Goal: Task Accomplishment & Management: Manage account settings

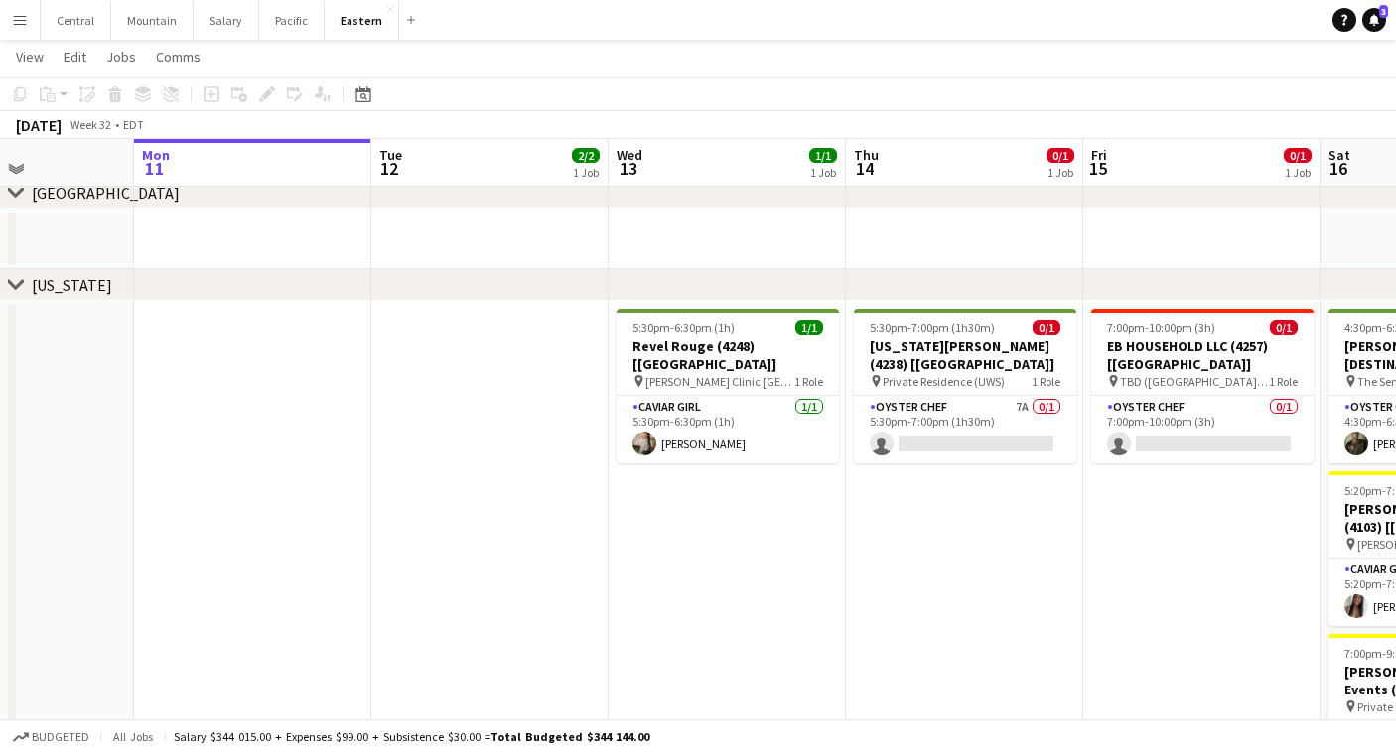
scroll to position [0, 584]
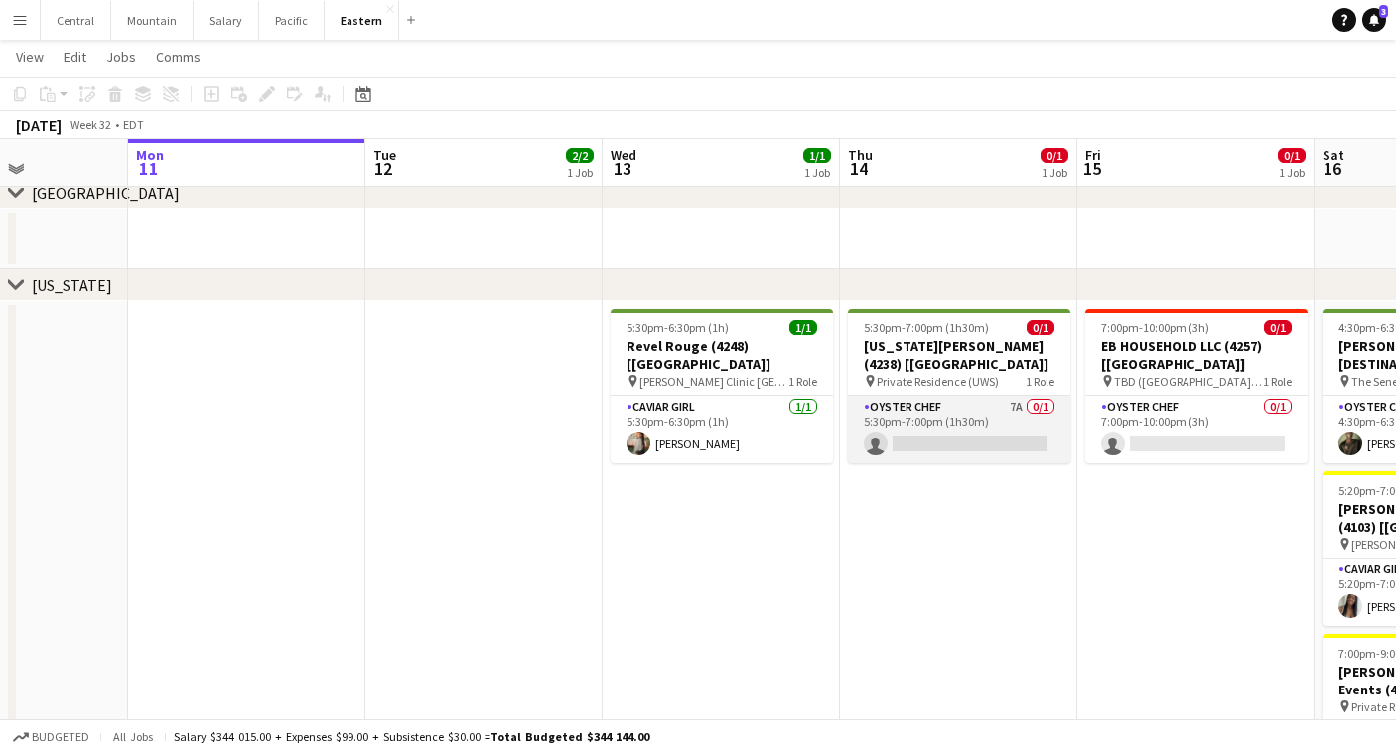
click at [932, 404] on app-card-role "Oyster Chef 7A 0/1 5:30pm-7:00pm (1h30m) single-neutral-actions" at bounding box center [959, 430] width 222 height 68
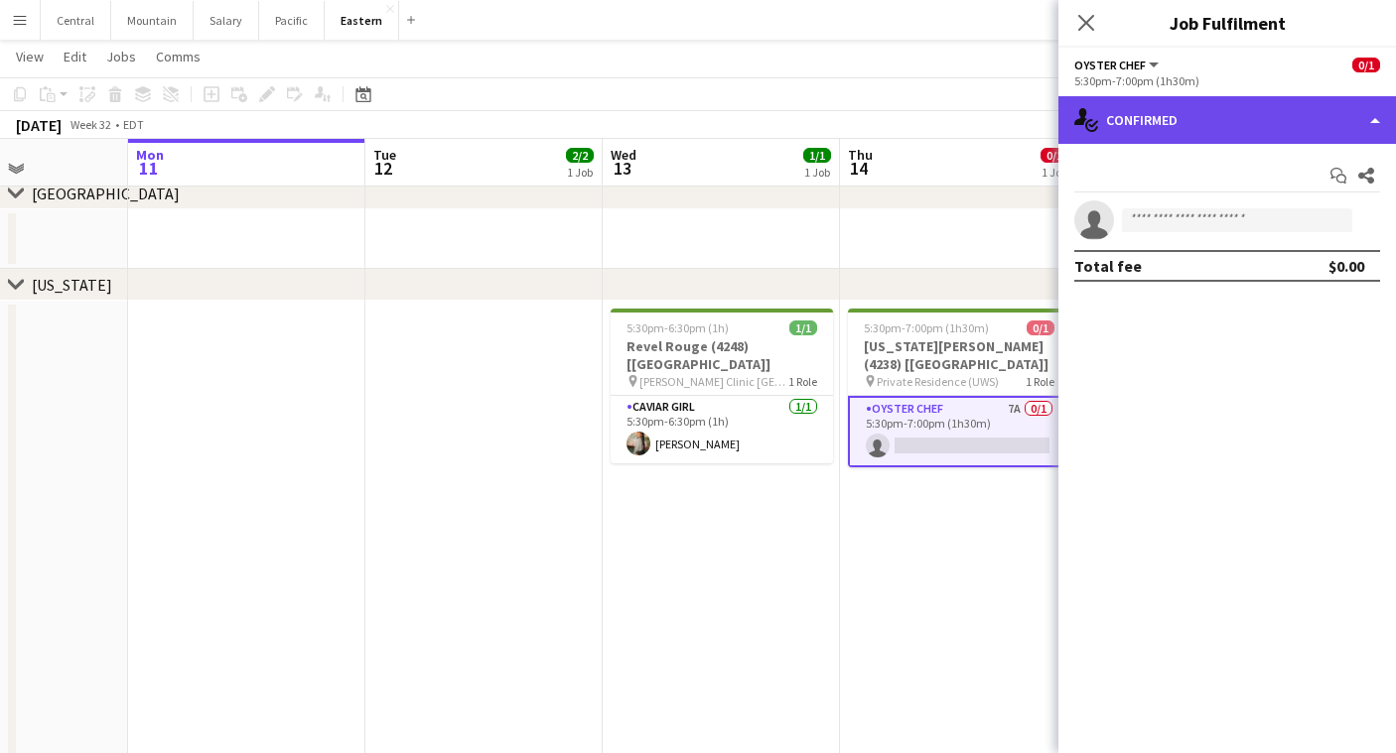
click at [1234, 102] on div "single-neutral-actions-check-2 Confirmed" at bounding box center [1227, 120] width 338 height 48
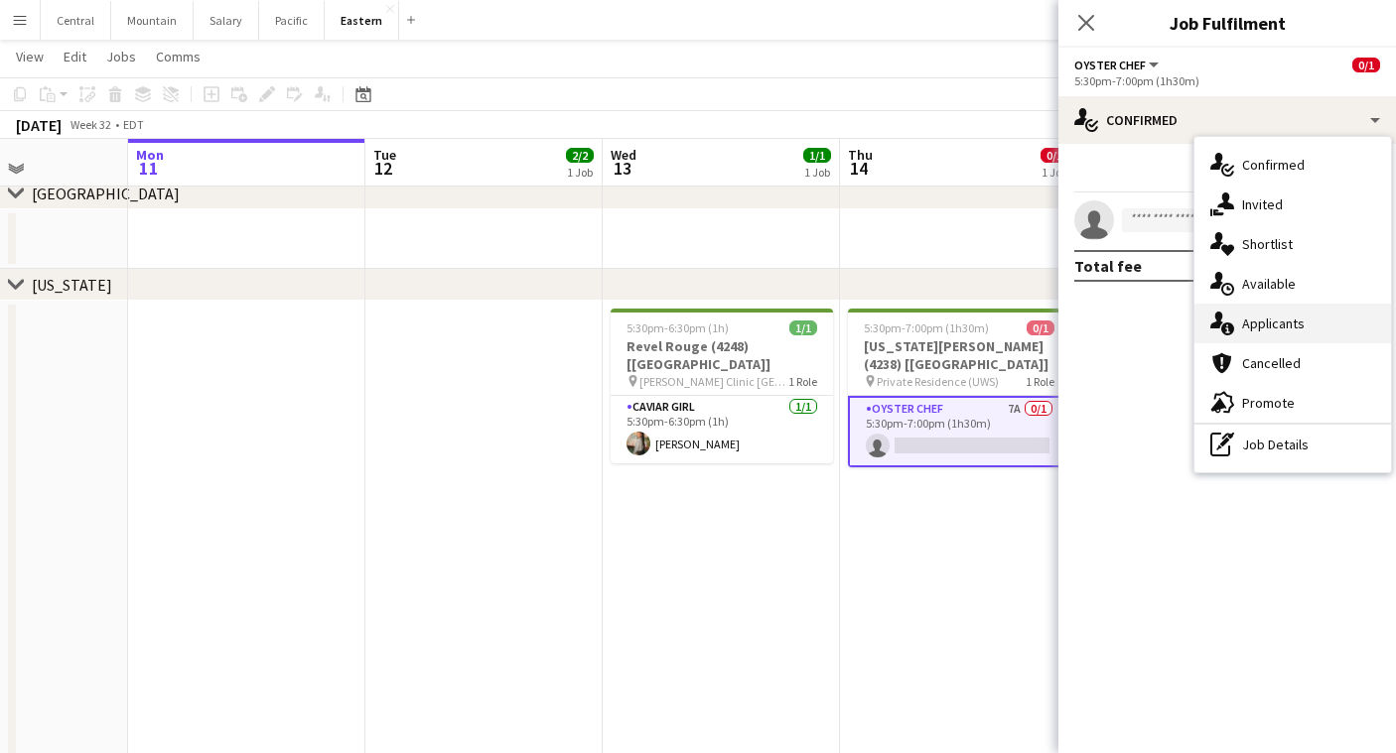
click at [1283, 327] on div "single-neutral-actions-information Applicants" at bounding box center [1292, 324] width 197 height 40
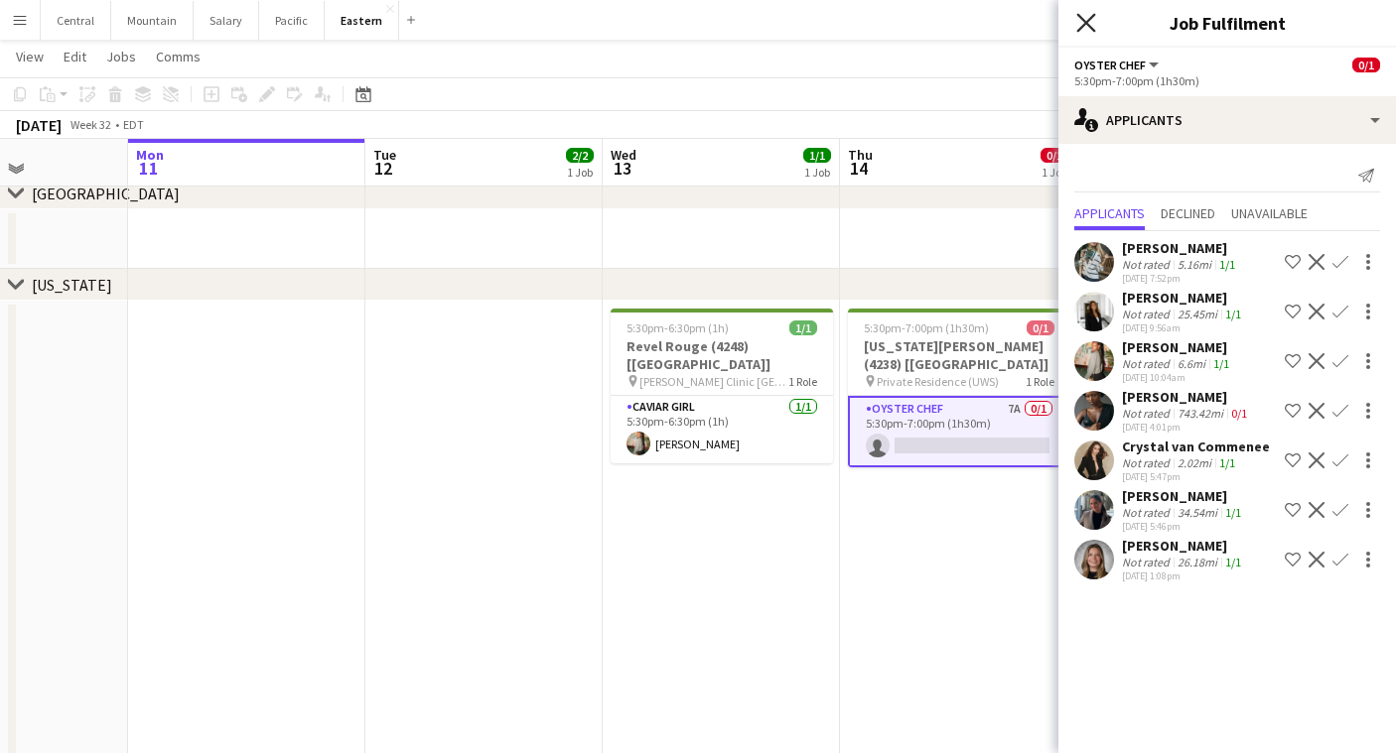
click at [1089, 17] on icon "Close pop-in" at bounding box center [1085, 22] width 19 height 19
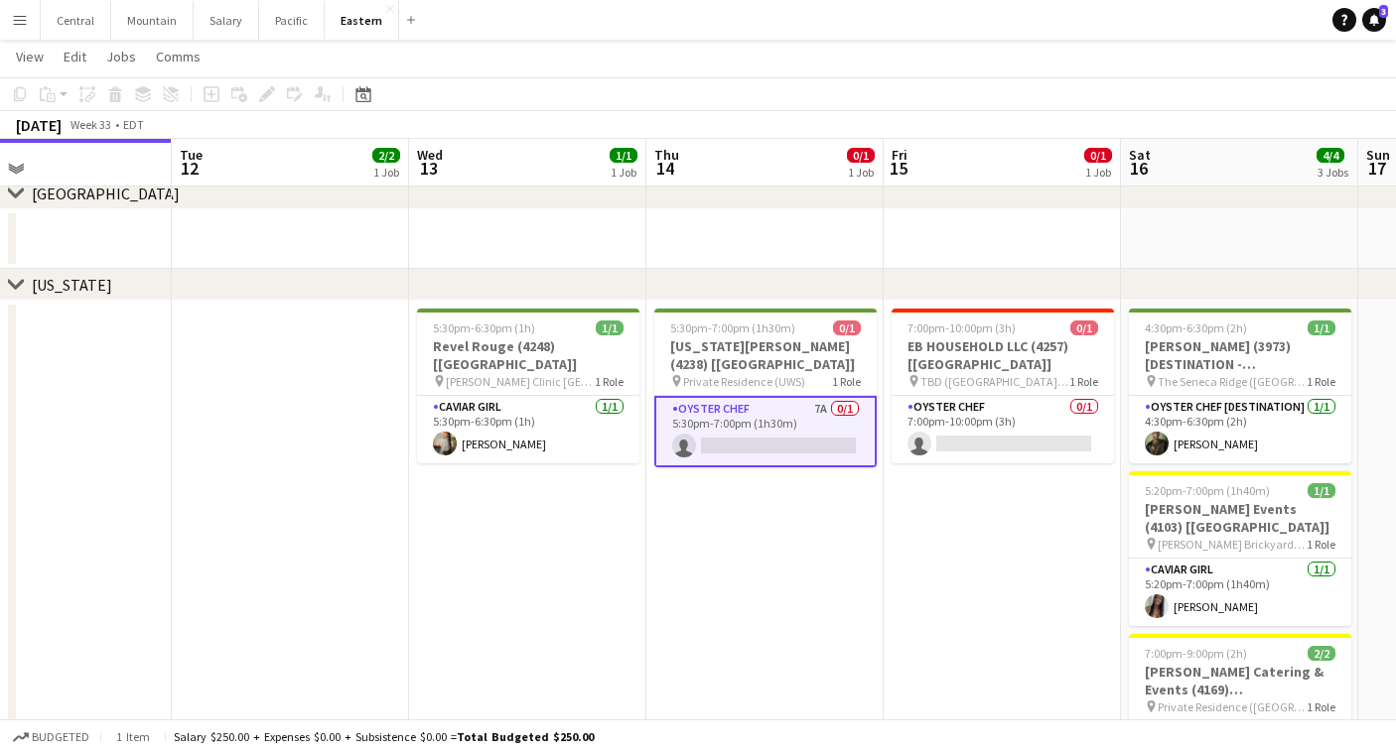
scroll to position [0, 796]
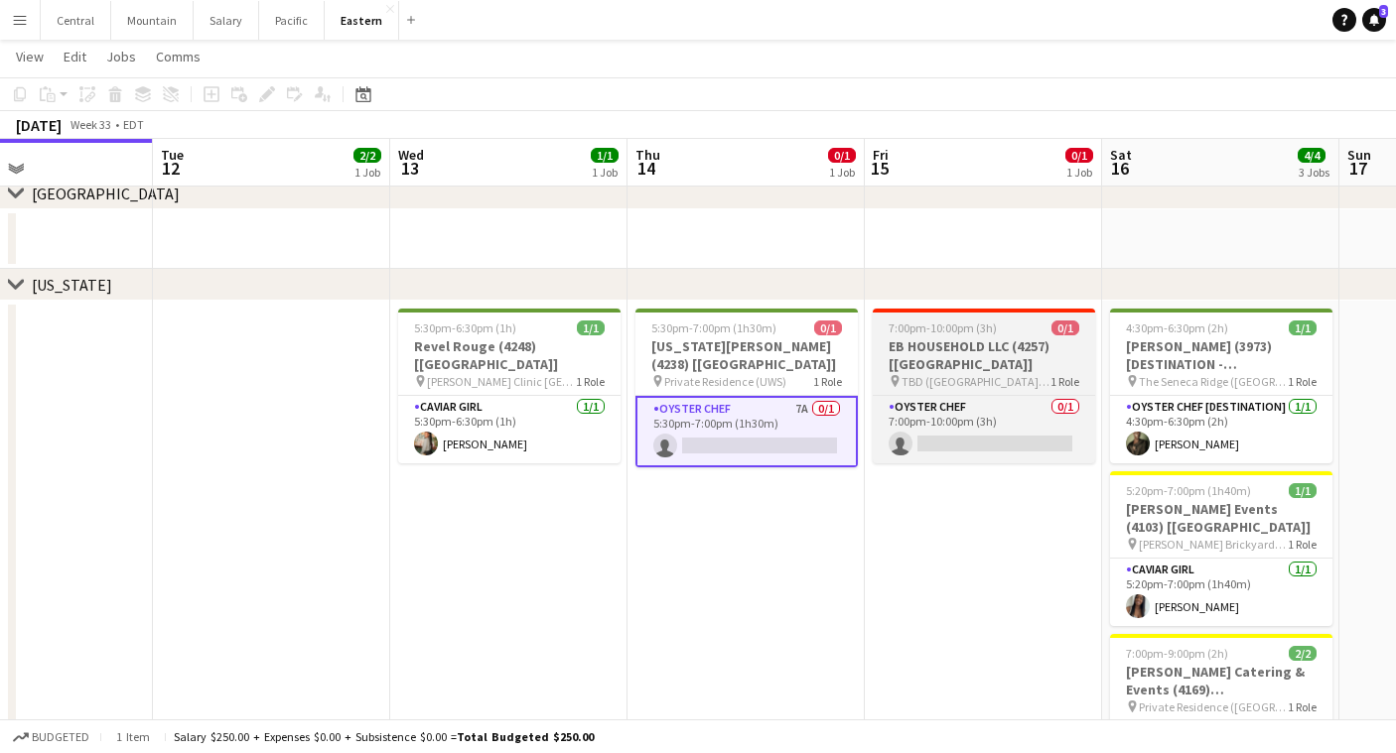
click at [952, 367] on h3 "EB HOUSEHOLD LLC (4257) [[GEOGRAPHIC_DATA]]" at bounding box center [984, 356] width 222 height 36
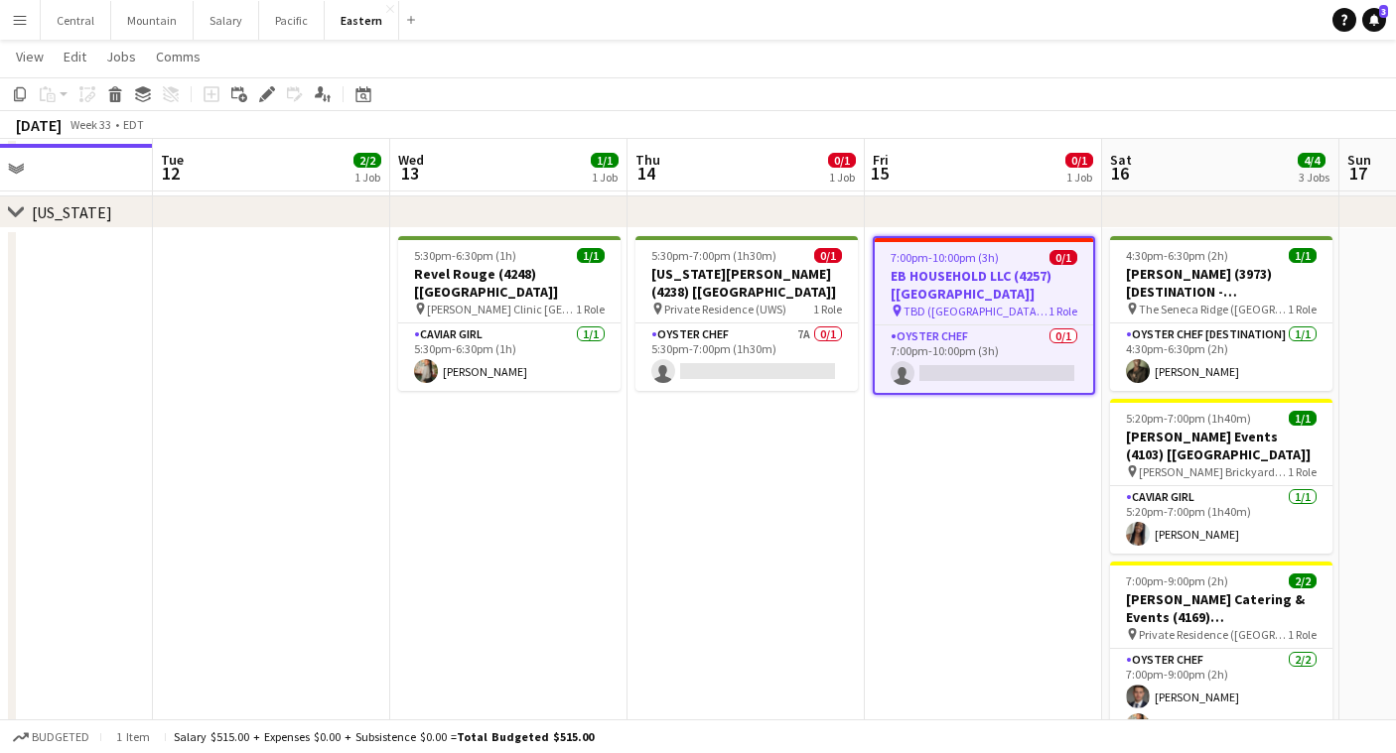
scroll to position [353, 0]
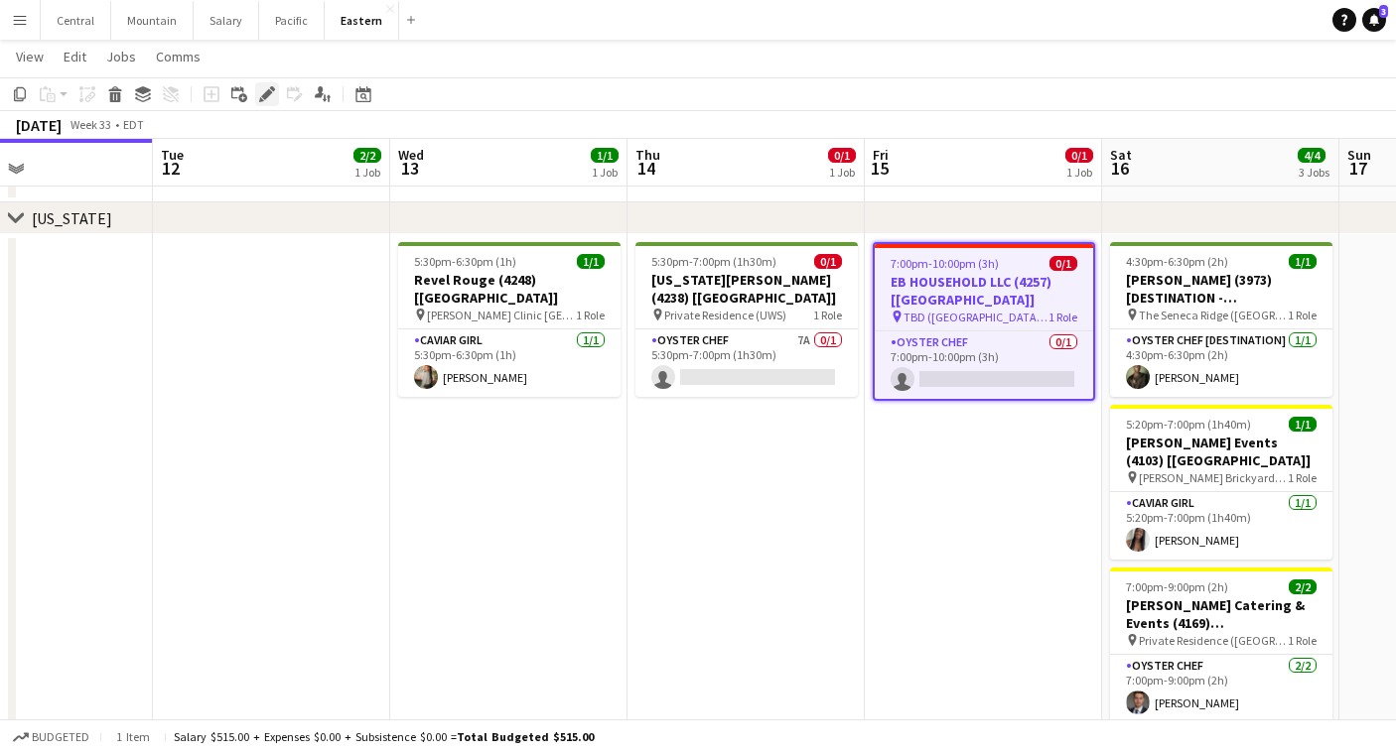
click at [264, 91] on icon "Edit" at bounding box center [267, 94] width 16 height 16
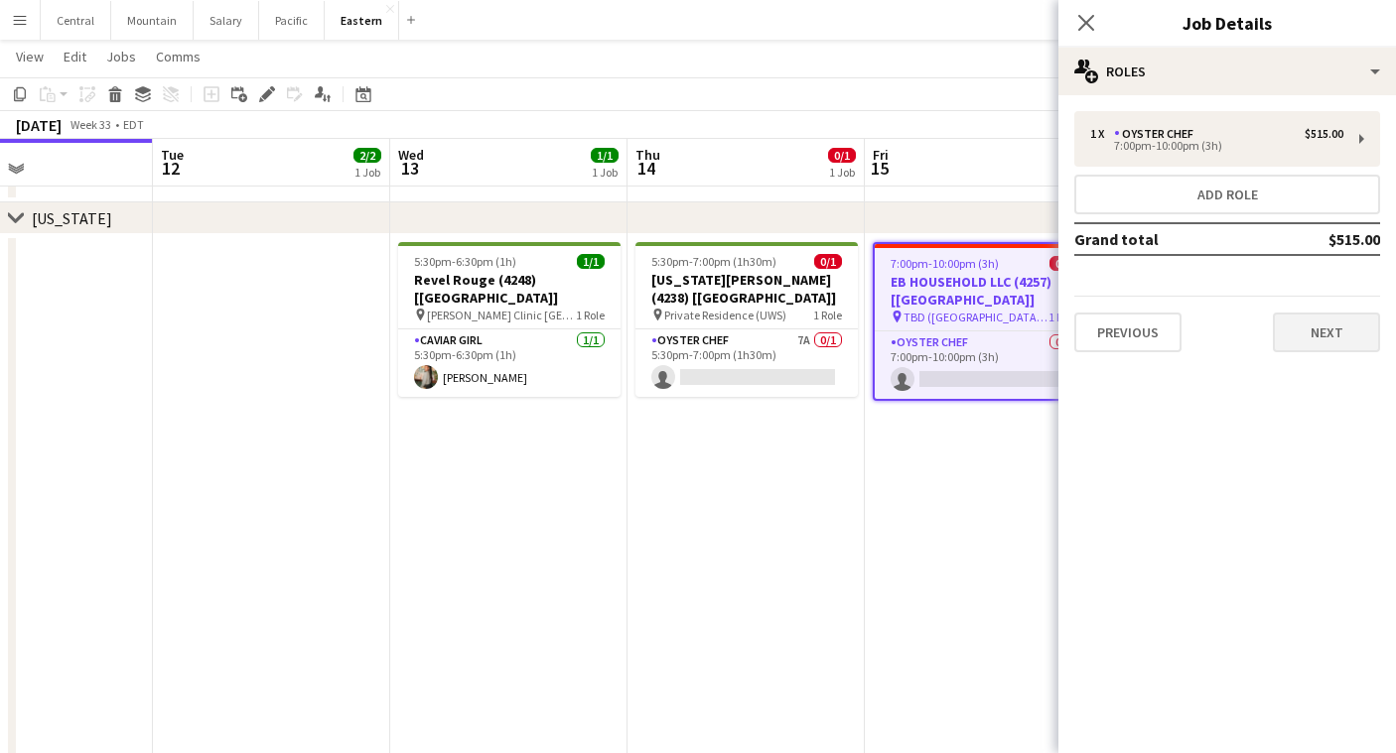
click at [1312, 331] on button "Next" at bounding box center [1326, 333] width 107 height 40
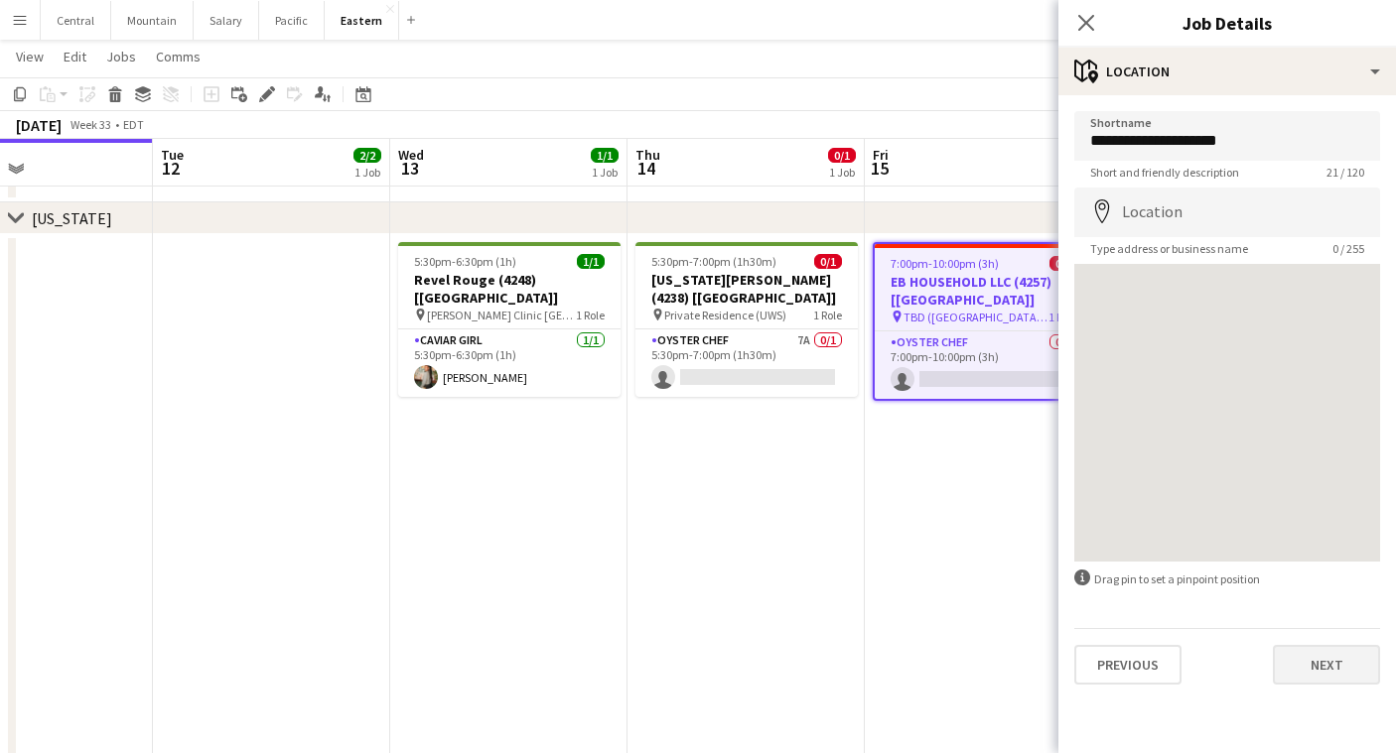
click at [1320, 659] on button "Next" at bounding box center [1326, 665] width 107 height 40
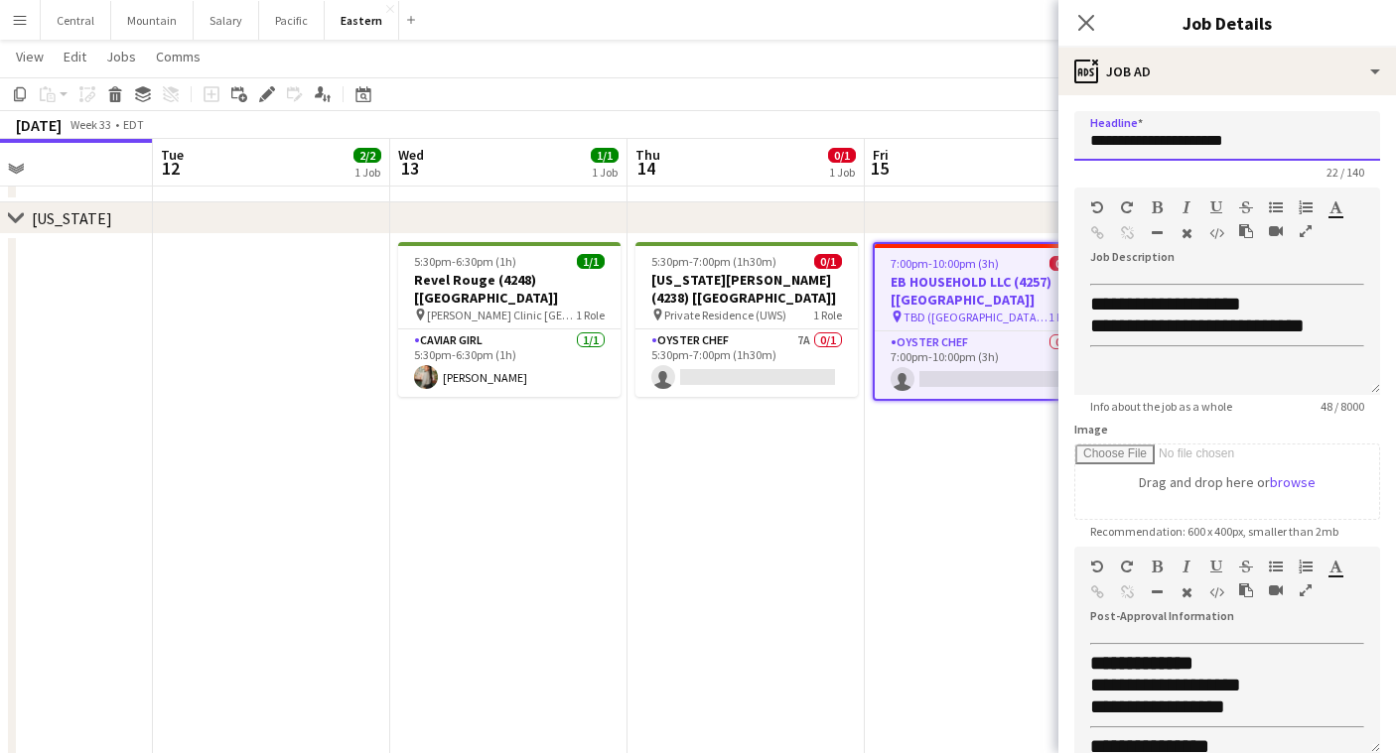
drag, startPoint x: 1266, startPoint y: 134, endPoint x: 1065, endPoint y: 142, distance: 200.7
click at [1065, 142] on form "**********" at bounding box center [1227, 538] width 338 height 855
click at [1091, 29] on icon at bounding box center [1085, 22] width 19 height 19
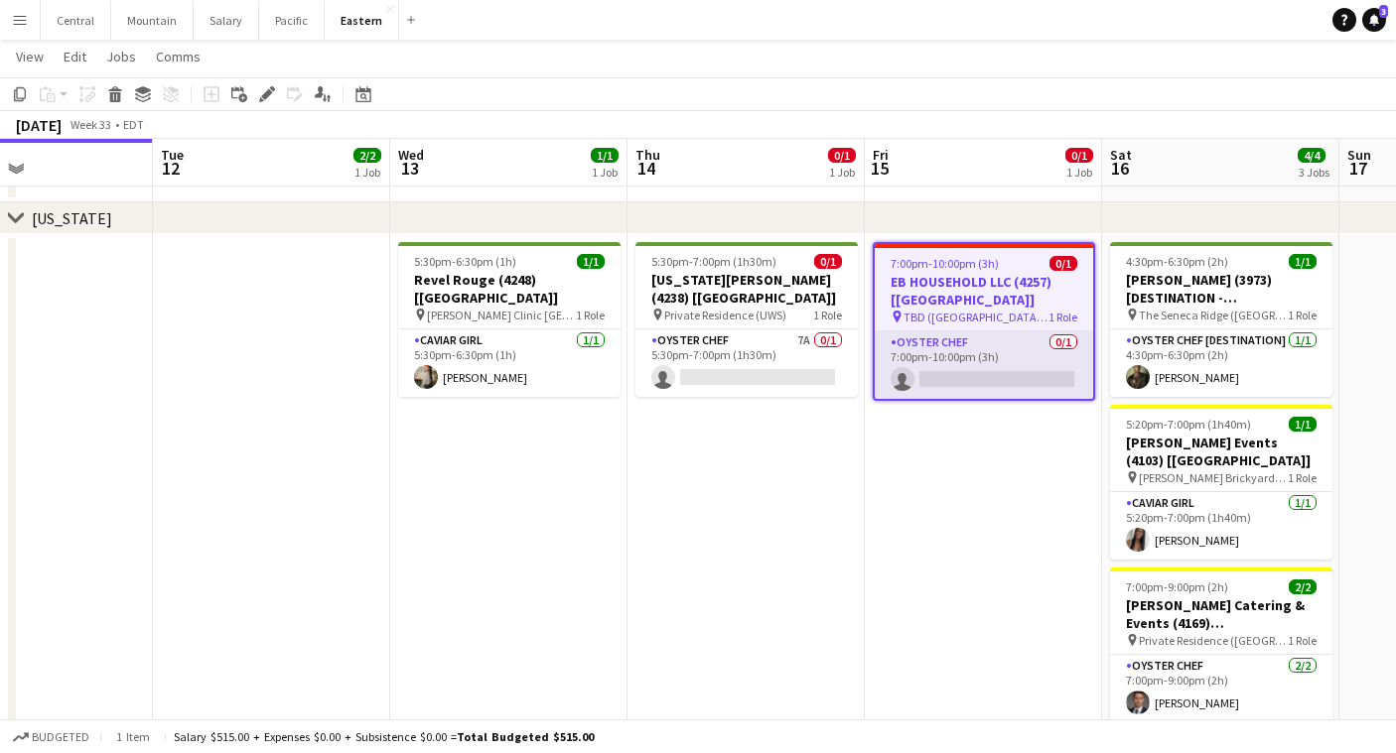
click at [990, 358] on app-card-role "Oyster Chef 0/1 7:00pm-10:00pm (3h) single-neutral-actions" at bounding box center [984, 366] width 218 height 68
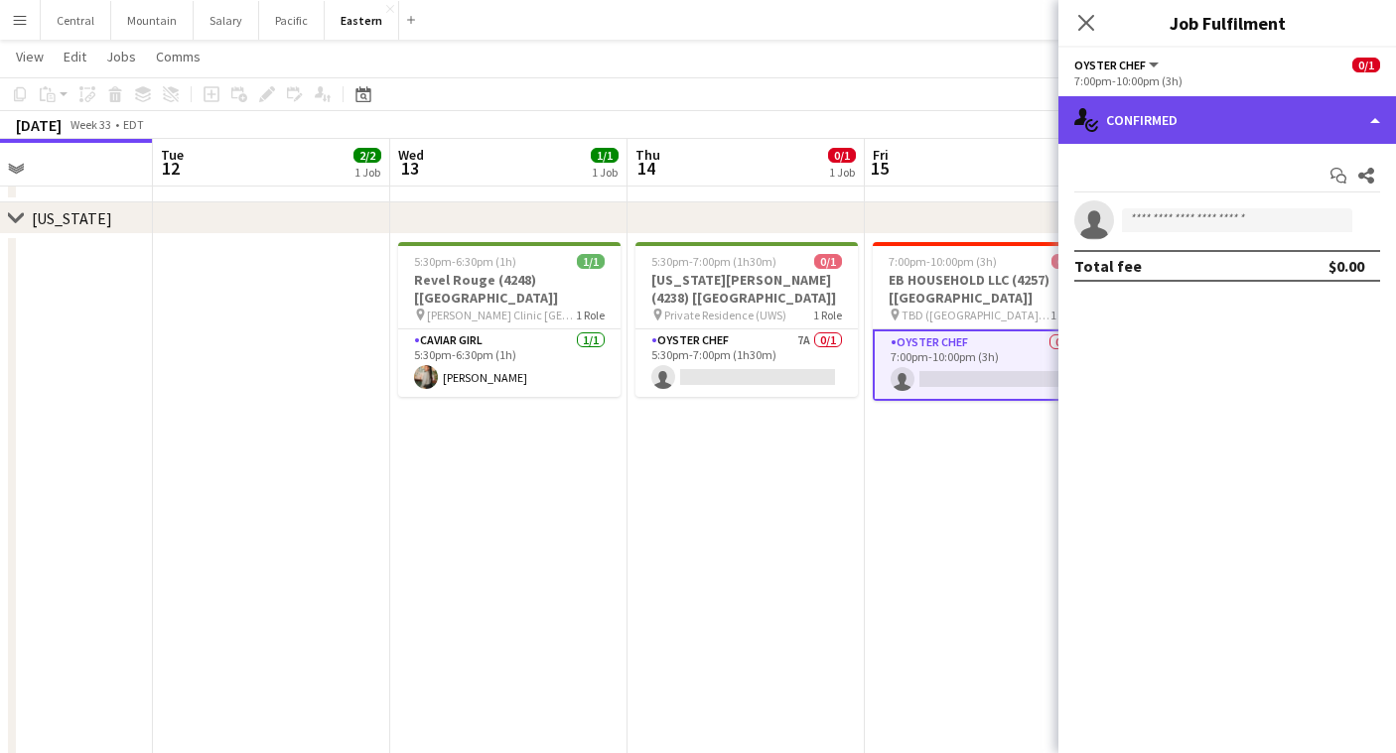
click at [1212, 121] on div "single-neutral-actions-check-2 Confirmed" at bounding box center [1227, 120] width 338 height 48
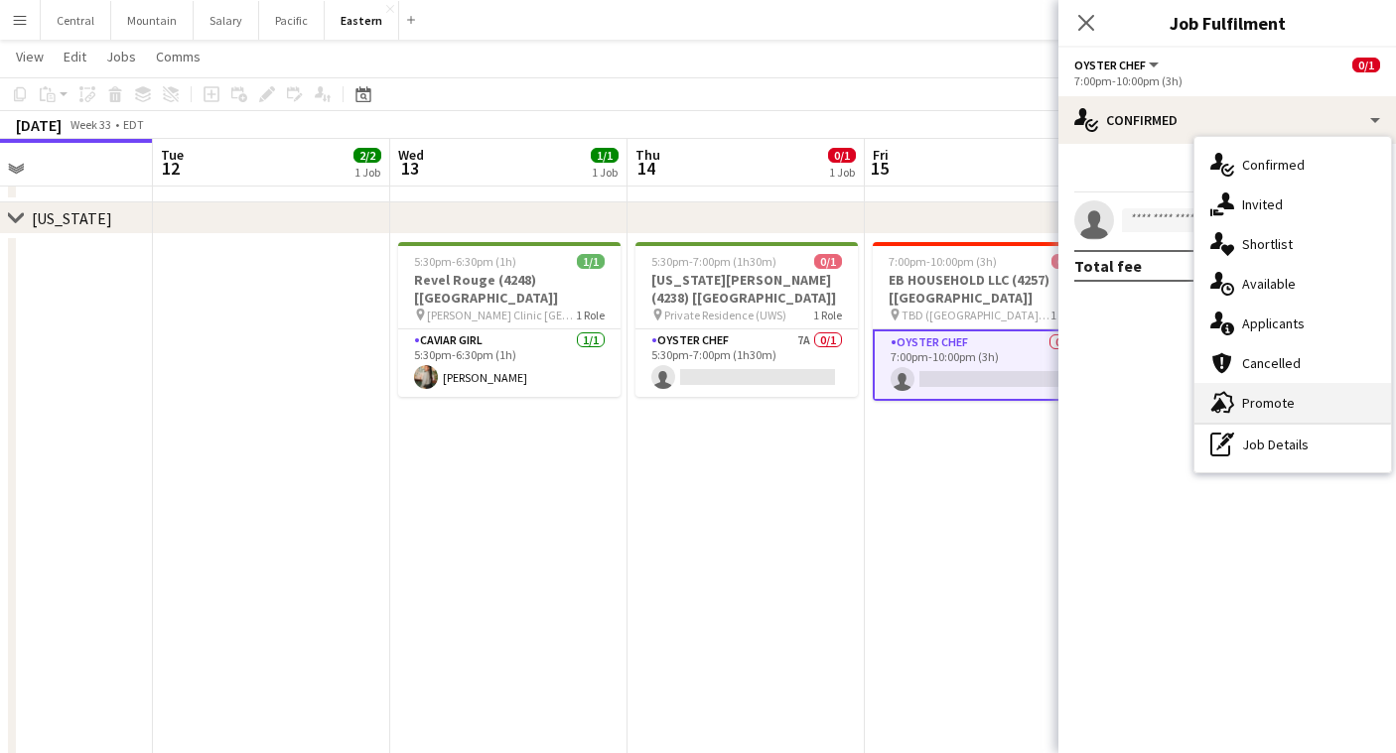
click at [1265, 404] on div "advertising-megaphone Promote" at bounding box center [1292, 403] width 197 height 40
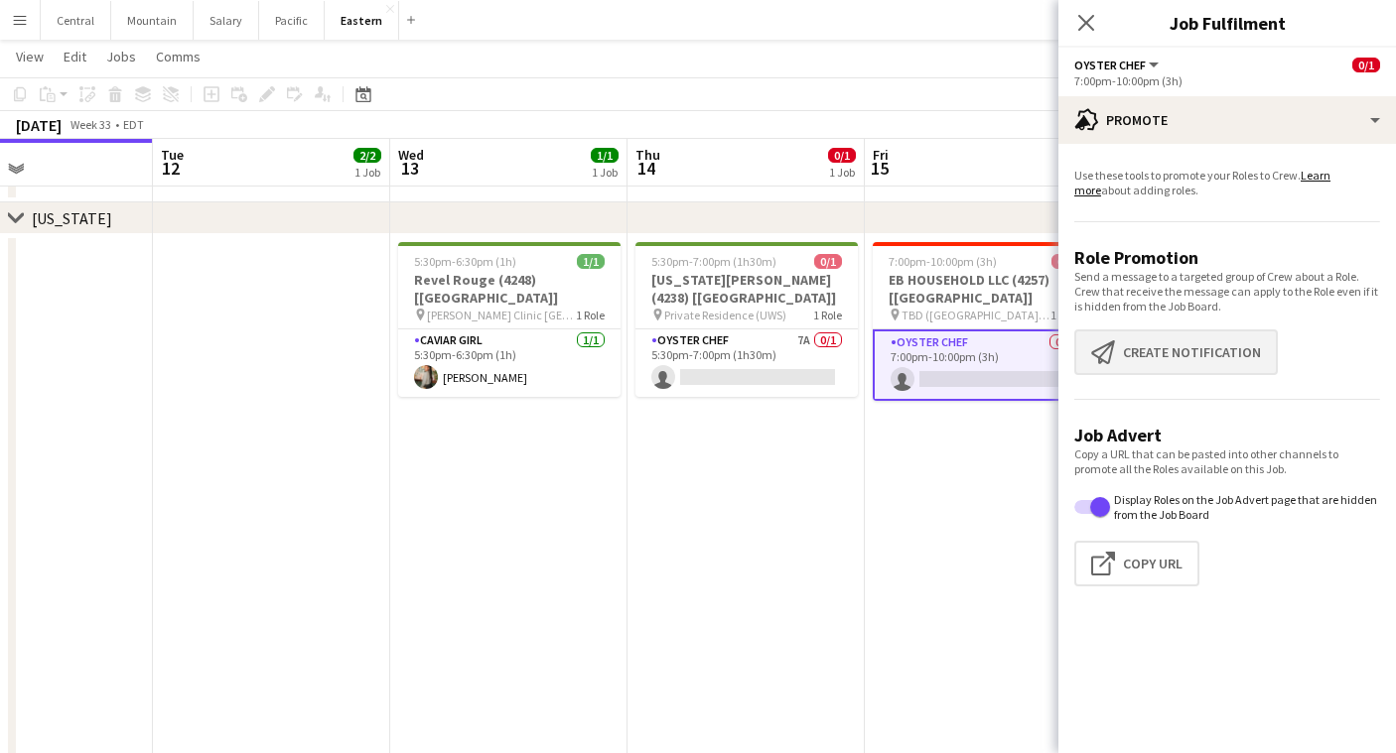
click at [1201, 354] on button "Create notification Create notification" at bounding box center [1175, 353] width 203 height 46
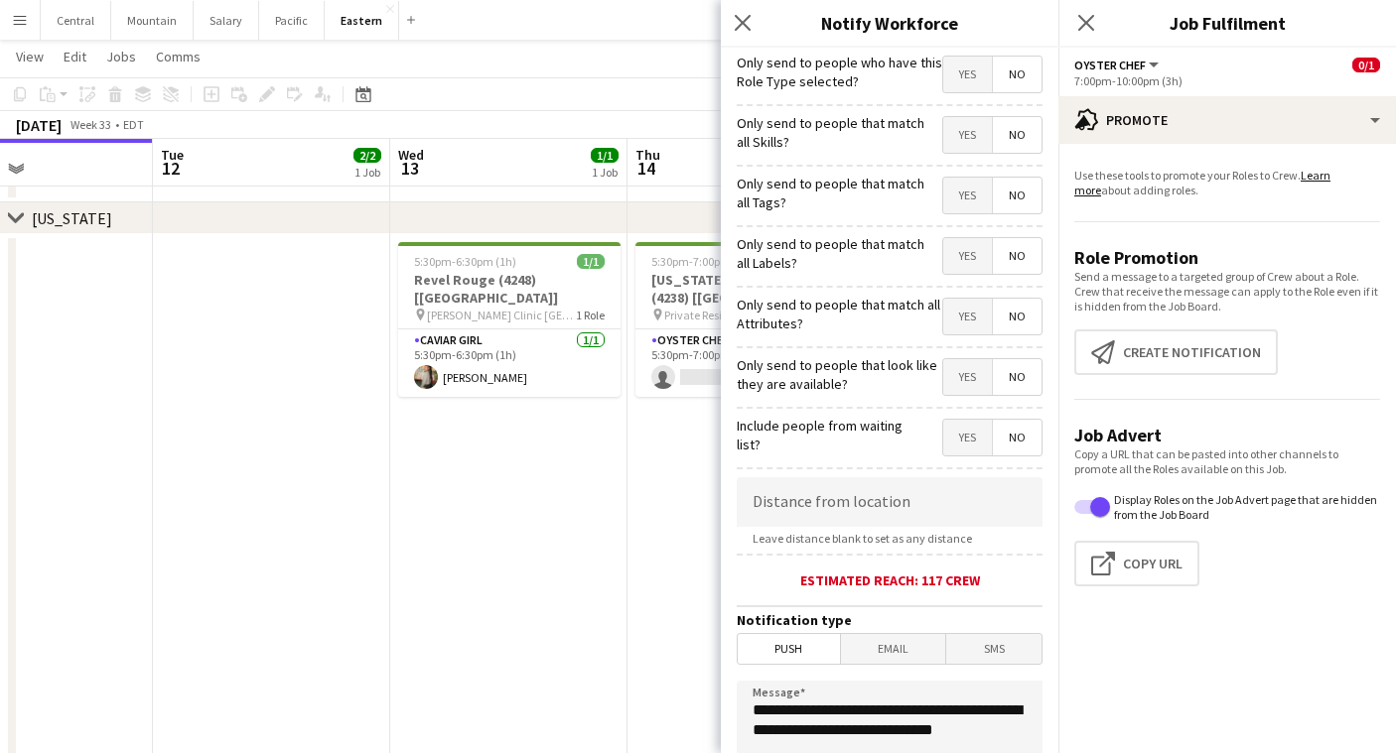
click at [961, 190] on span "Yes" at bounding box center [967, 196] width 49 height 36
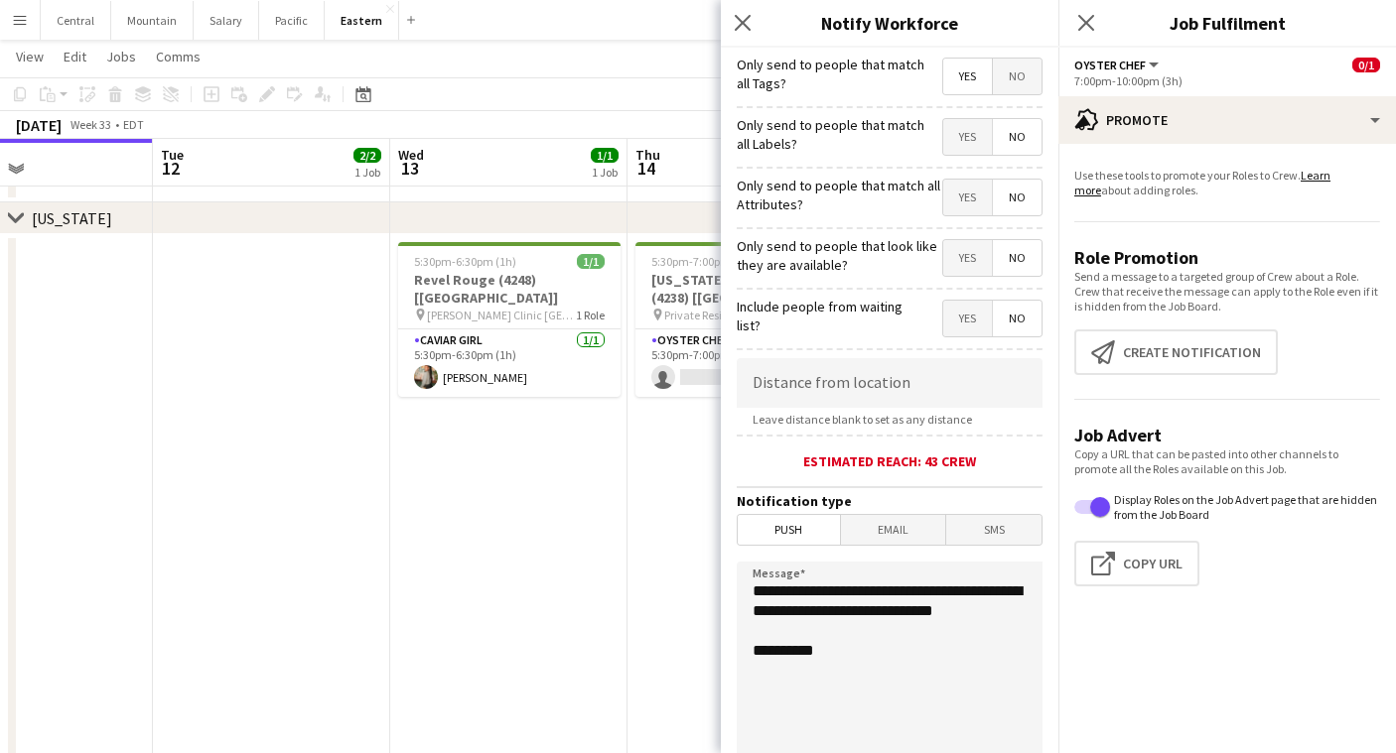
scroll to position [121, 0]
drag, startPoint x: 842, startPoint y: 627, endPoint x: 676, endPoint y: 536, distance: 189.3
click at [676, 537] on body "Menu Boards Boards Boards All jobs Status Workforce Workforce My Workforce Recr…" at bounding box center [698, 462] width 1396 height 1630
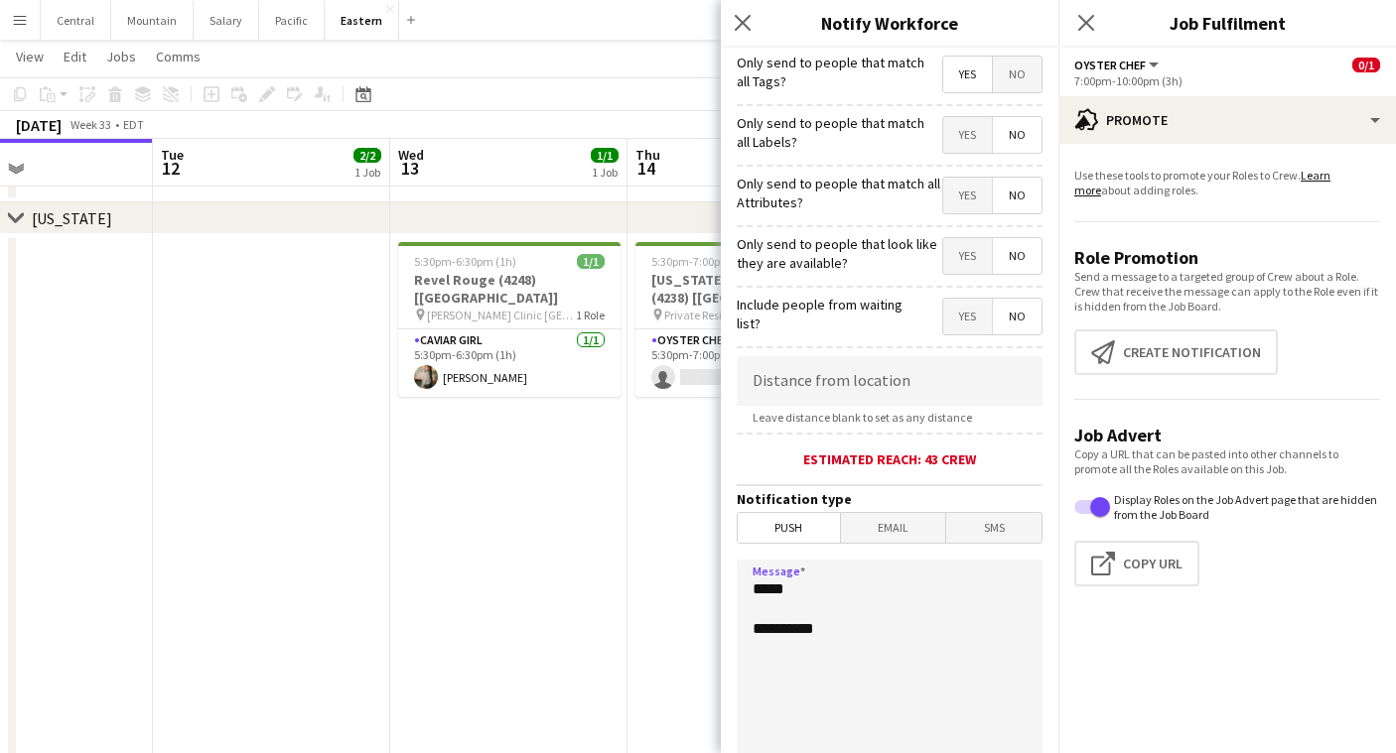
type textarea "**********"
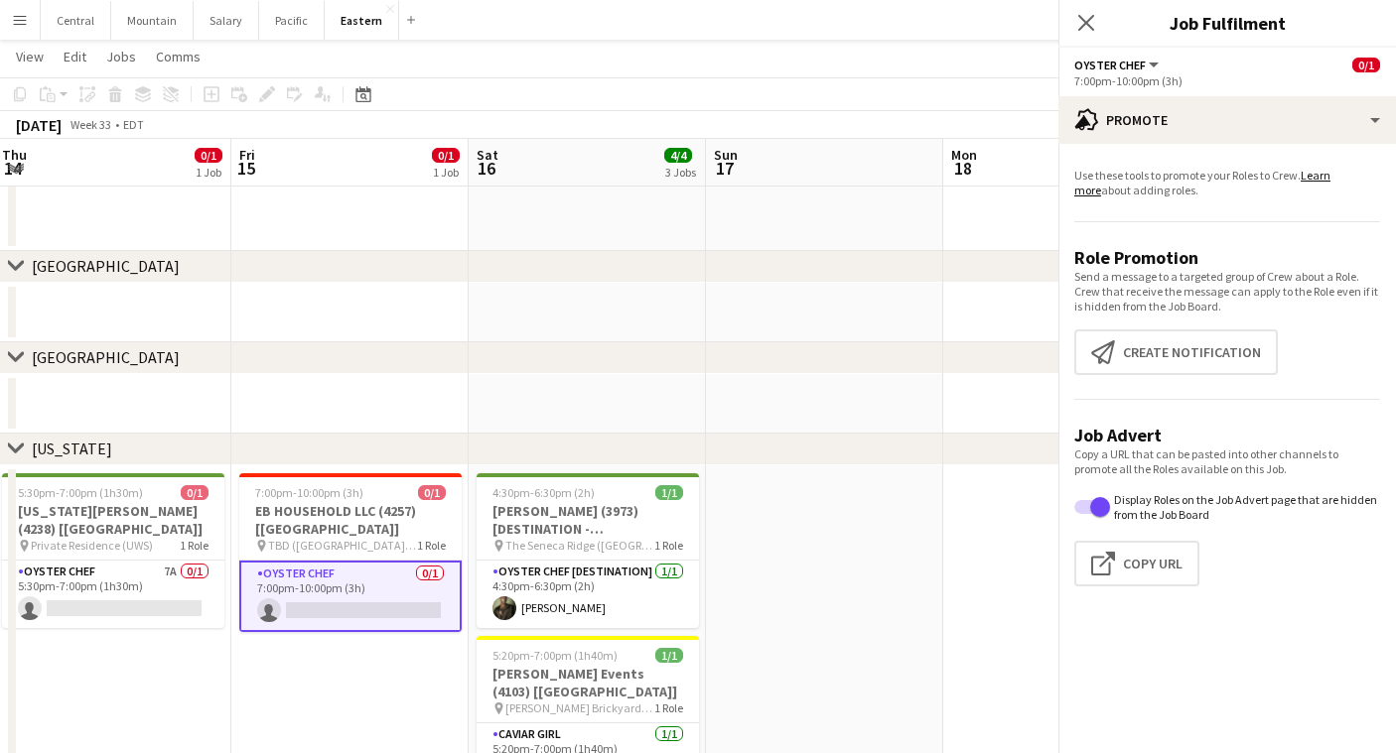
scroll to position [0, 724]
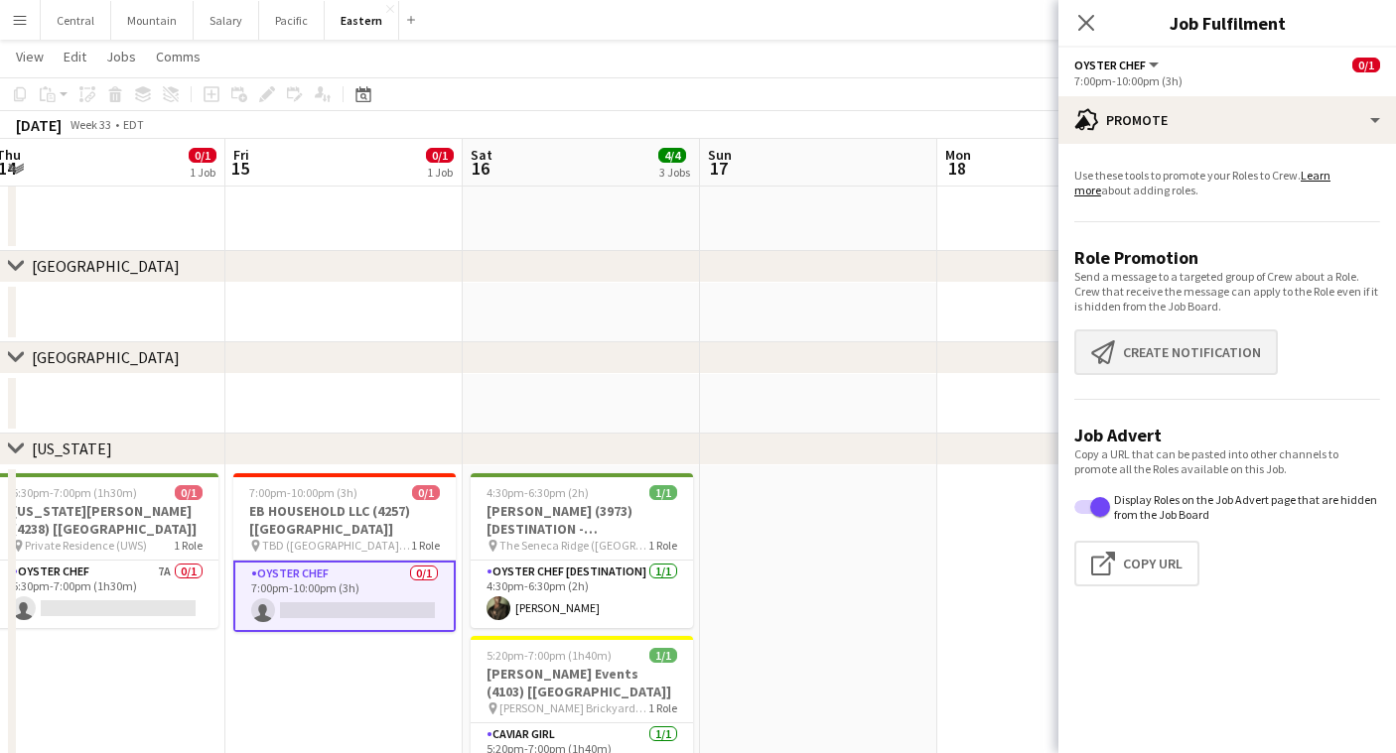
click at [1160, 361] on button "Create notification Create notification" at bounding box center [1175, 353] width 203 height 46
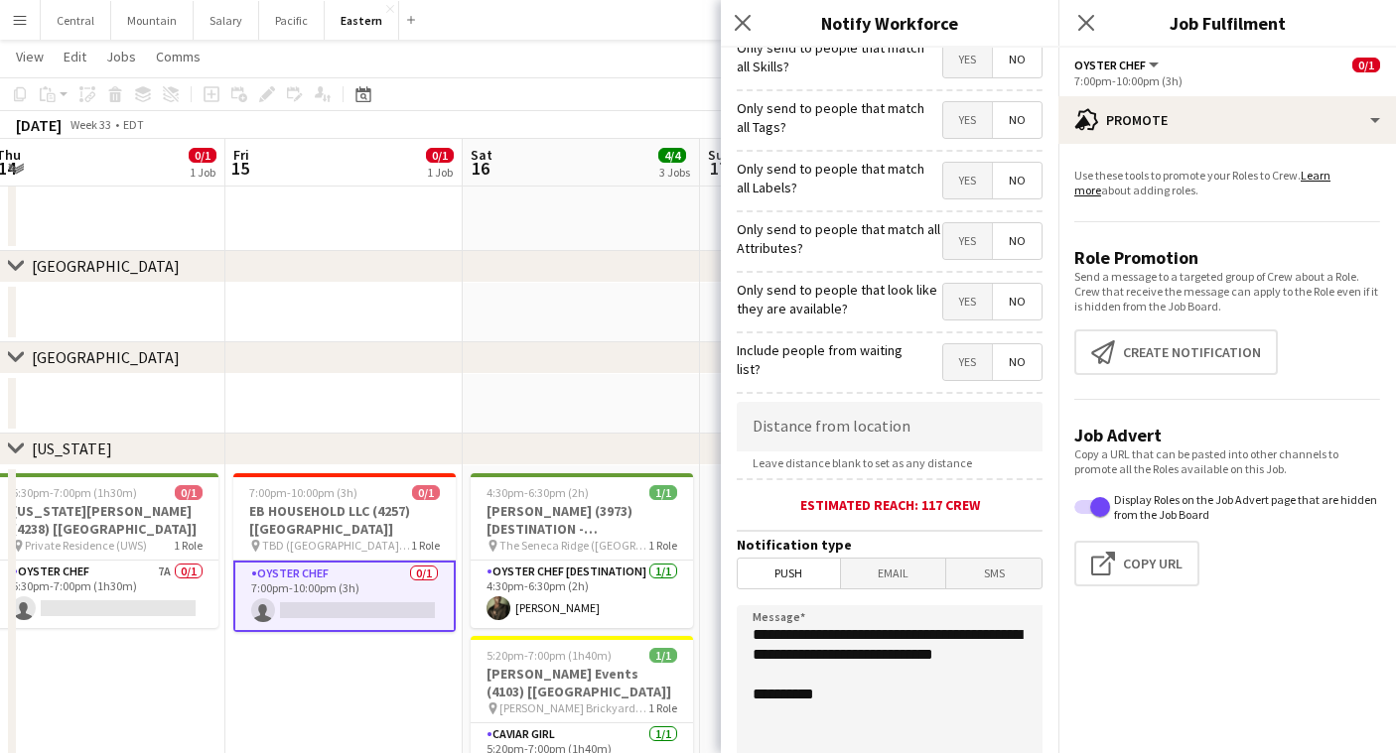
scroll to position [115, 0]
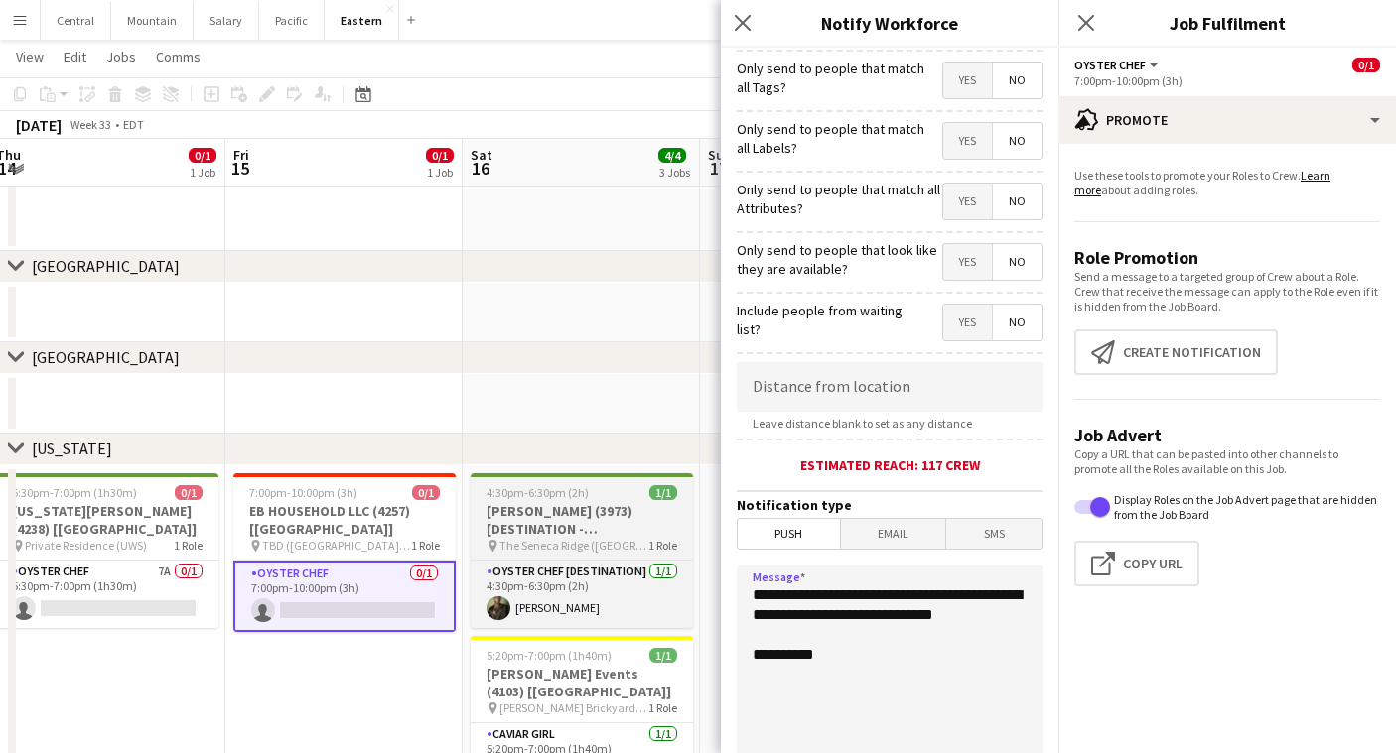
drag, startPoint x: 852, startPoint y: 634, endPoint x: 664, endPoint y: 492, distance: 235.3
click at [664, 492] on body "Menu Boards Boards Boards All jobs Status Workforce Workforce My Workforce Recr…" at bounding box center [698, 577] width 1396 height 1861
paste textarea "**********"
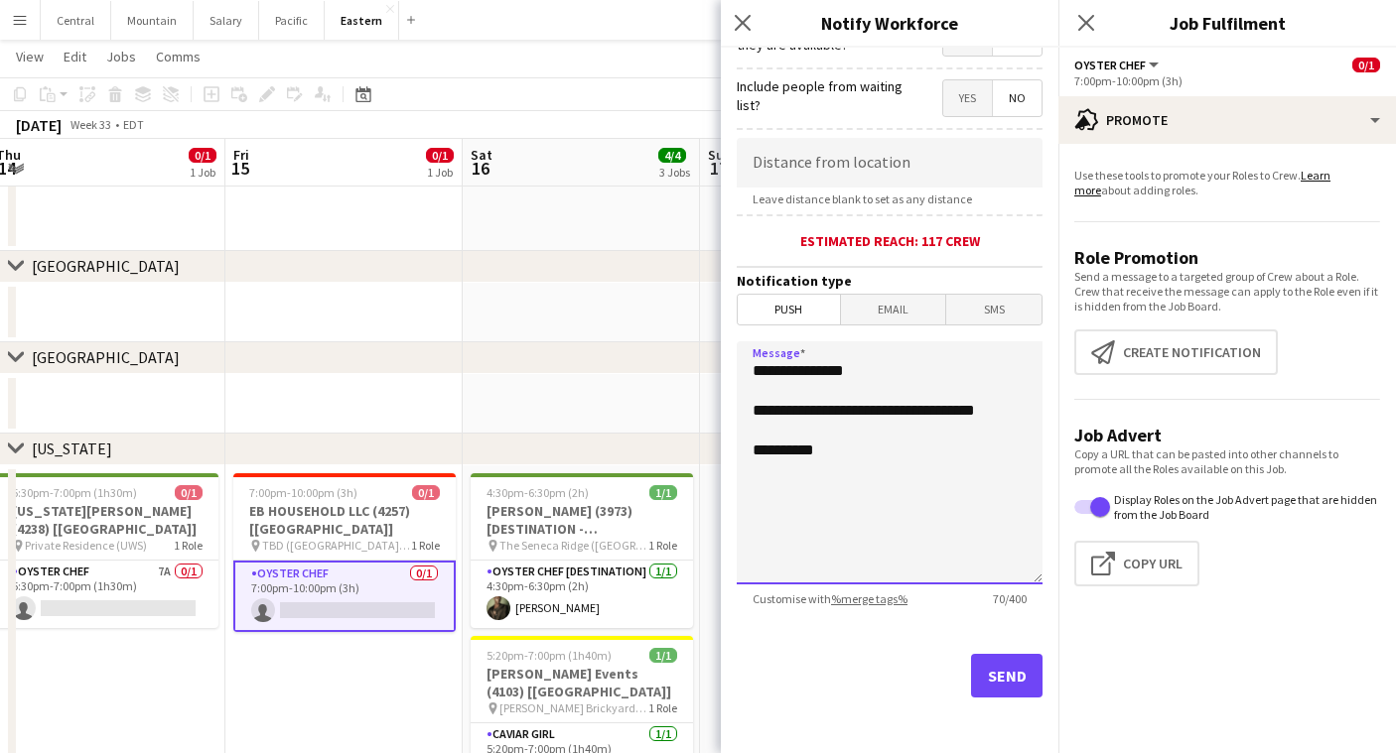
scroll to position [339, 0]
type textarea "**********"
click at [993, 673] on button "Send" at bounding box center [1006, 676] width 71 height 44
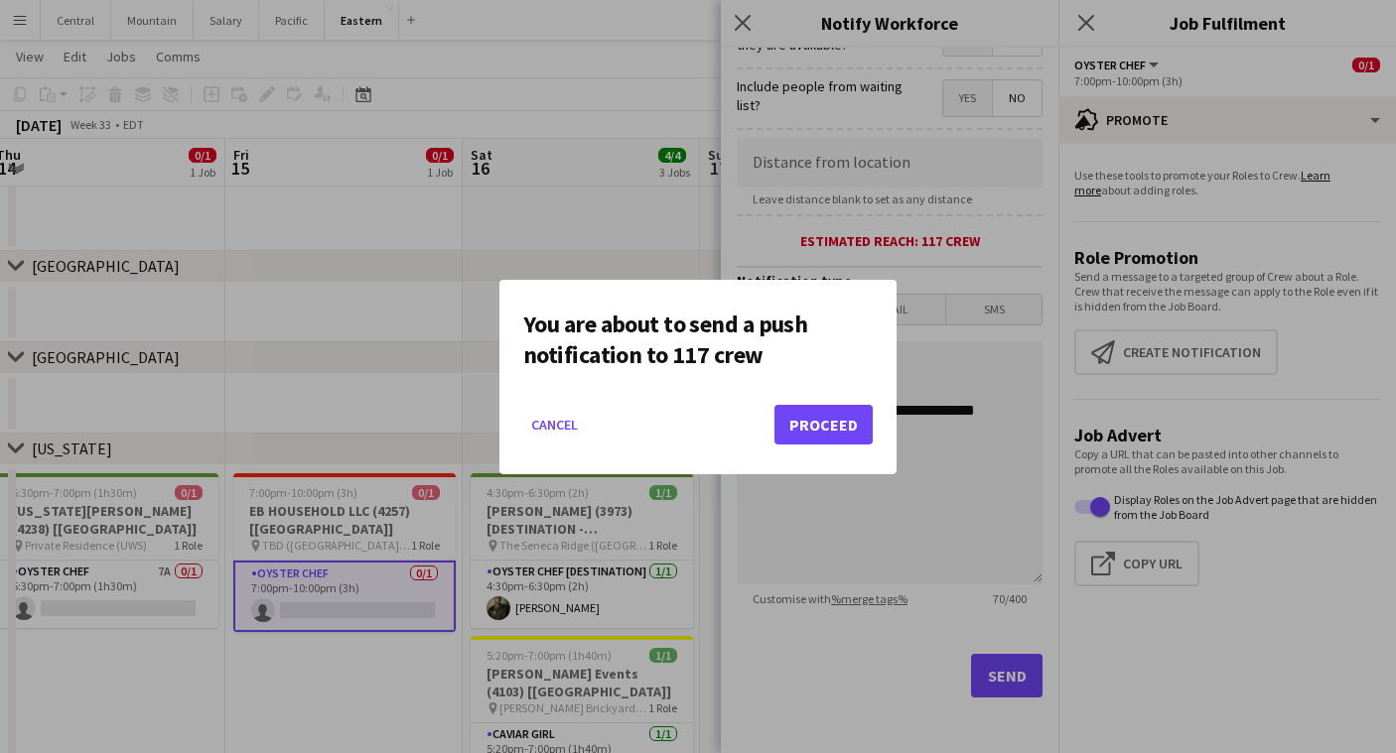
click at [812, 433] on button "Proceed" at bounding box center [823, 425] width 98 height 40
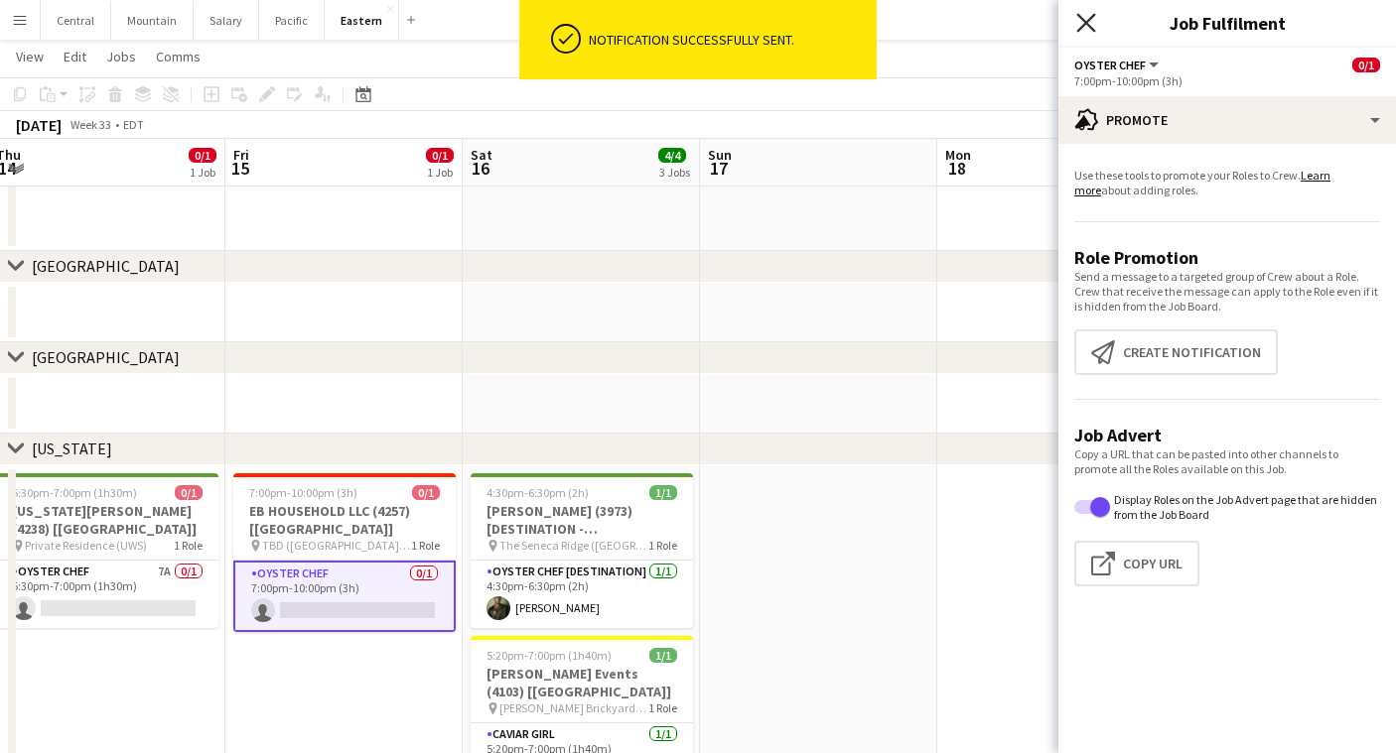
click at [1090, 27] on icon at bounding box center [1085, 22] width 19 height 19
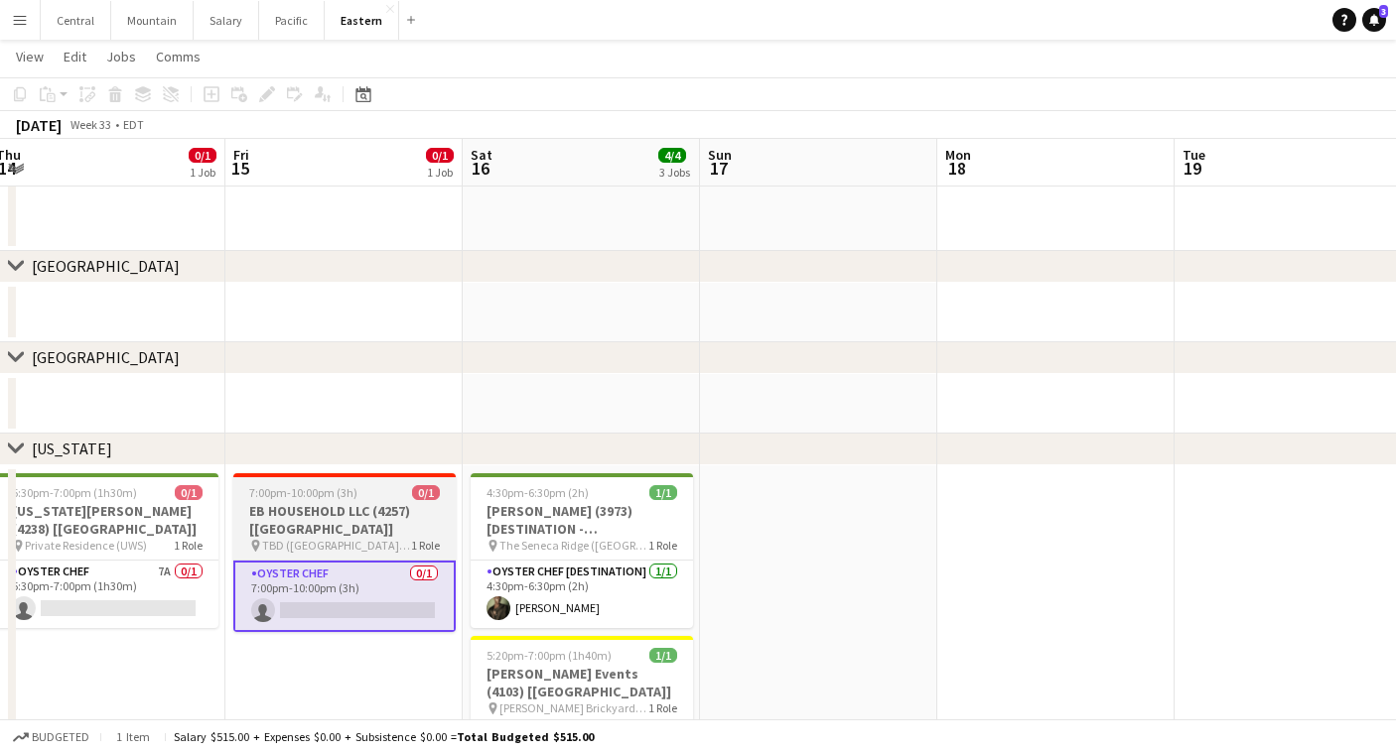
click at [344, 552] on span "TBD ([GEOGRAPHIC_DATA], [GEOGRAPHIC_DATA])" at bounding box center [336, 545] width 149 height 15
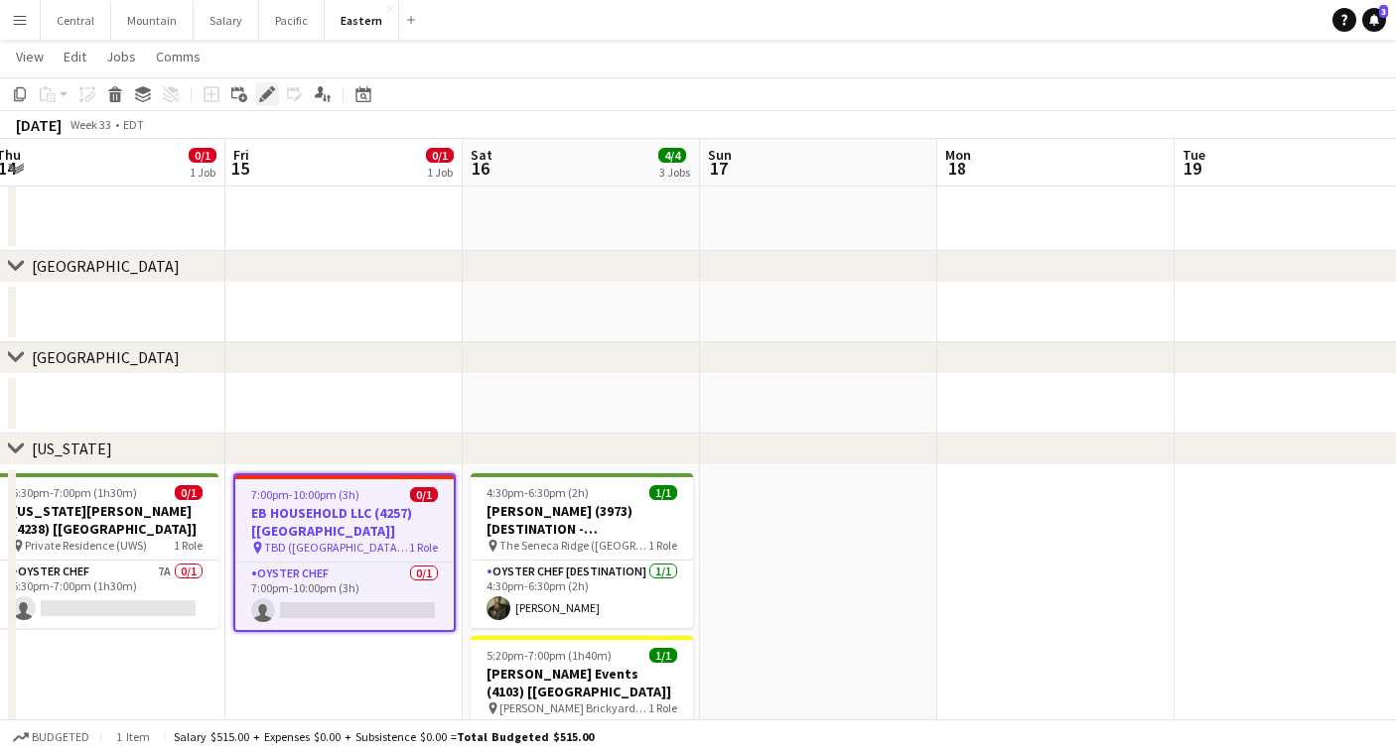
click at [265, 90] on icon "Edit" at bounding box center [267, 94] width 16 height 16
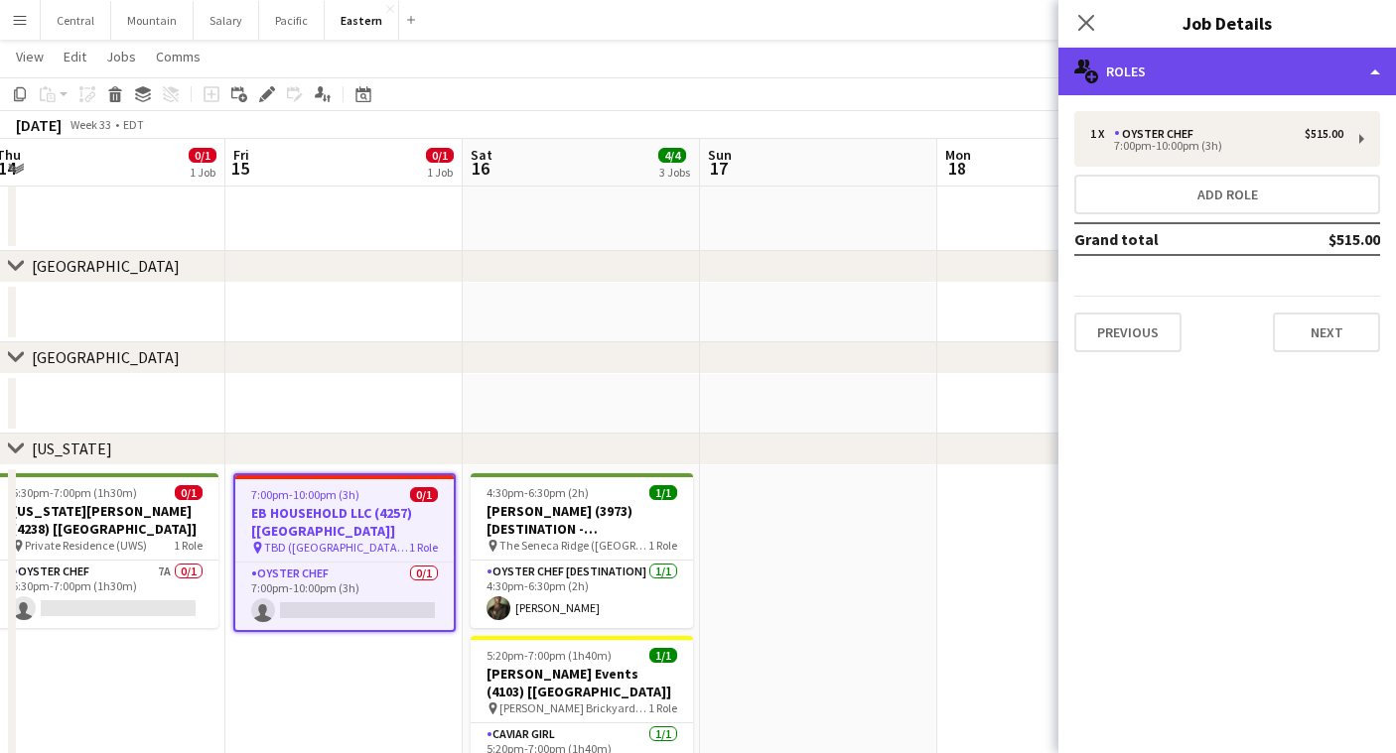
click at [1239, 61] on div "multiple-users-add Roles" at bounding box center [1227, 72] width 338 height 48
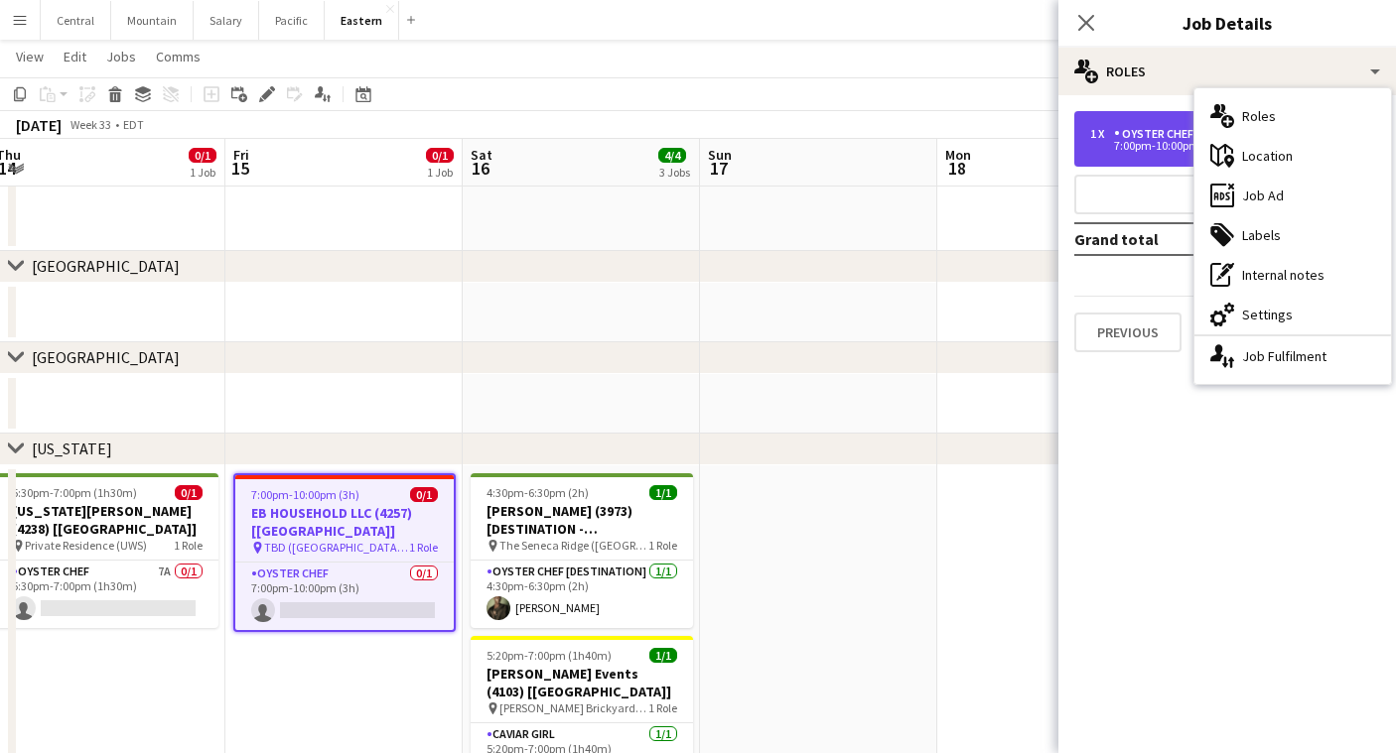
click at [1159, 125] on div "1 x Oyster Chef $515.00 7:00pm-10:00pm (3h)" at bounding box center [1227, 139] width 306 height 56
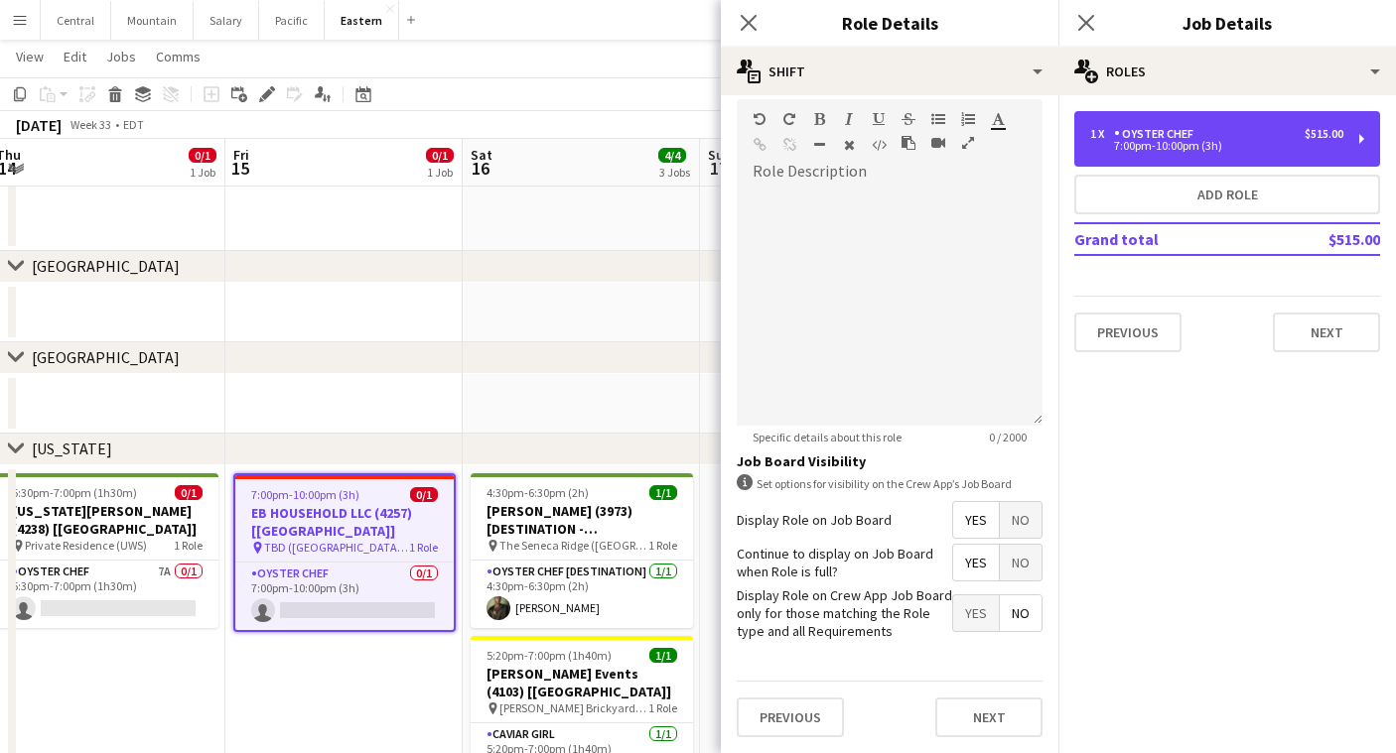
scroll to position [493, 0]
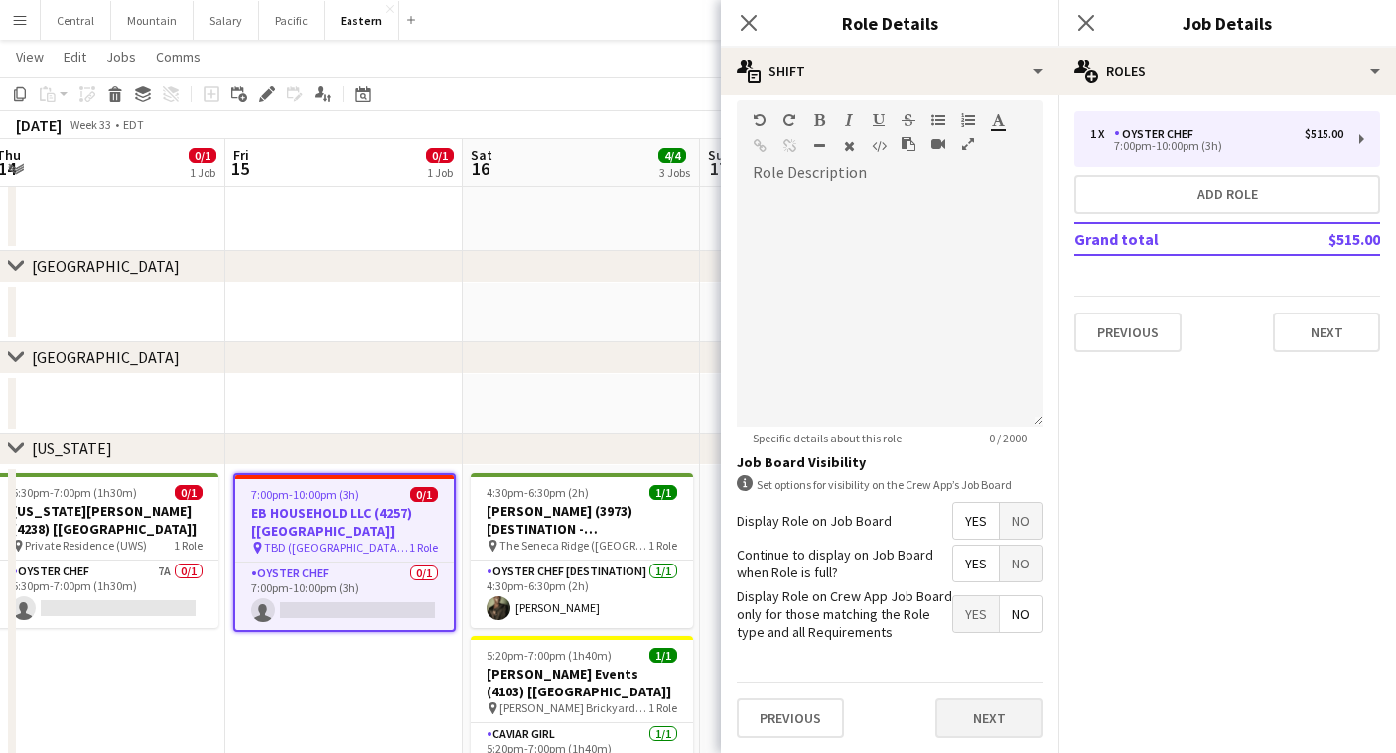
click at [991, 711] on button "Next" at bounding box center [988, 719] width 107 height 40
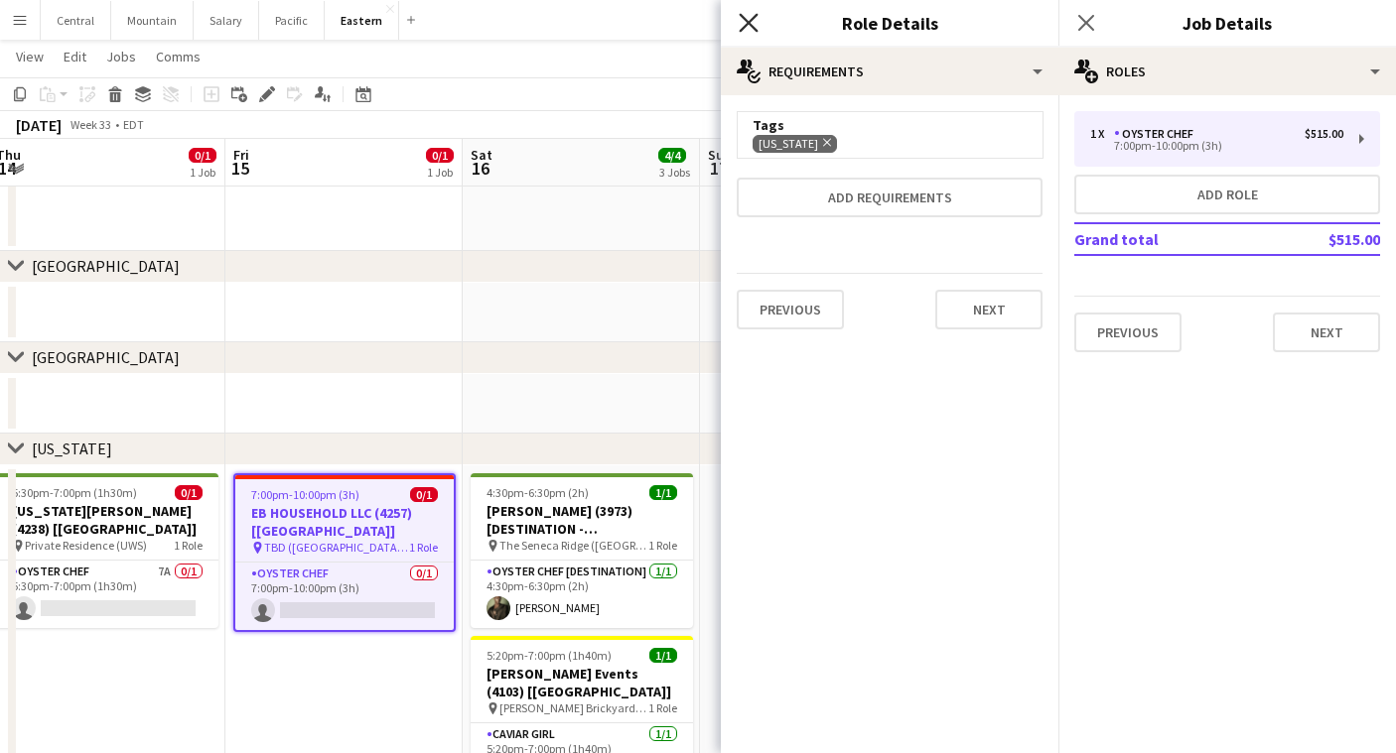
click at [744, 23] on icon "Close pop-in" at bounding box center [748, 22] width 19 height 19
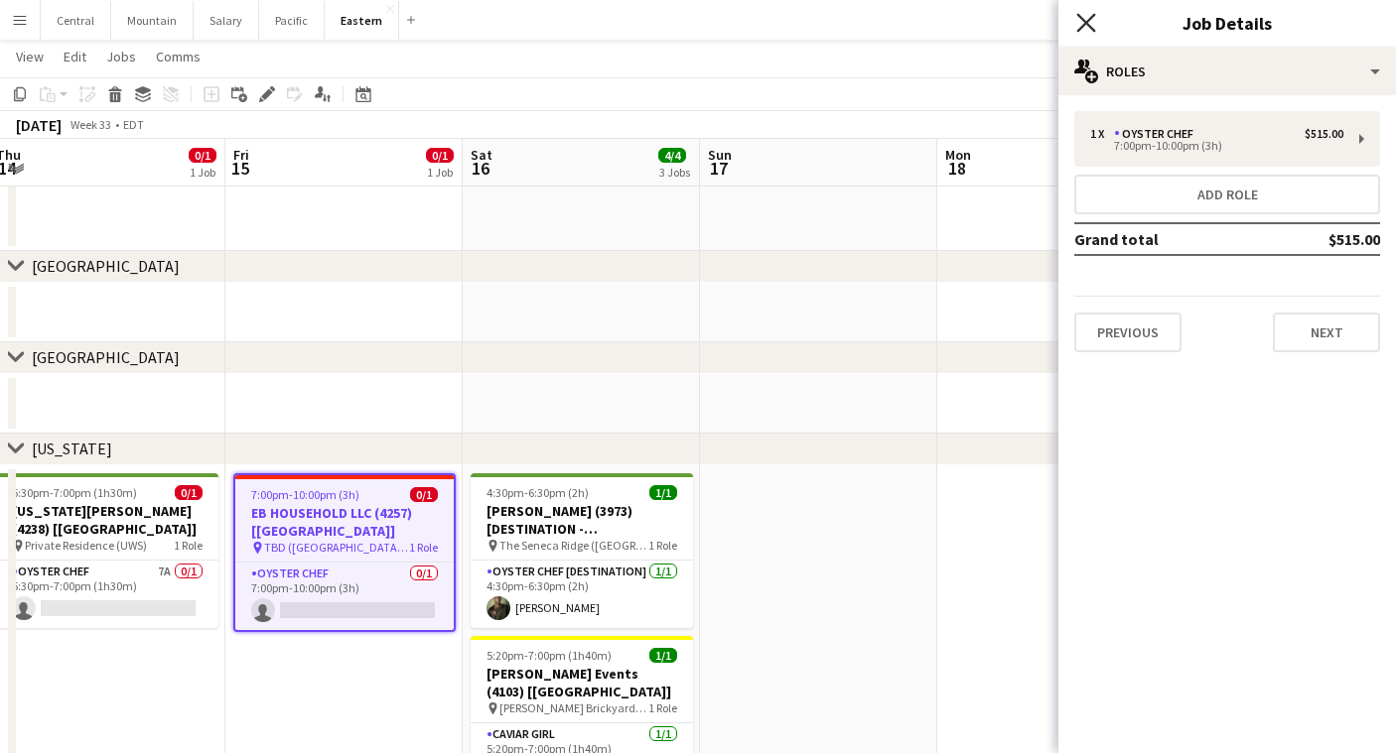
click at [1087, 18] on icon "Close pop-in" at bounding box center [1085, 22] width 19 height 19
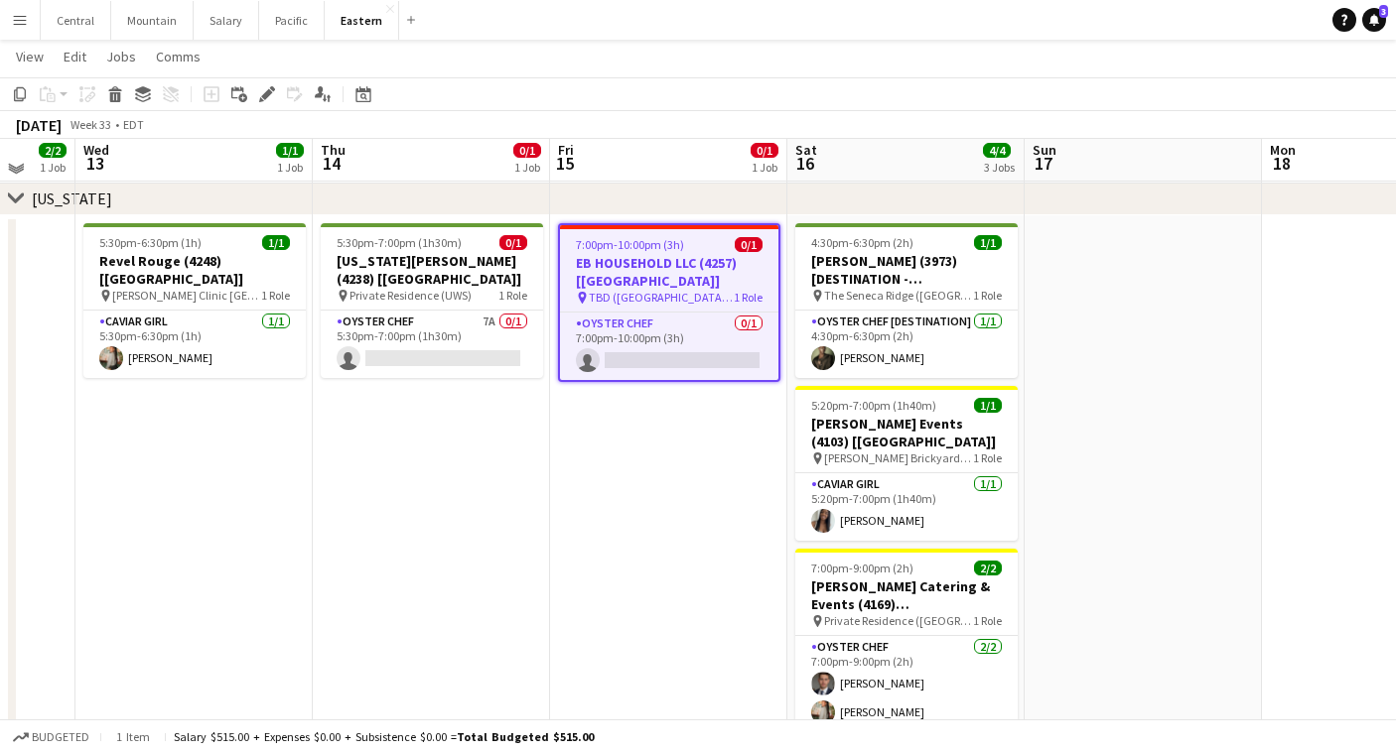
scroll to position [608, 0]
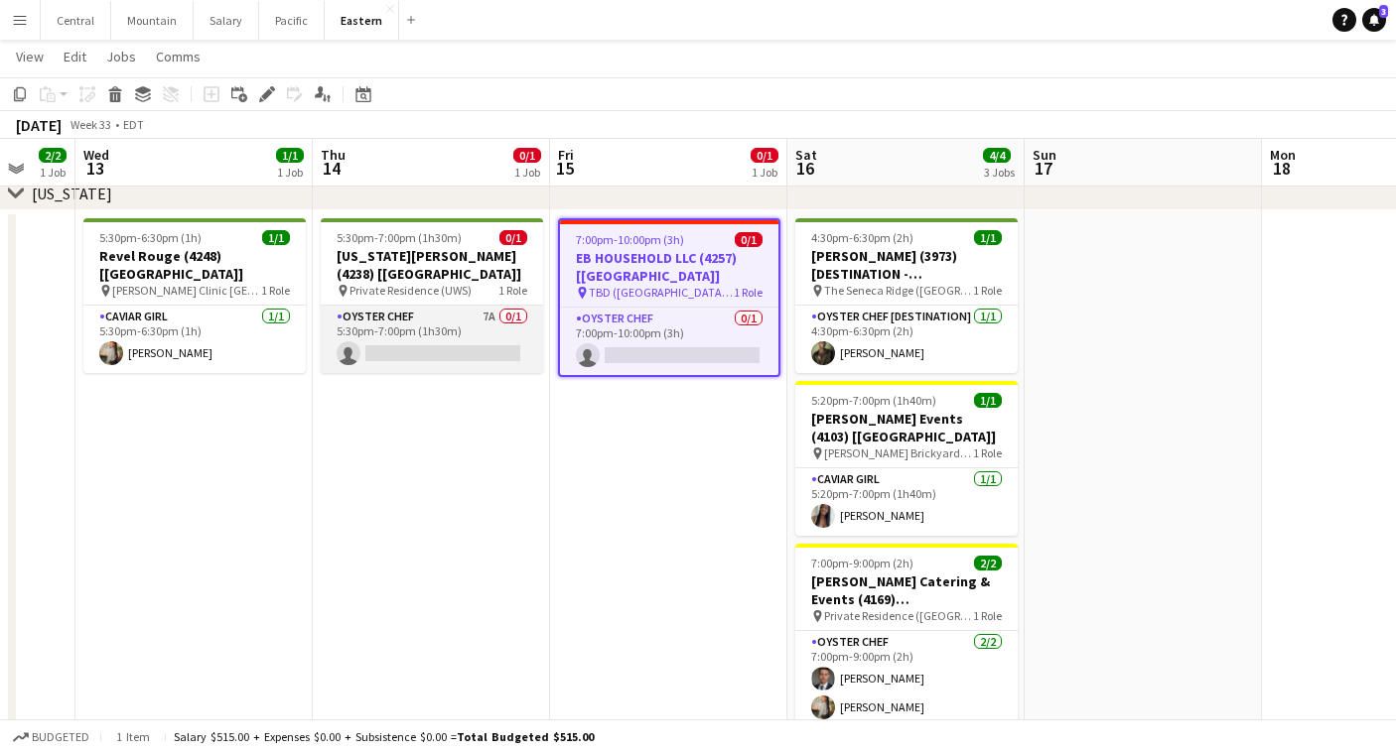
click at [453, 306] on app-card-role "Oyster Chef 7A 0/1 5:30pm-7:00pm (1h30m) single-neutral-actions" at bounding box center [432, 340] width 222 height 68
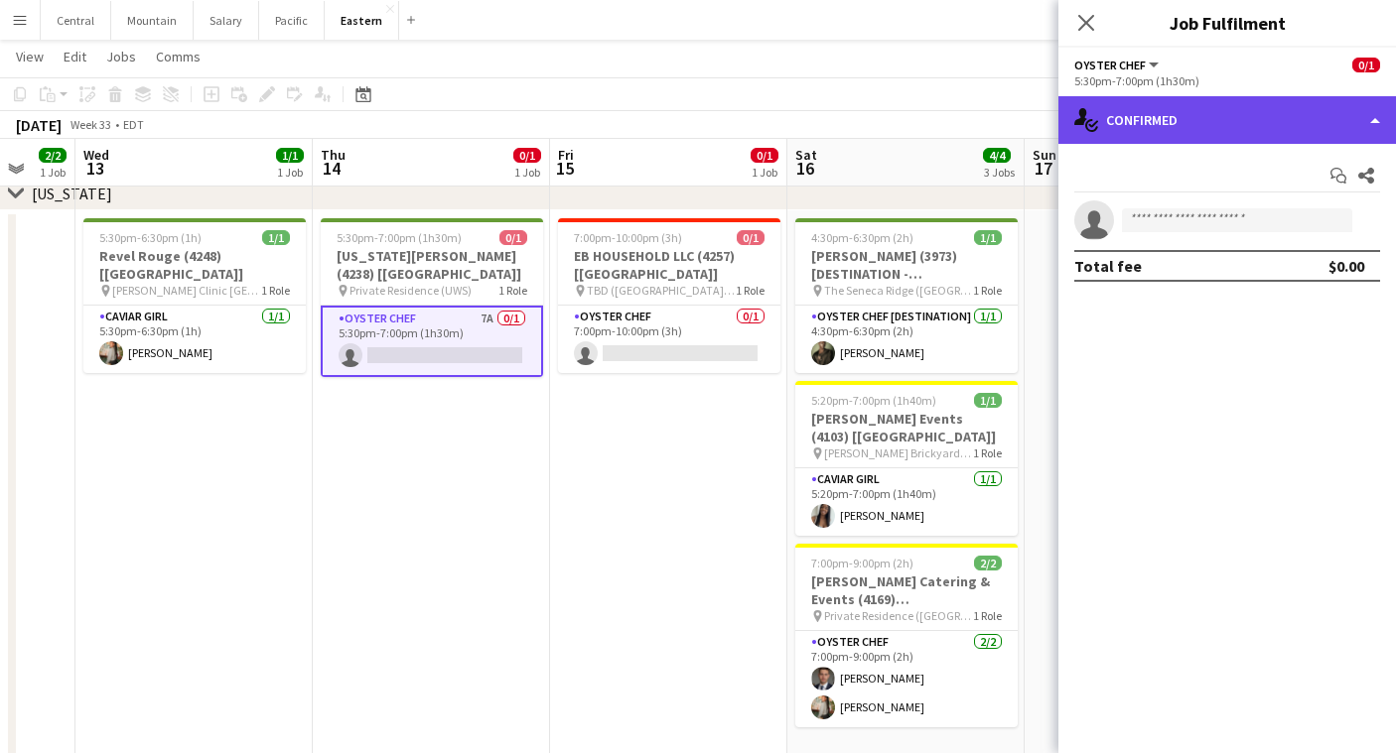
click at [1222, 123] on div "single-neutral-actions-check-2 Confirmed" at bounding box center [1227, 120] width 338 height 48
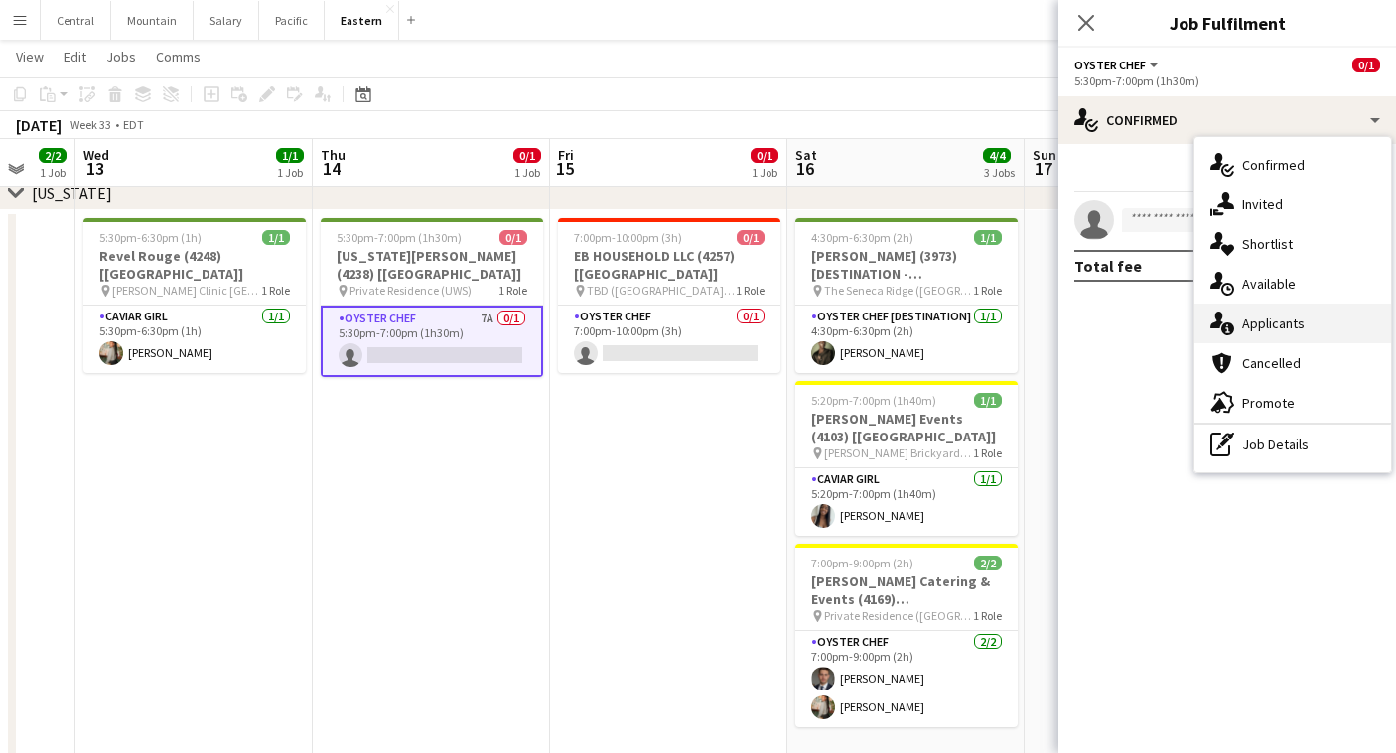
click at [1295, 332] on div "single-neutral-actions-information Applicants" at bounding box center [1292, 324] width 197 height 40
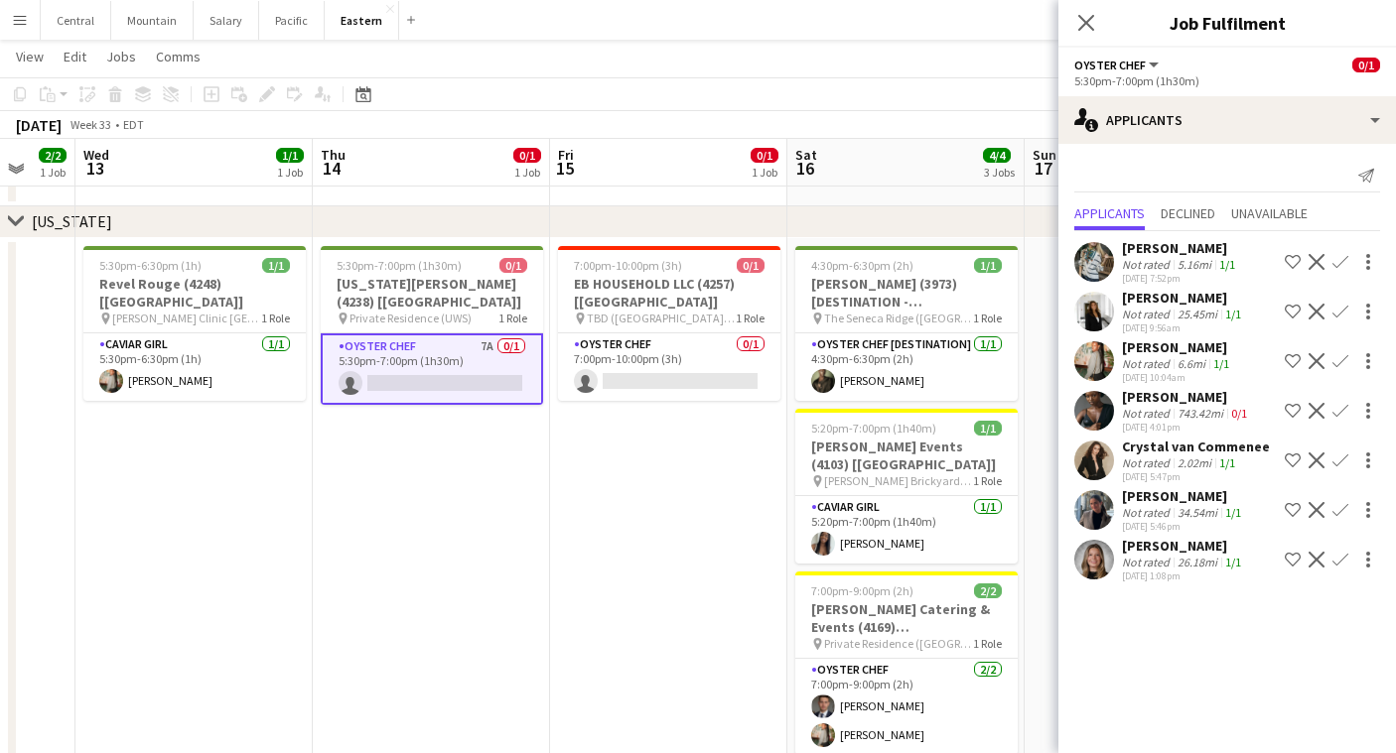
scroll to position [588, 0]
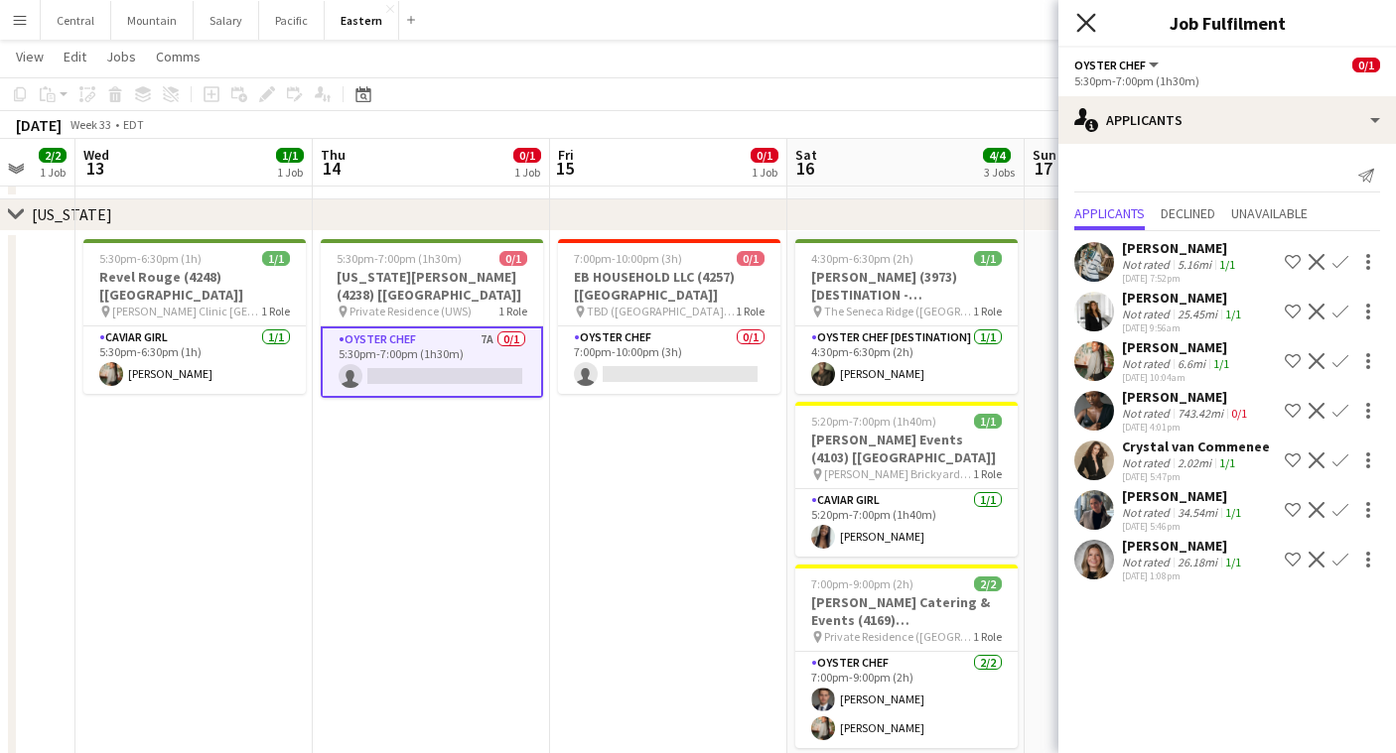
click at [1085, 28] on icon "Close pop-in" at bounding box center [1085, 22] width 19 height 19
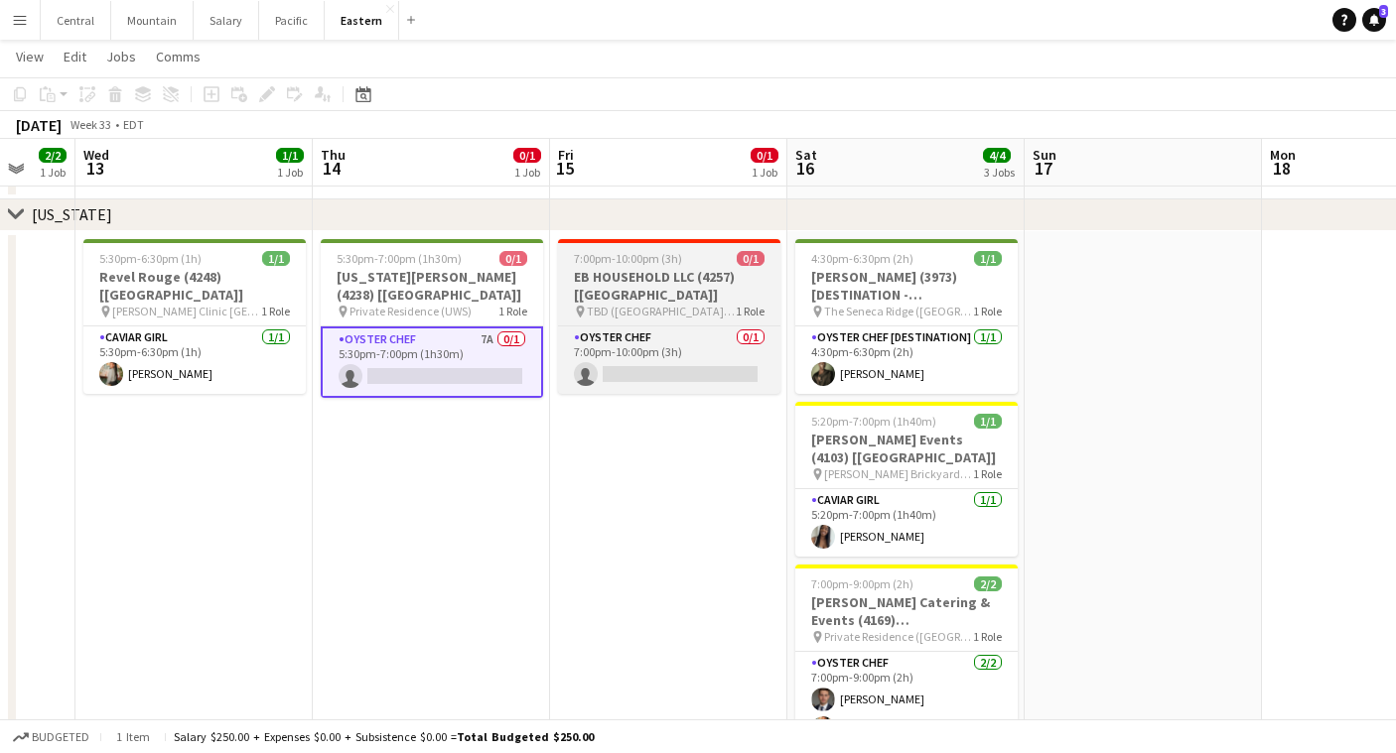
click at [666, 274] on h3 "EB HOUSEHOLD LLC (4257) [[GEOGRAPHIC_DATA]]" at bounding box center [669, 286] width 222 height 36
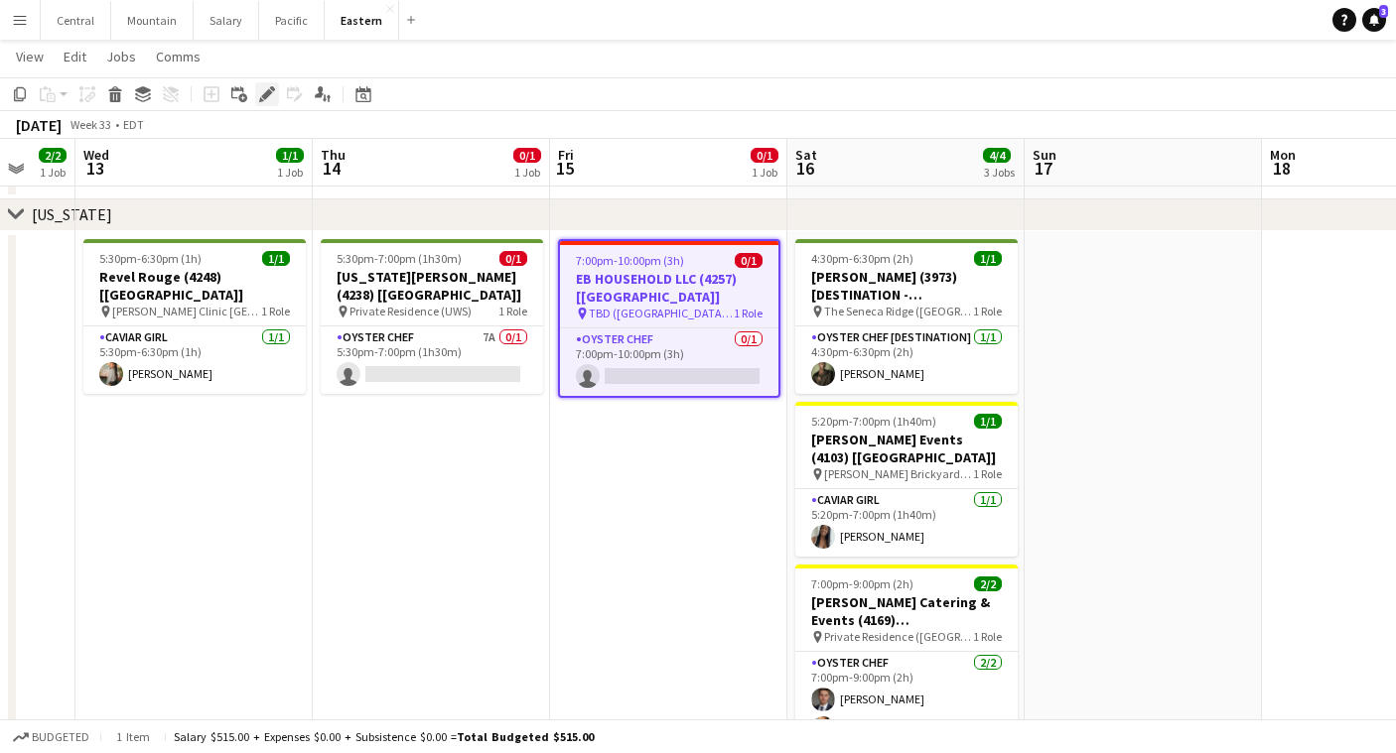
click at [264, 91] on icon "Edit" at bounding box center [267, 94] width 16 height 16
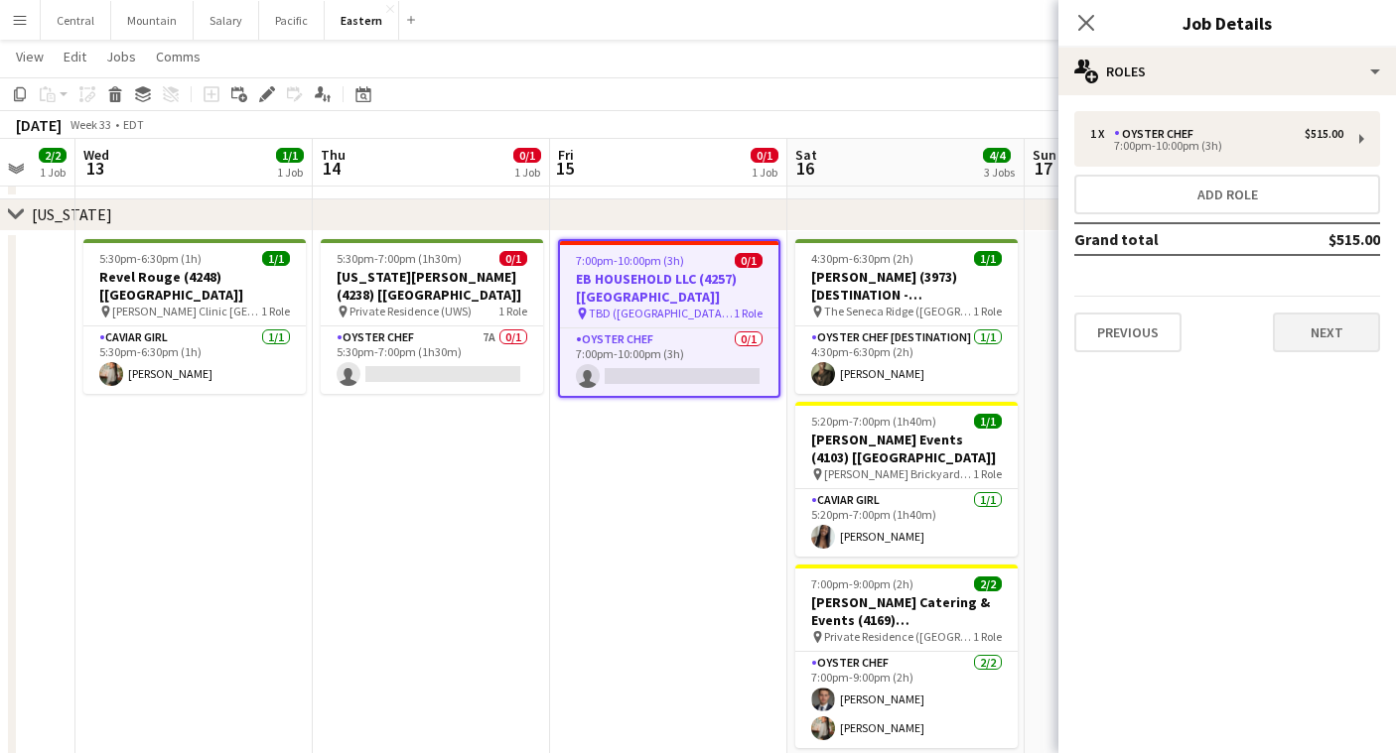
click at [1328, 322] on button "Next" at bounding box center [1326, 333] width 107 height 40
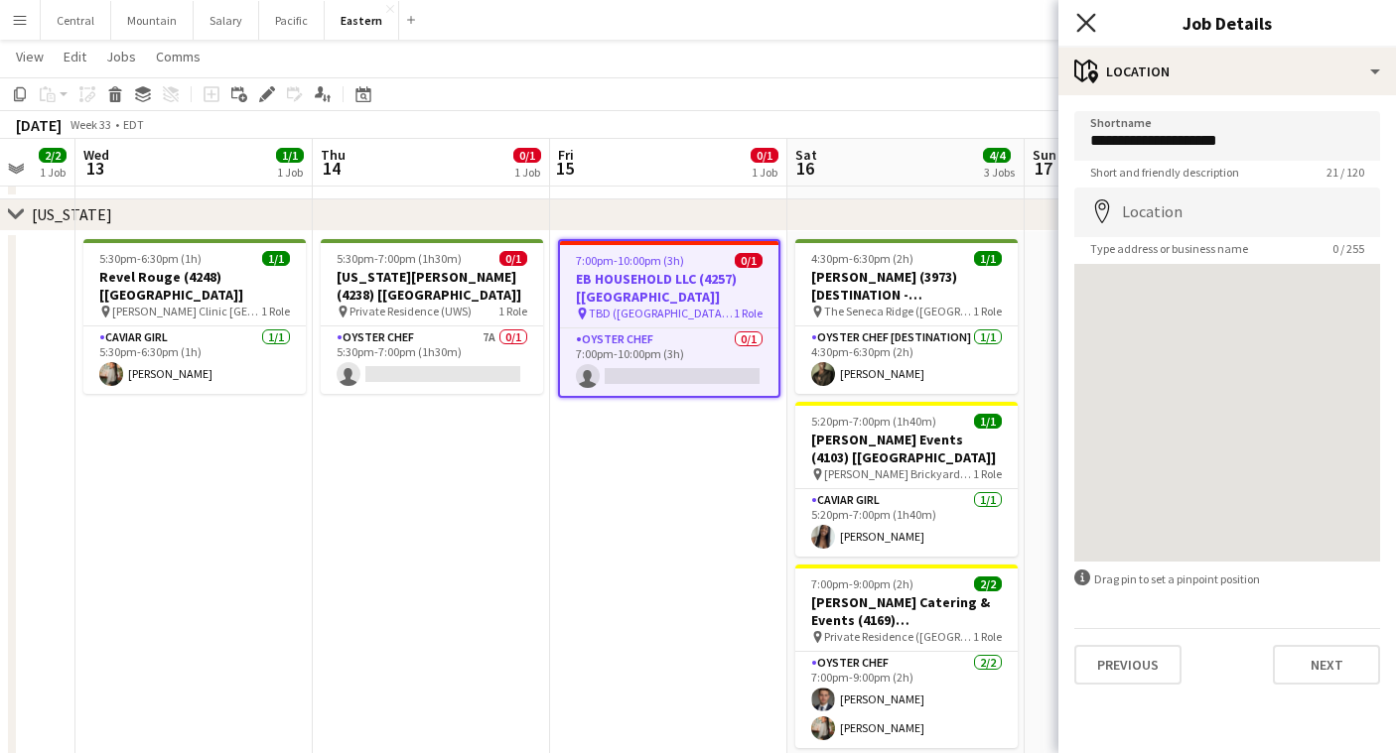
click at [1087, 28] on icon "Close pop-in" at bounding box center [1085, 22] width 19 height 19
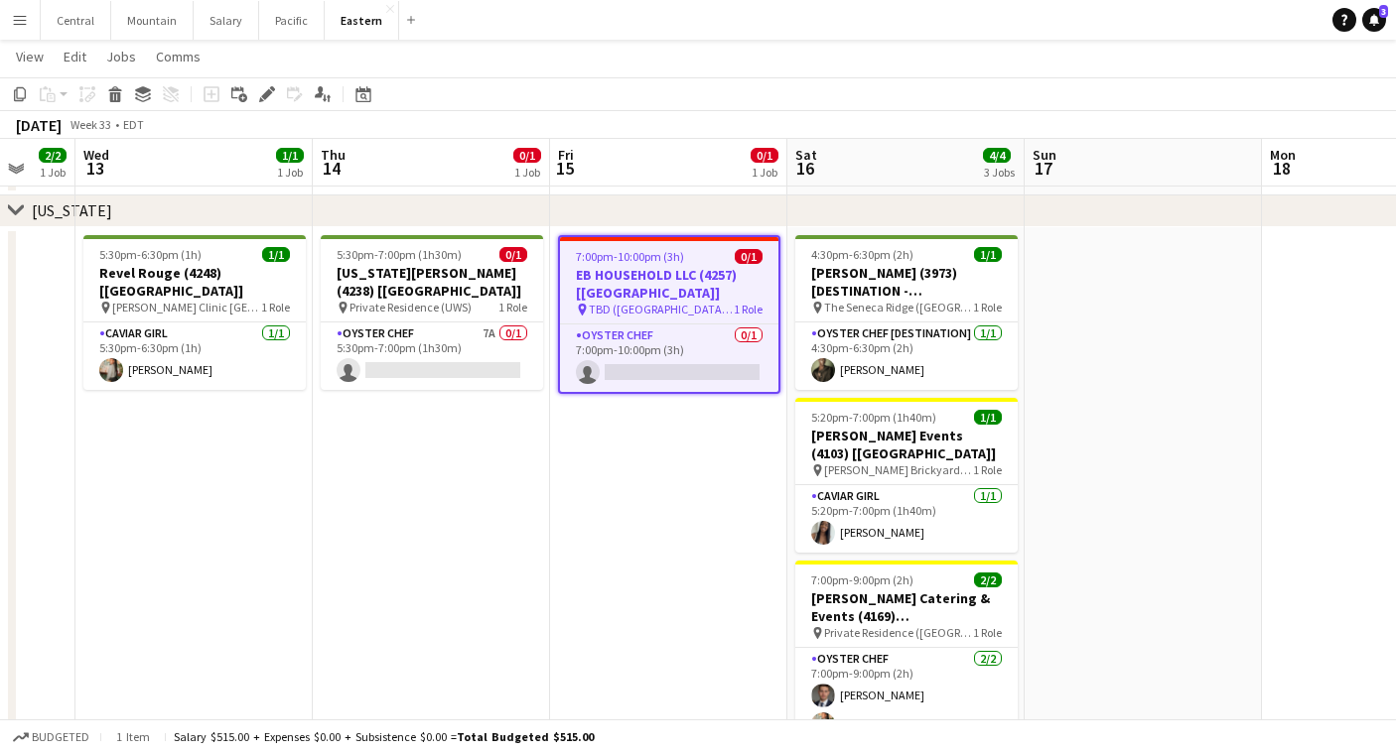
scroll to position [592, 0]
click at [451, 323] on app-card-role "Oyster Chef 7A 0/1 5:30pm-7:00pm (1h30m) single-neutral-actions" at bounding box center [432, 357] width 222 height 68
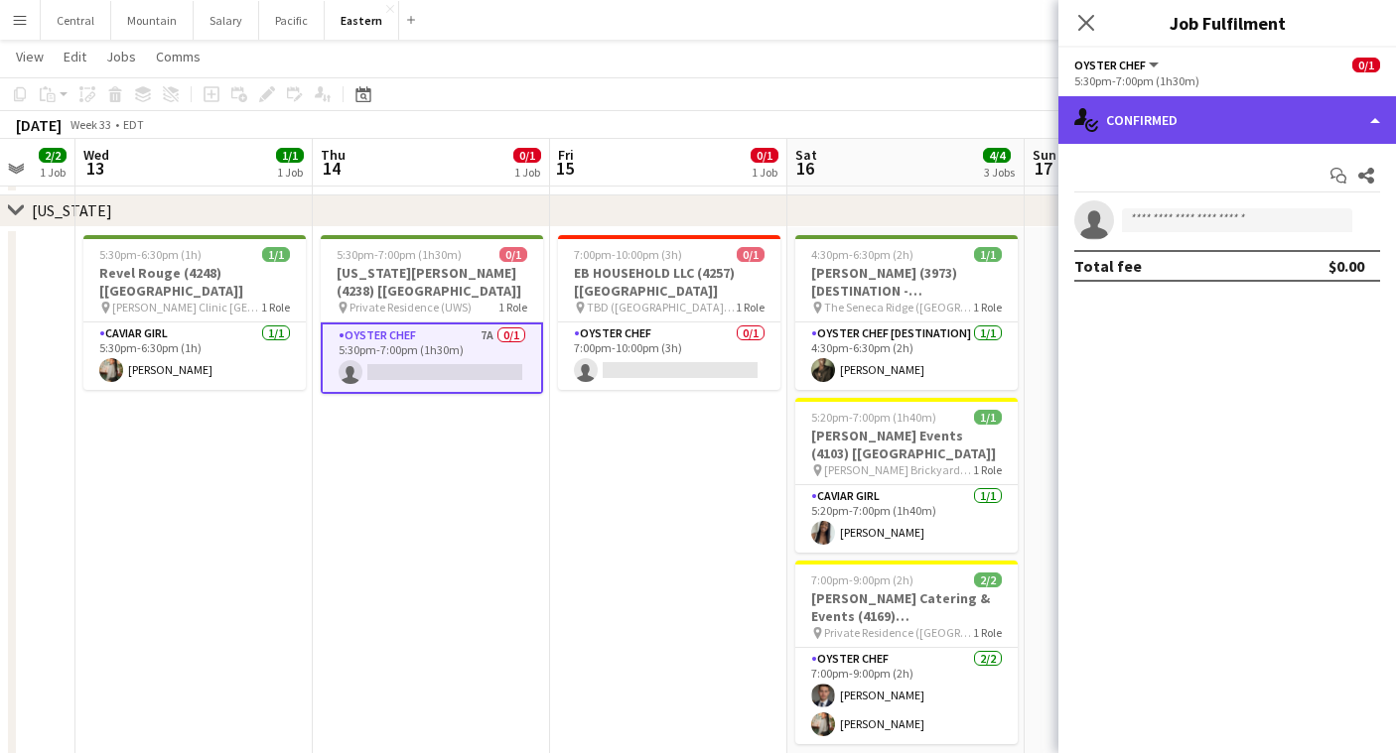
click at [1285, 115] on div "single-neutral-actions-check-2 Confirmed" at bounding box center [1227, 120] width 338 height 48
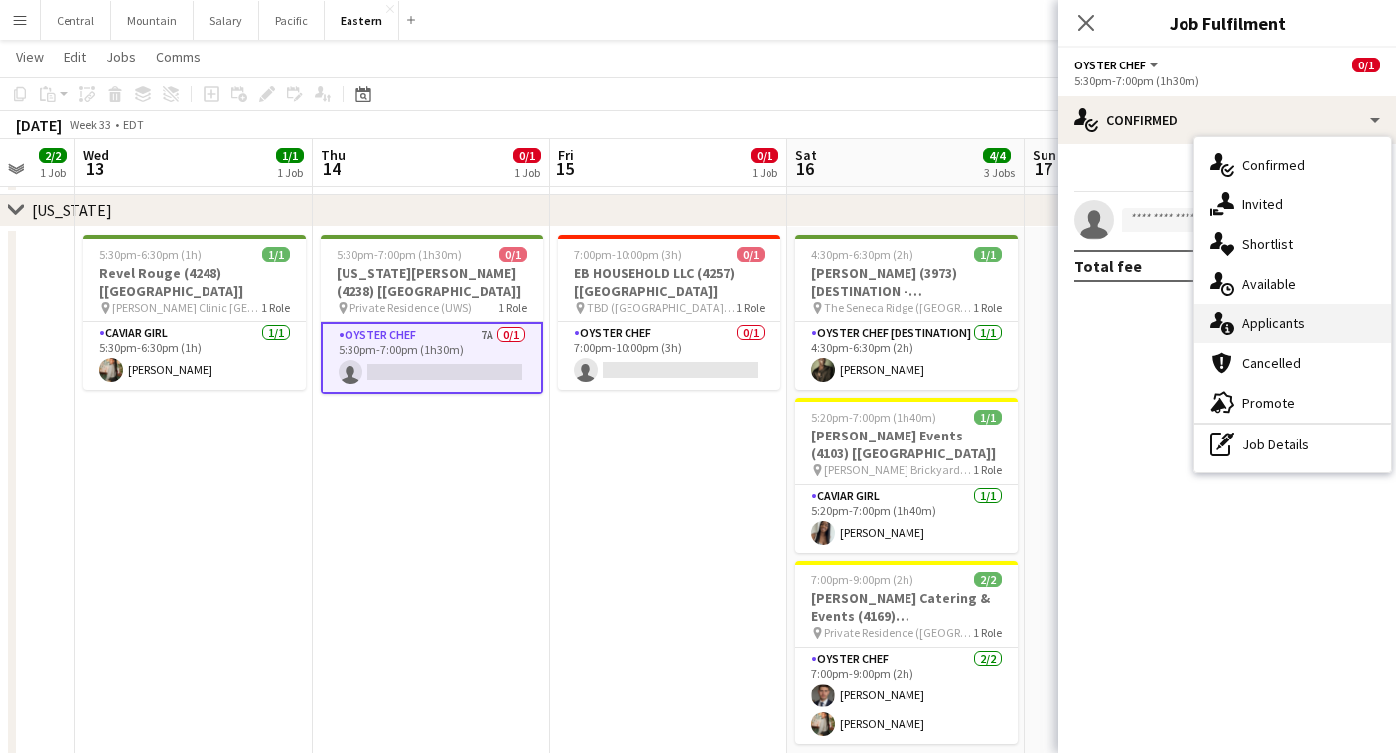
click at [1274, 322] on div "single-neutral-actions-information Applicants" at bounding box center [1292, 324] width 197 height 40
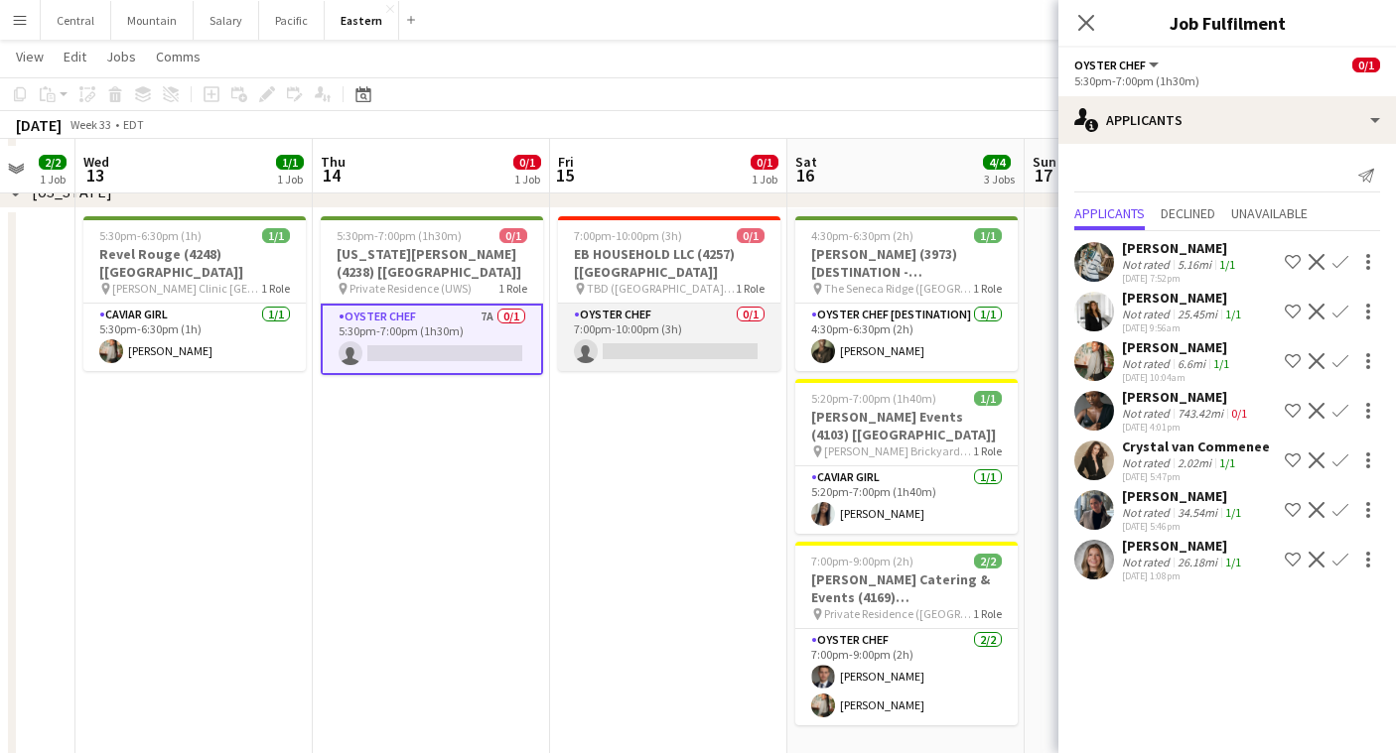
scroll to position [608, 0]
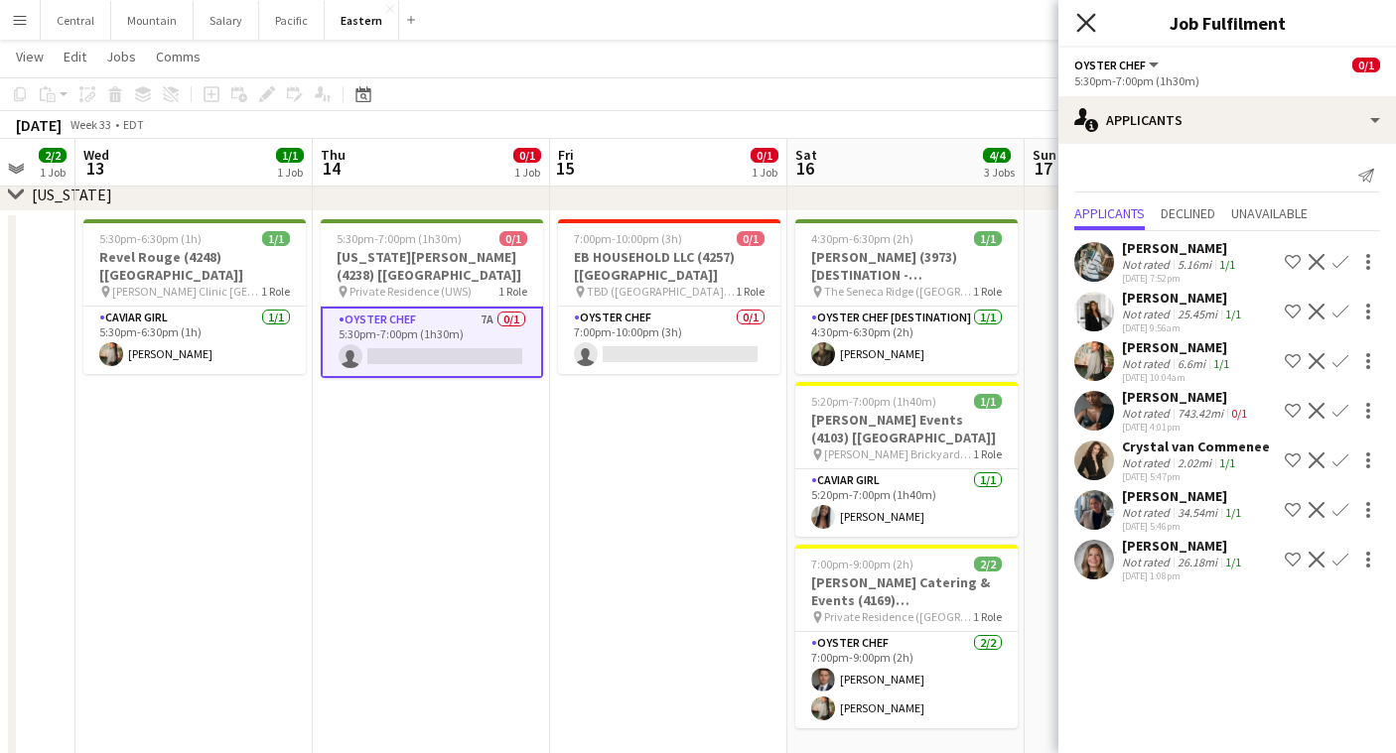
click at [1085, 28] on icon "Close pop-in" at bounding box center [1085, 22] width 19 height 19
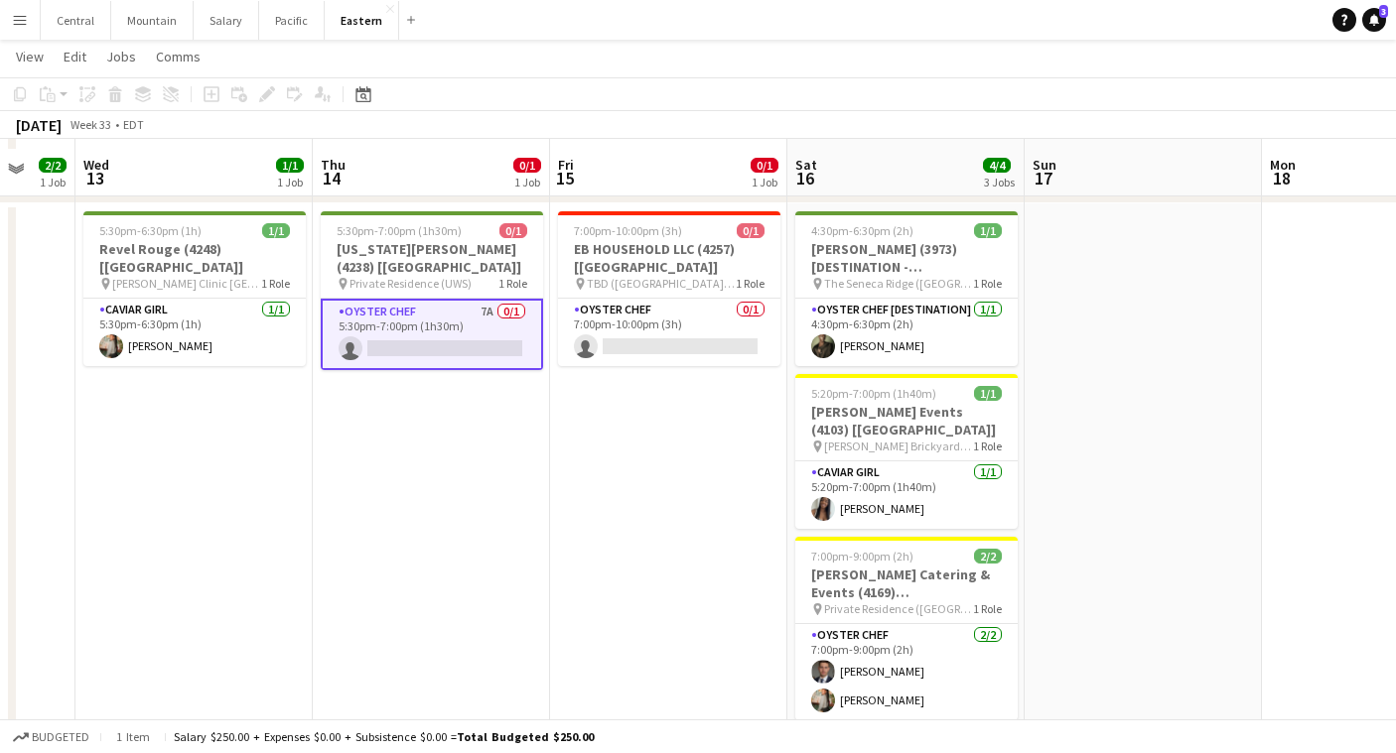
scroll to position [610, 0]
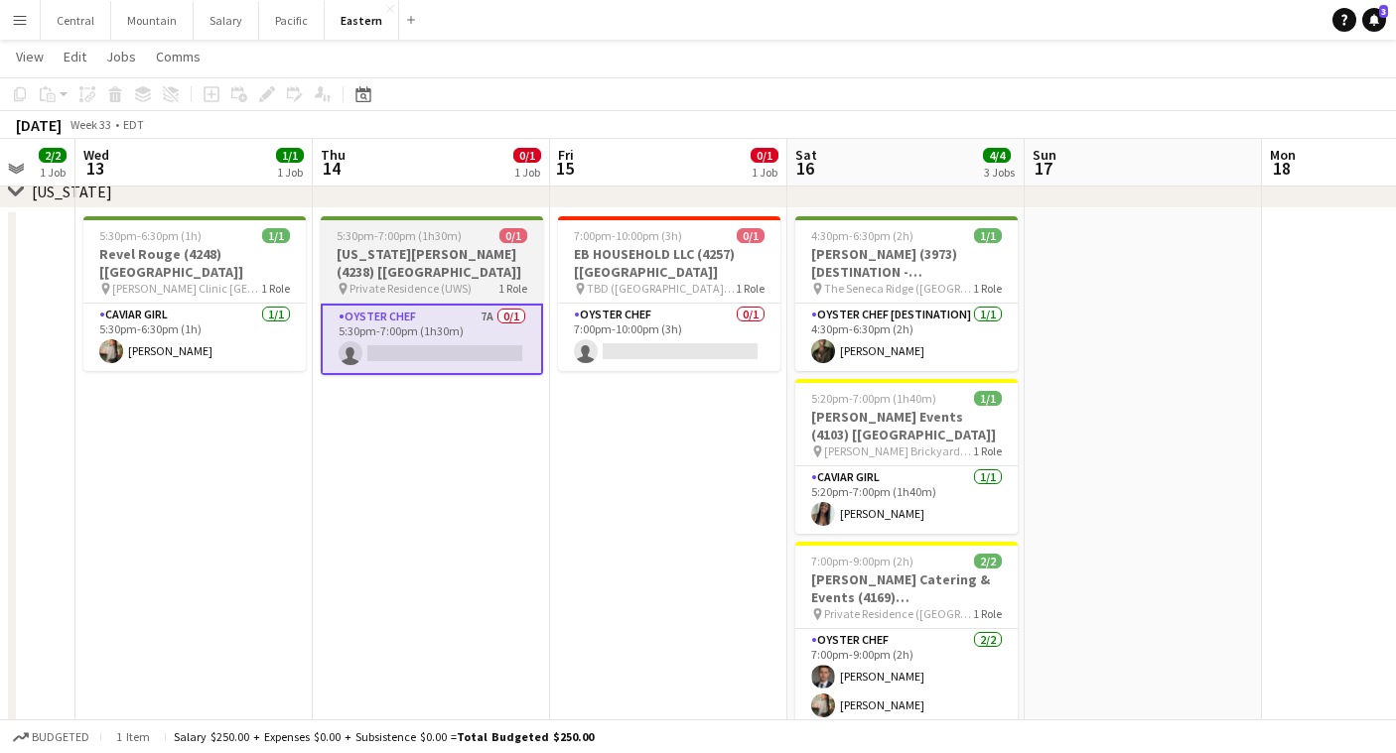
click at [418, 281] on span "Private Residence (UWS)" at bounding box center [410, 288] width 122 height 15
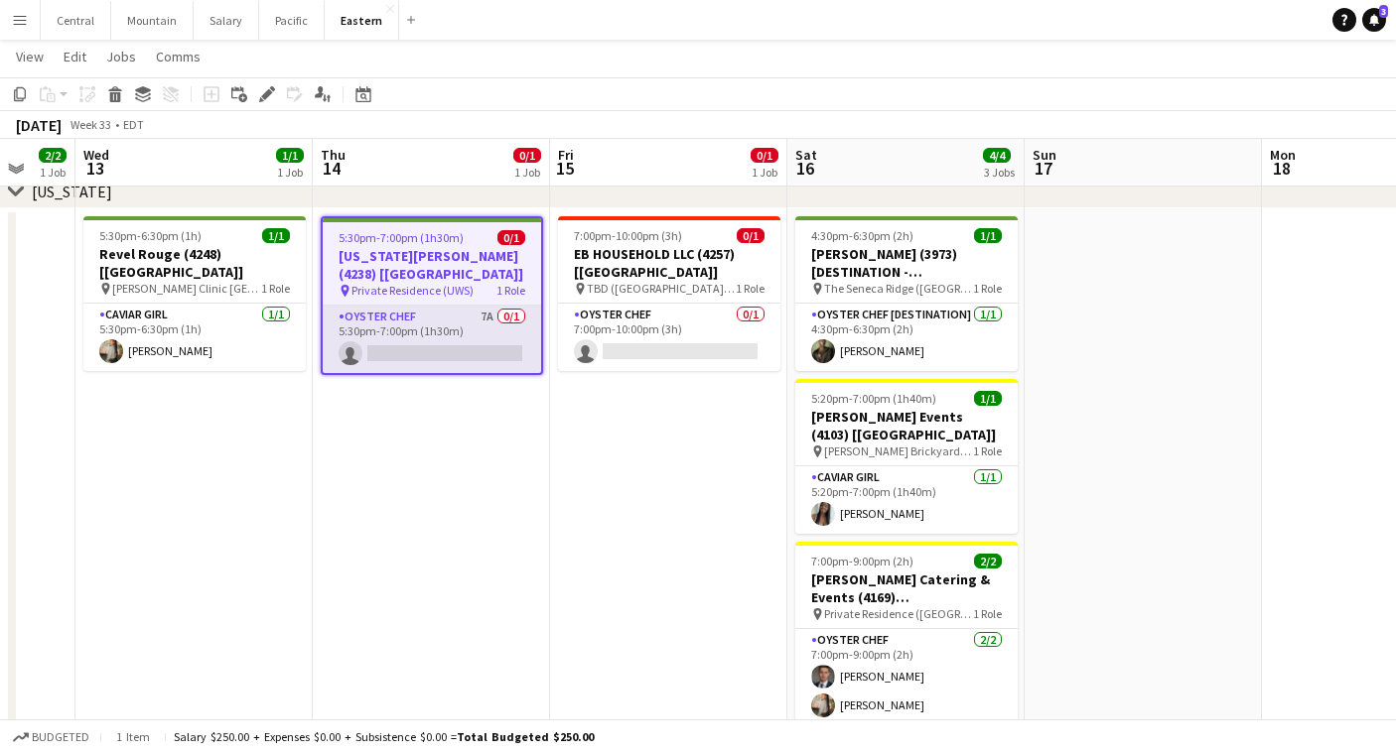
click at [405, 319] on app-card-role "Oyster Chef 7A 0/1 5:30pm-7:00pm (1h30m) single-neutral-actions" at bounding box center [432, 340] width 218 height 68
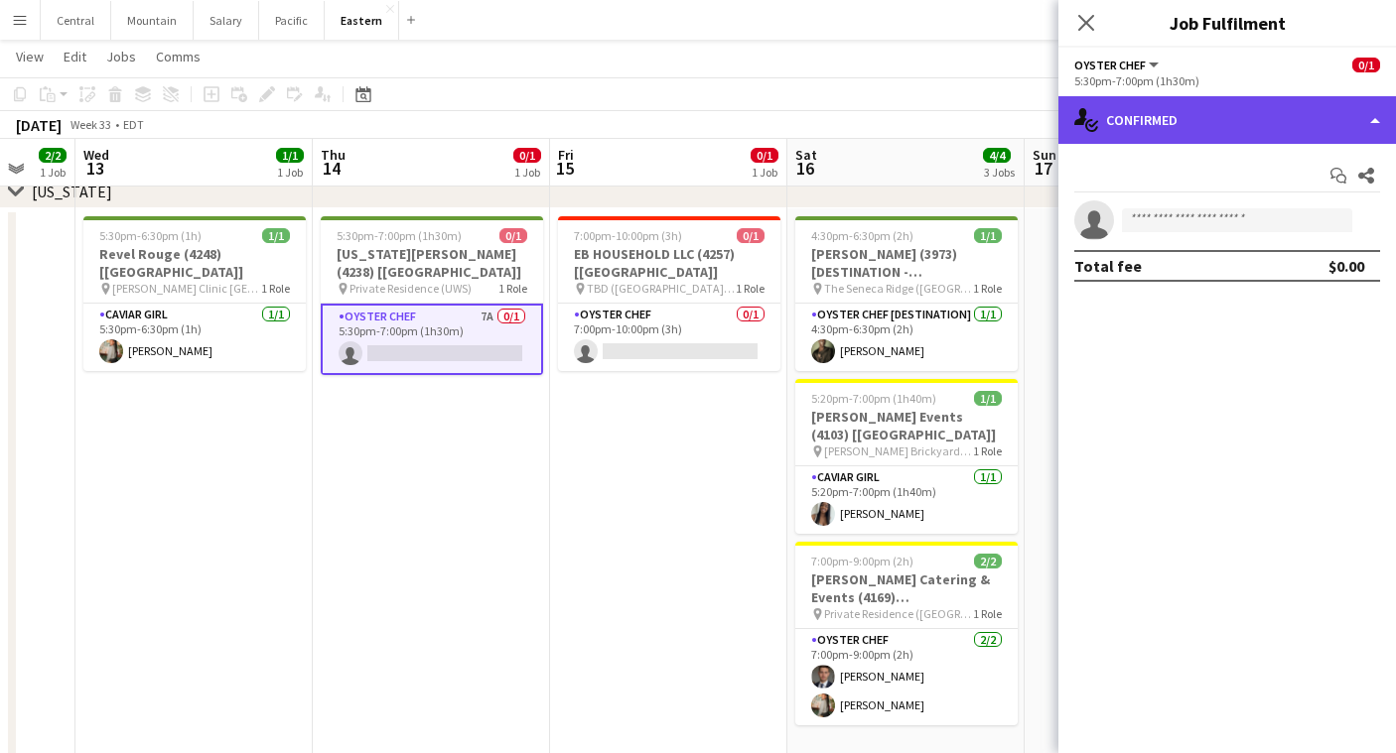
click at [1202, 114] on div "single-neutral-actions-check-2 Confirmed" at bounding box center [1227, 120] width 338 height 48
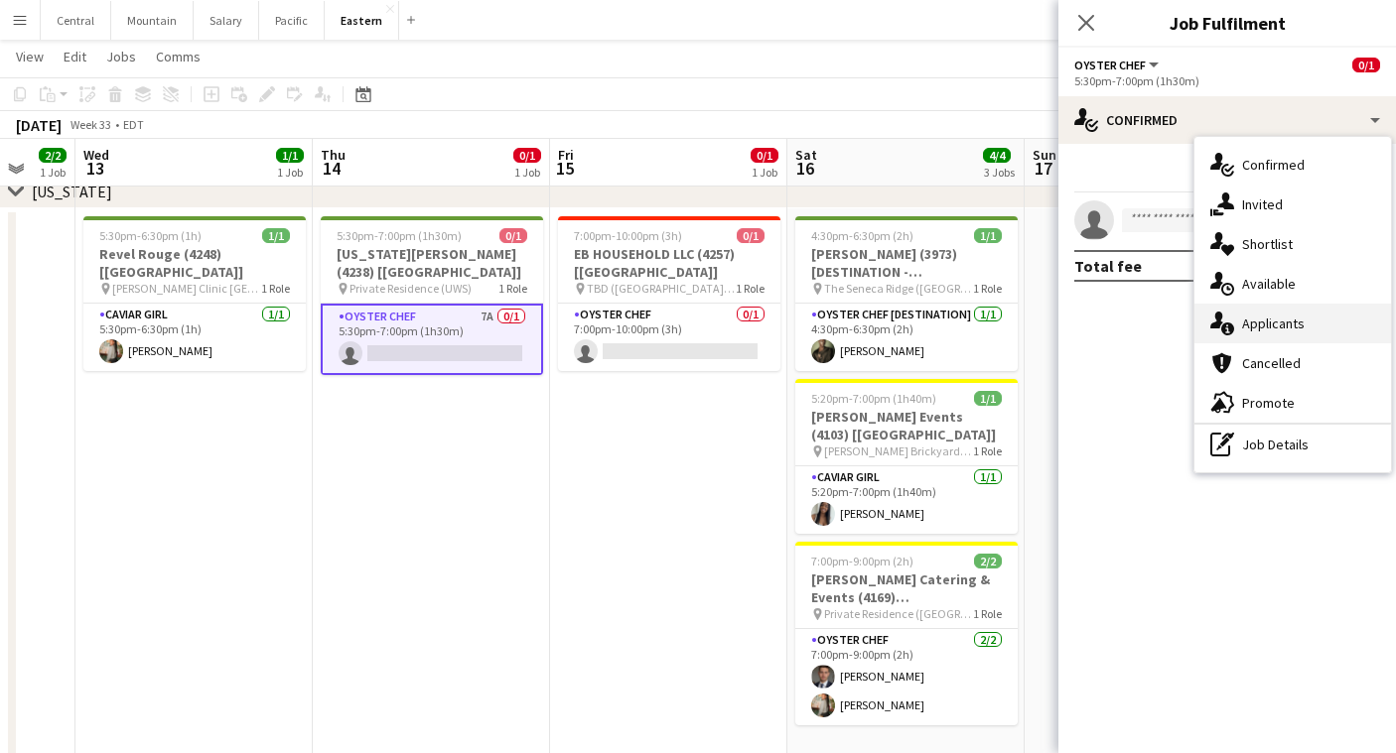
click at [1288, 333] on div "single-neutral-actions-information Applicants" at bounding box center [1292, 324] width 197 height 40
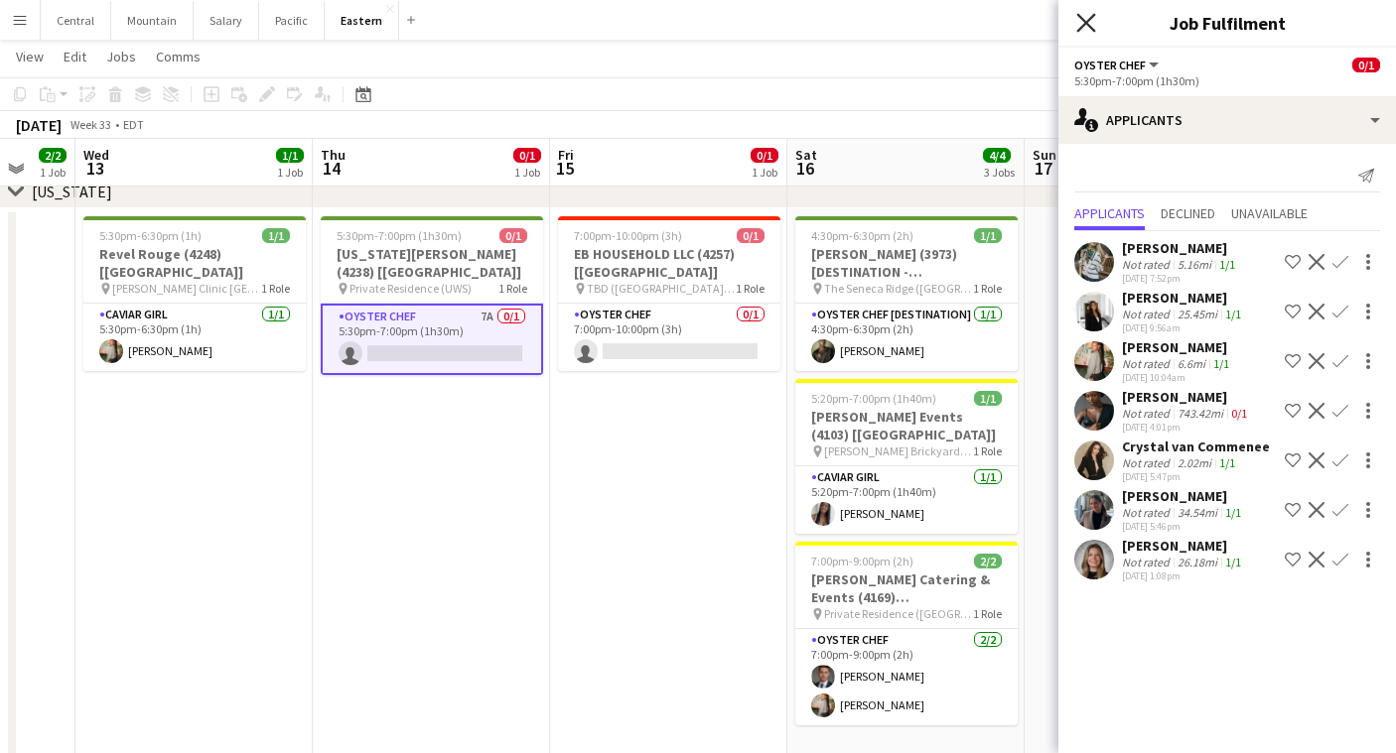
click at [1085, 28] on icon "Close pop-in" at bounding box center [1085, 22] width 19 height 19
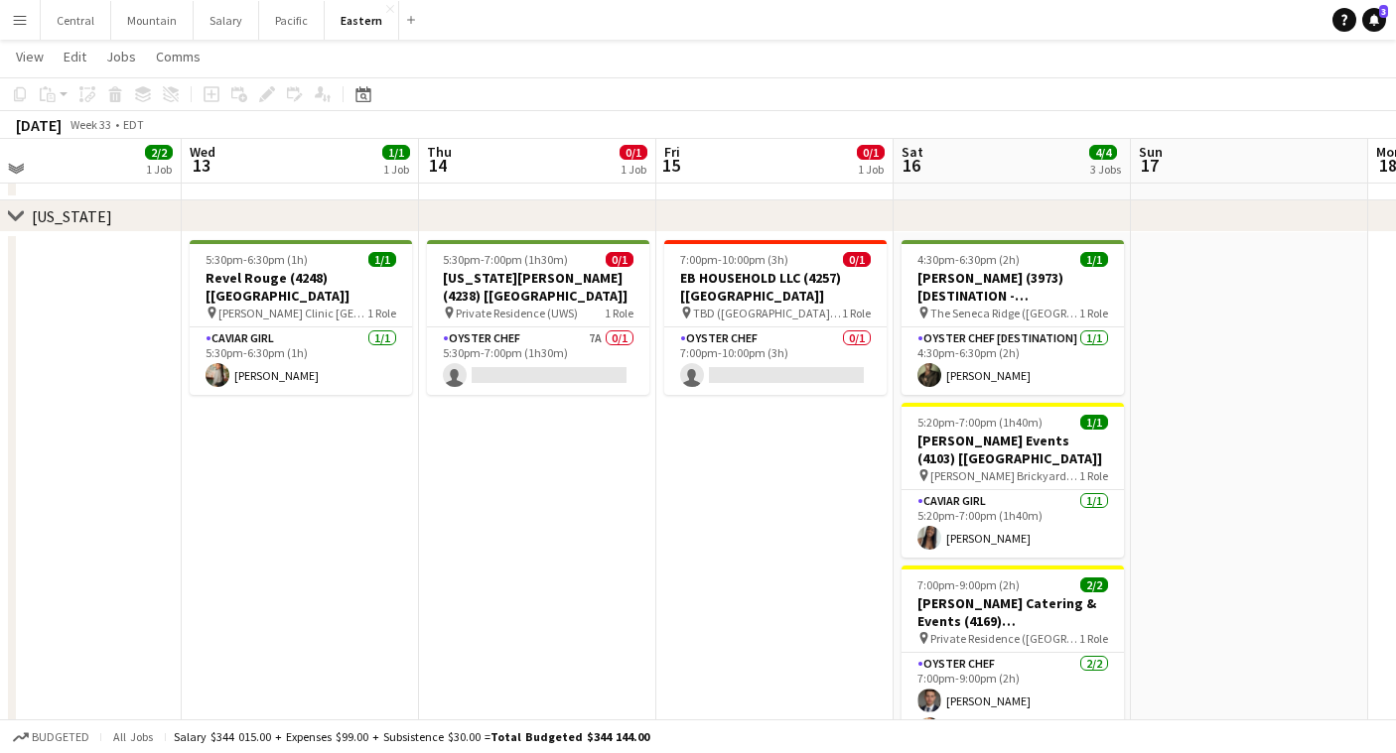
scroll to position [356, 0]
click at [18, 26] on app-icon "Menu" at bounding box center [20, 20] width 16 height 16
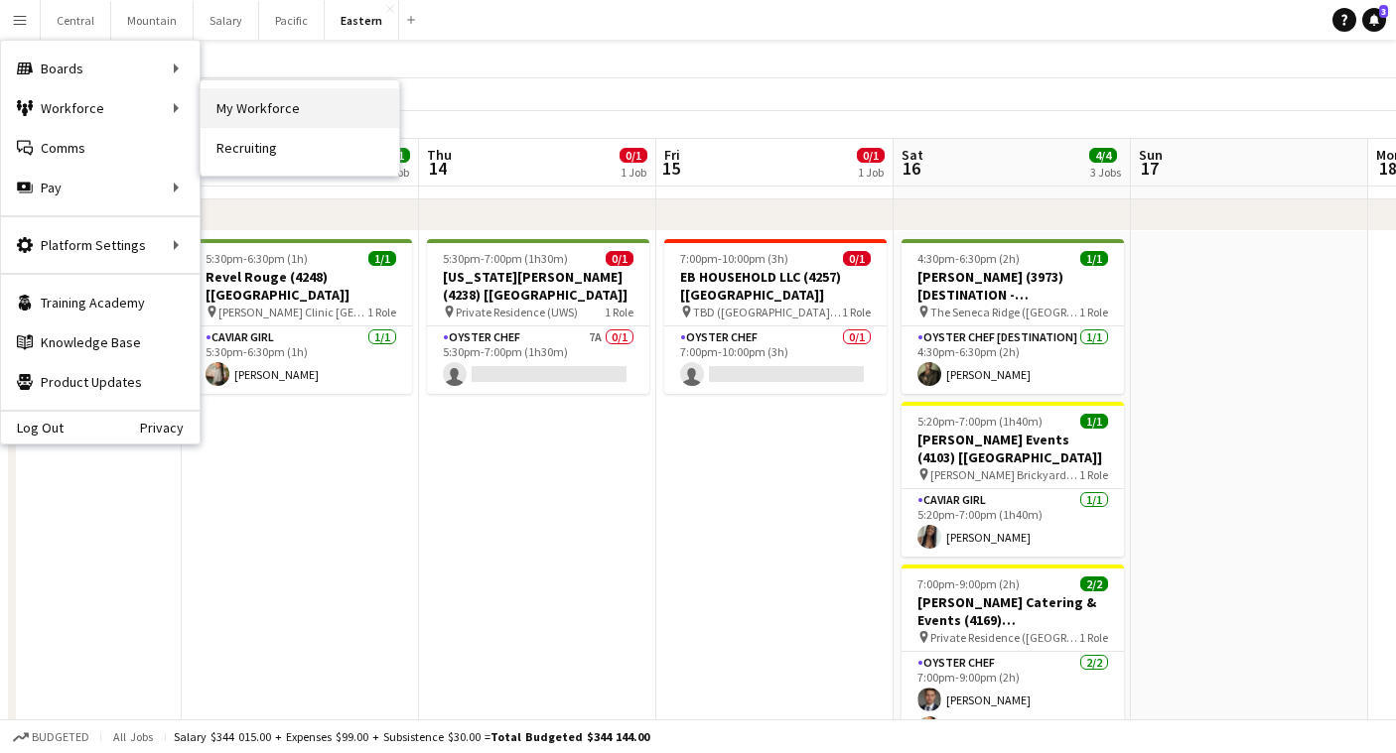
click at [229, 110] on link "My Workforce" at bounding box center [300, 108] width 199 height 40
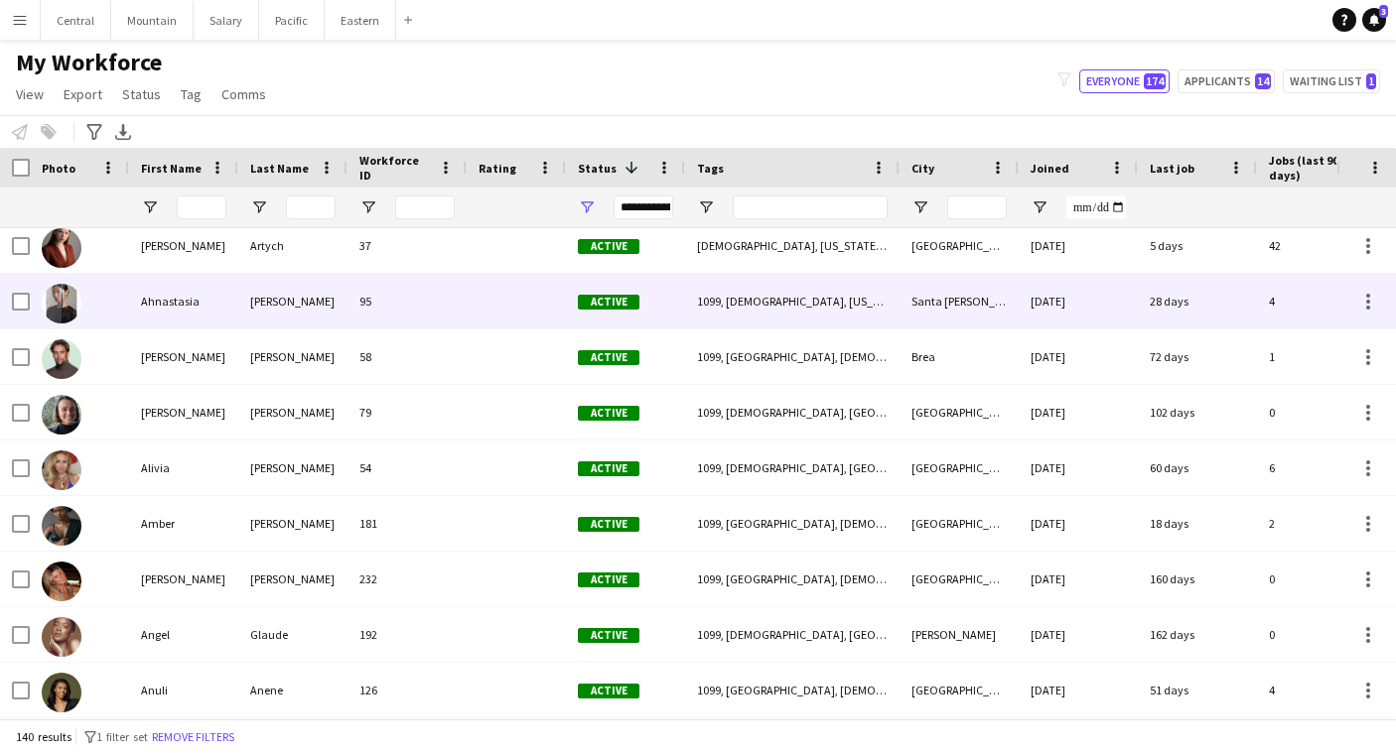
click at [249, 327] on div "[PERSON_NAME]" at bounding box center [292, 301] width 109 height 55
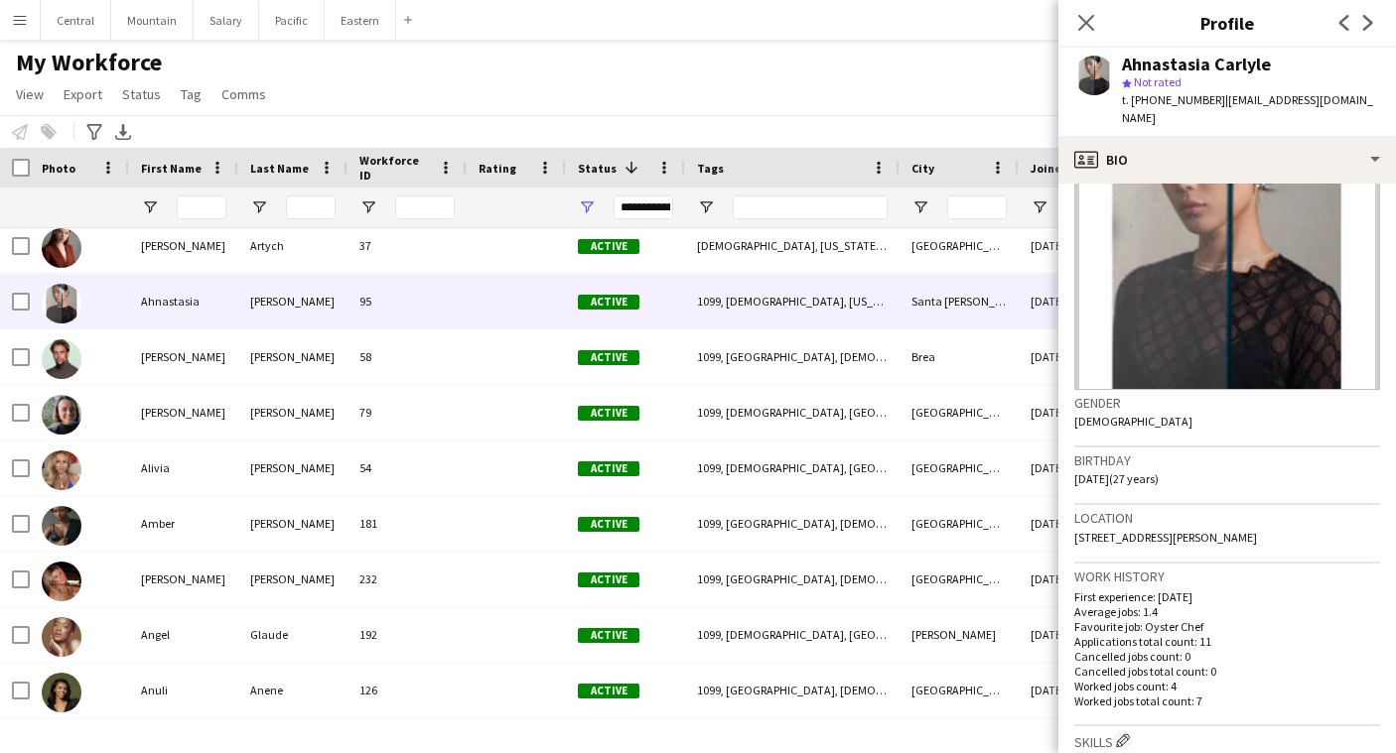
scroll to position [108, 0]
click at [1088, 21] on icon at bounding box center [1085, 22] width 19 height 19
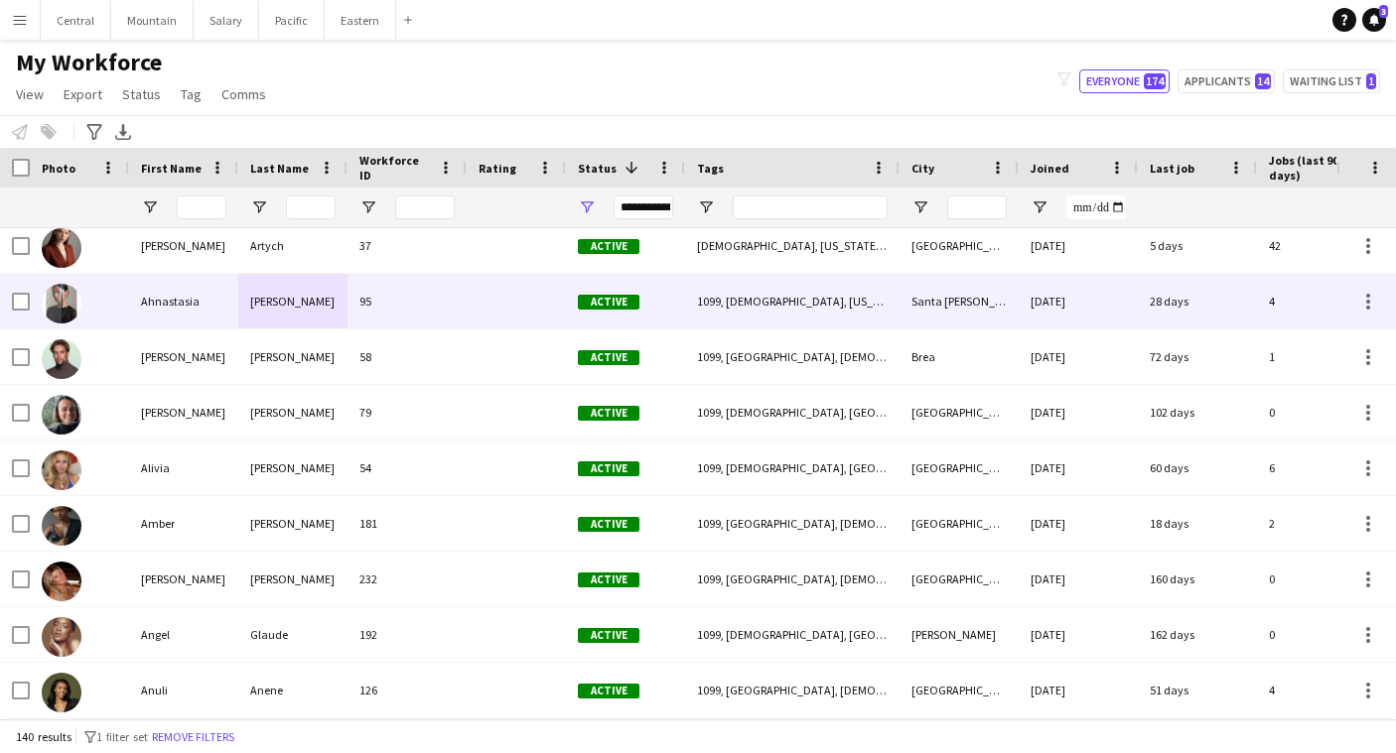
click at [441, 311] on div "95" at bounding box center [406, 301] width 119 height 55
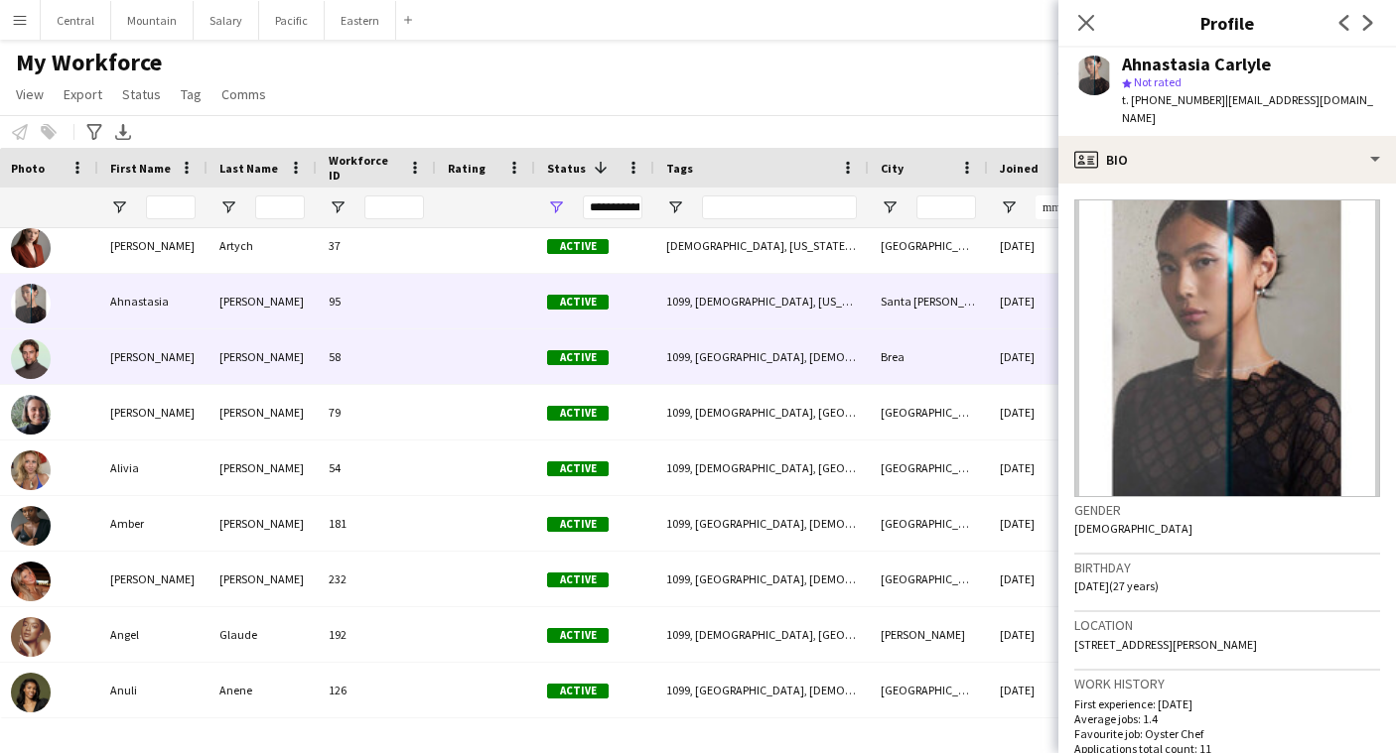
scroll to position [0, 60]
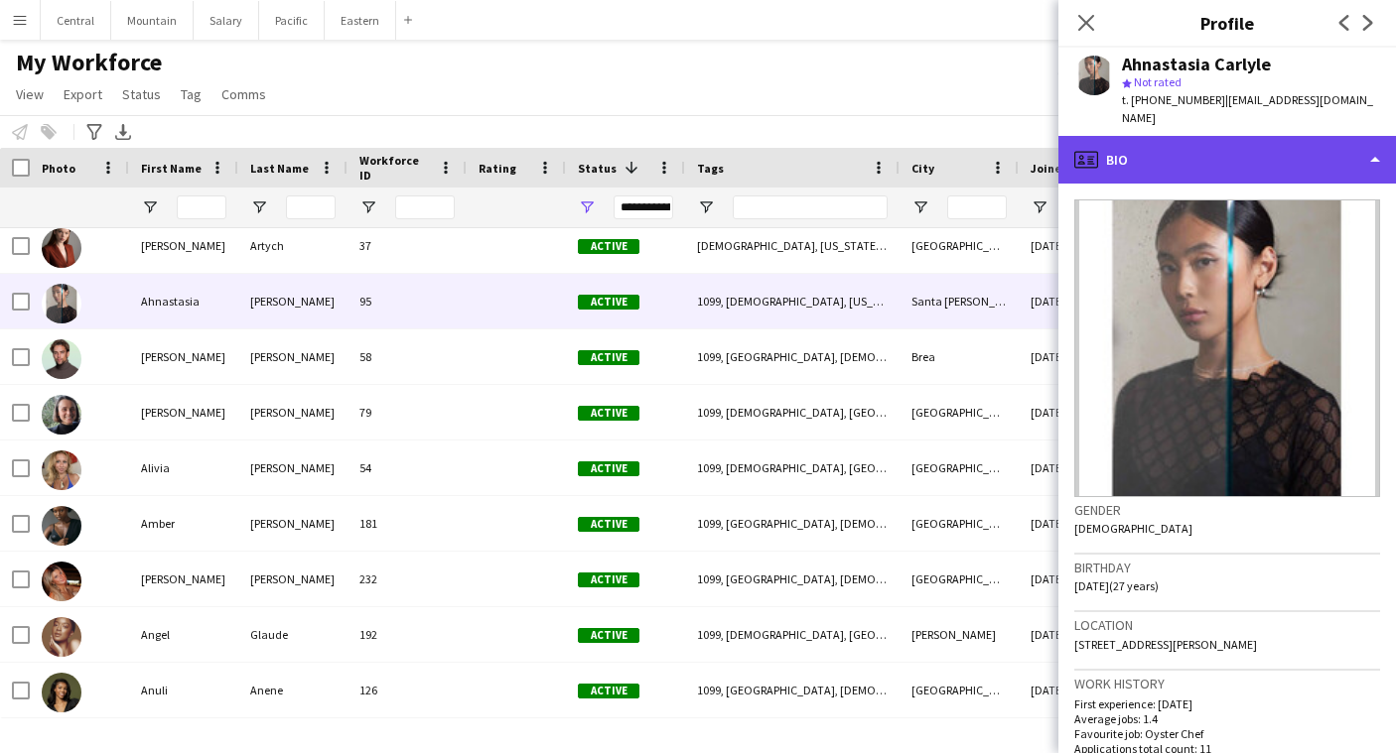
click at [1235, 136] on div "profile Bio" at bounding box center [1227, 160] width 338 height 48
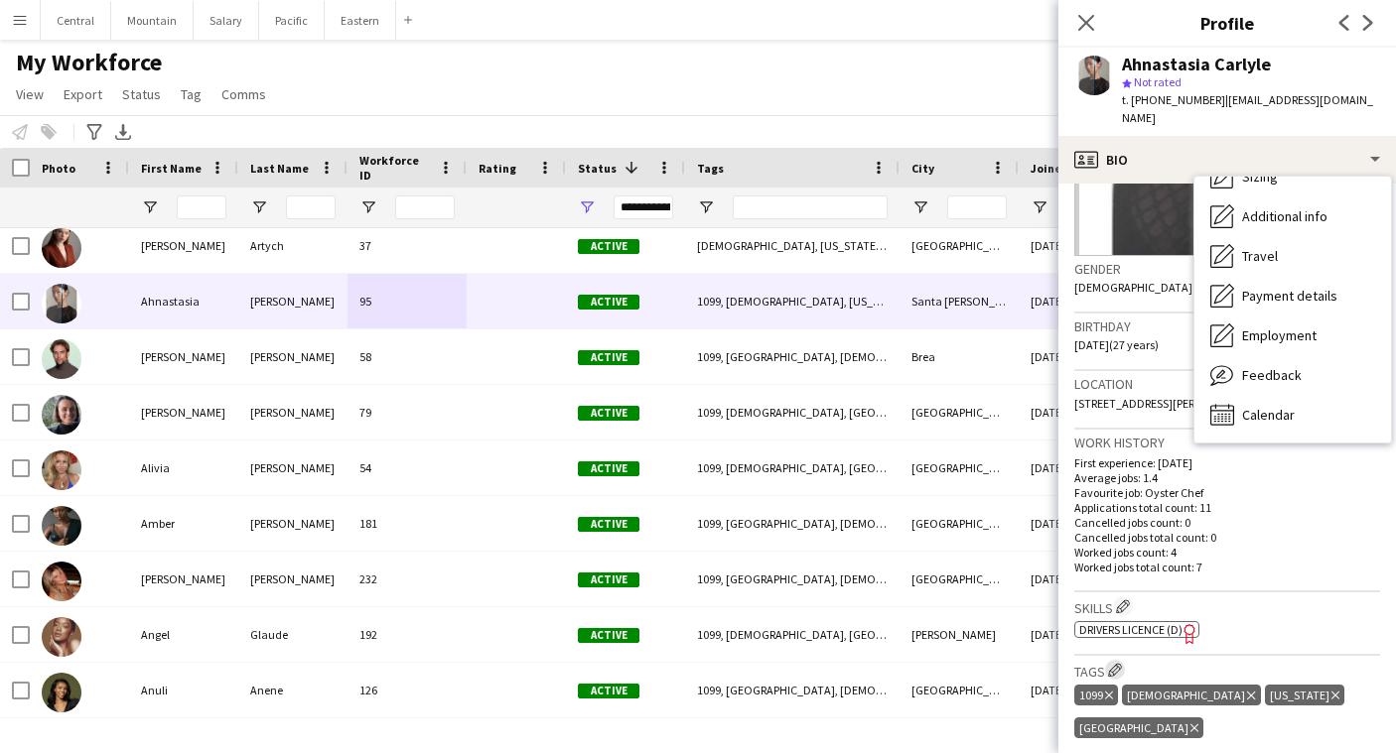
click at [1118, 663] on app-icon "Edit crew company tags" at bounding box center [1115, 670] width 14 height 14
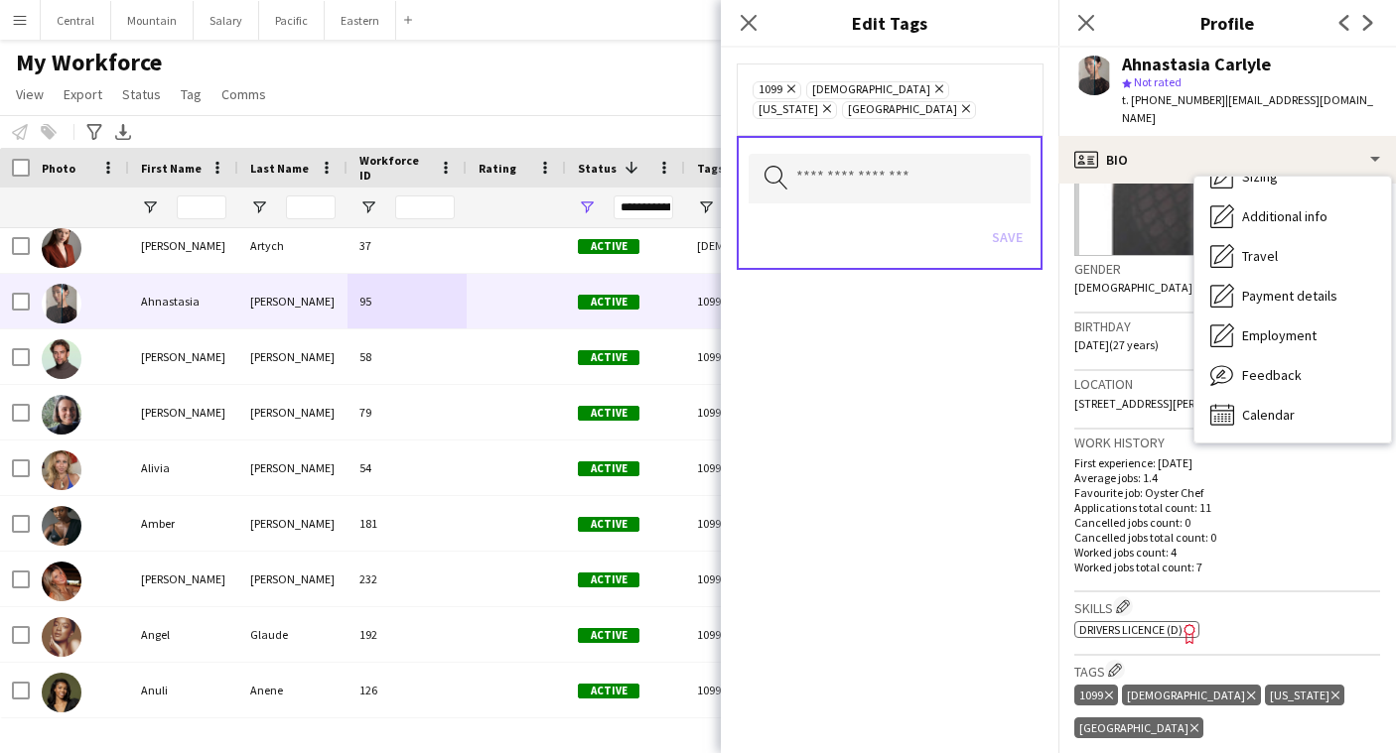
click at [957, 107] on icon "Remove" at bounding box center [963, 108] width 13 height 13
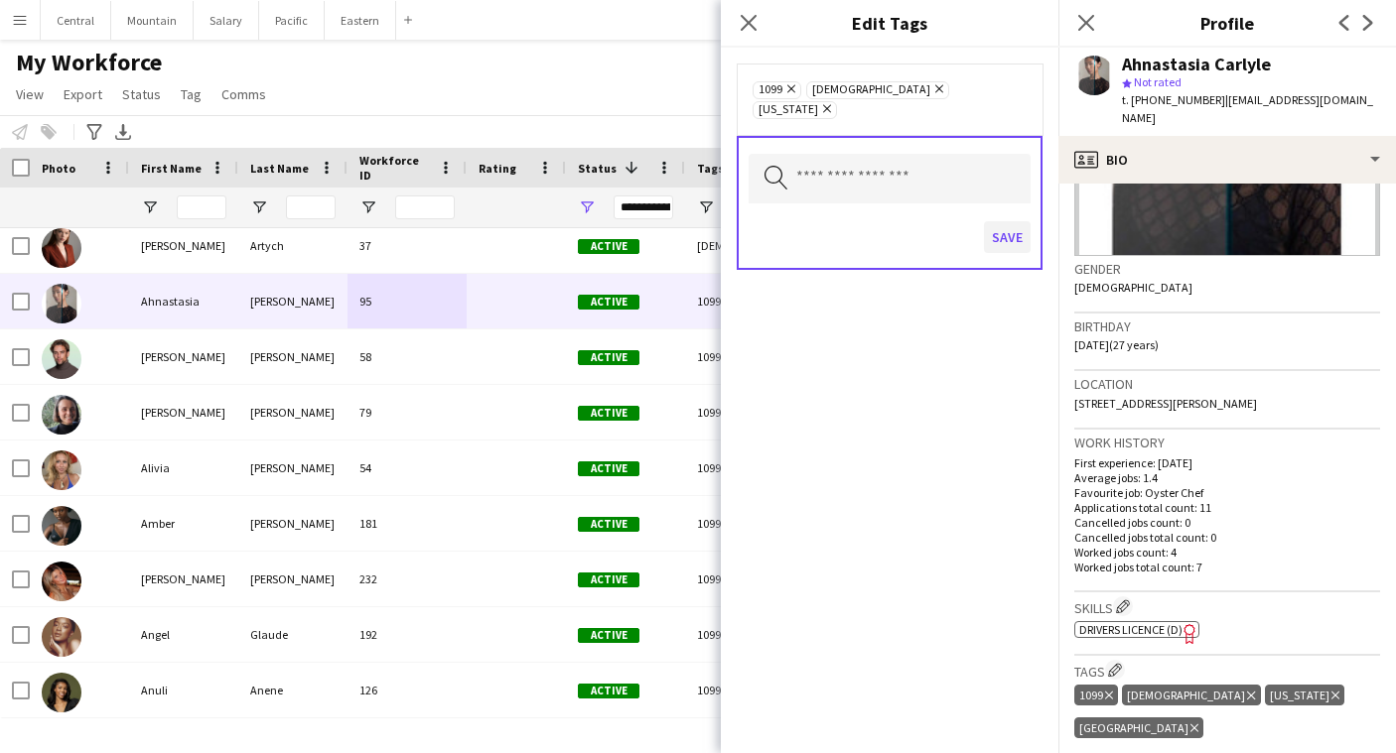
click at [1008, 221] on button "Save" at bounding box center [1007, 237] width 47 height 32
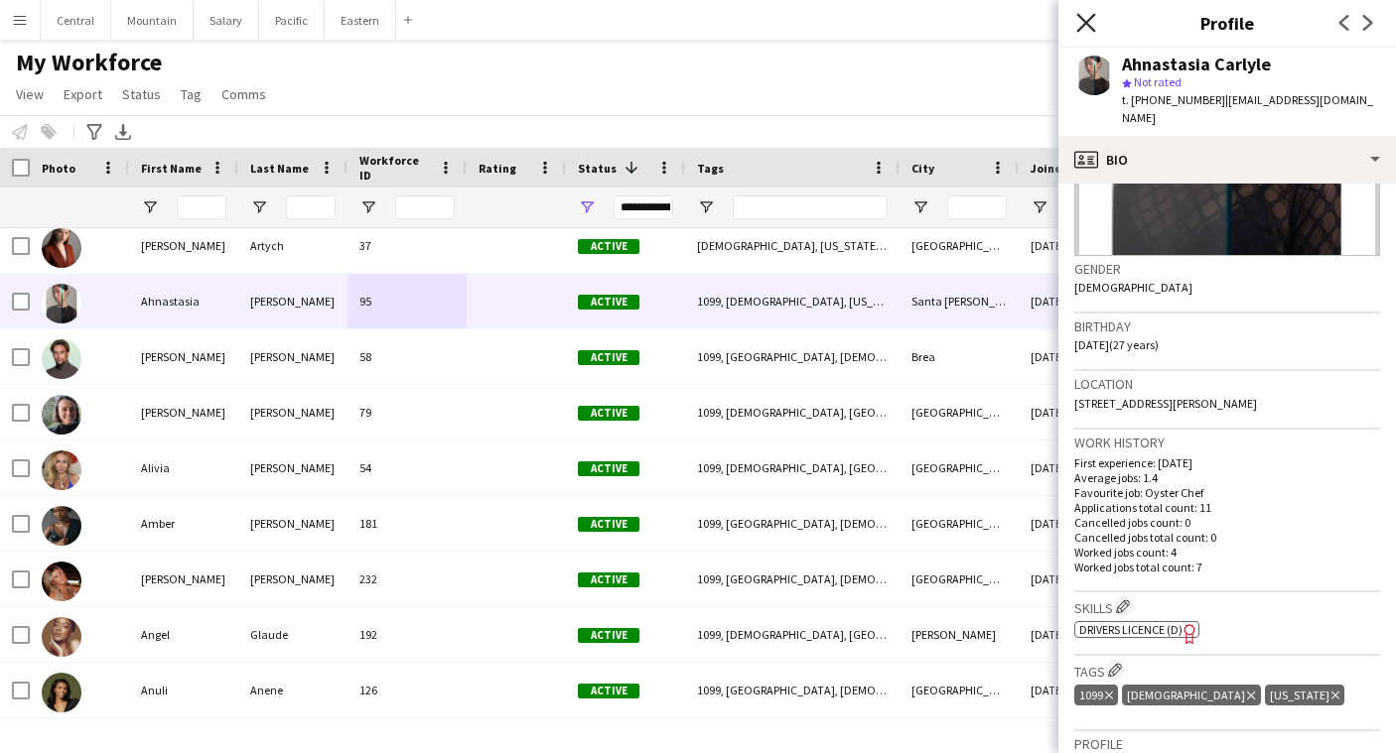
click at [1090, 20] on icon "Close pop-in" at bounding box center [1085, 22] width 19 height 19
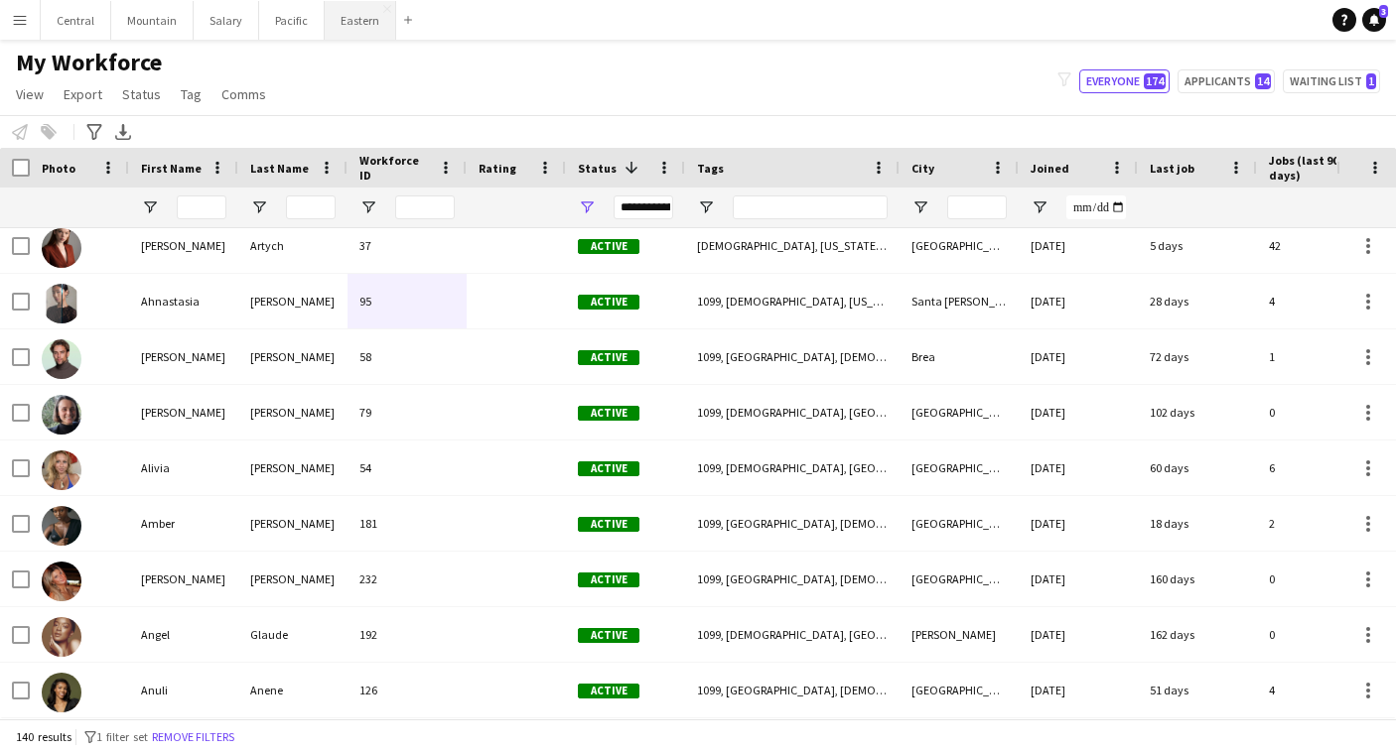
click at [341, 23] on button "Eastern Close" at bounding box center [360, 20] width 71 height 39
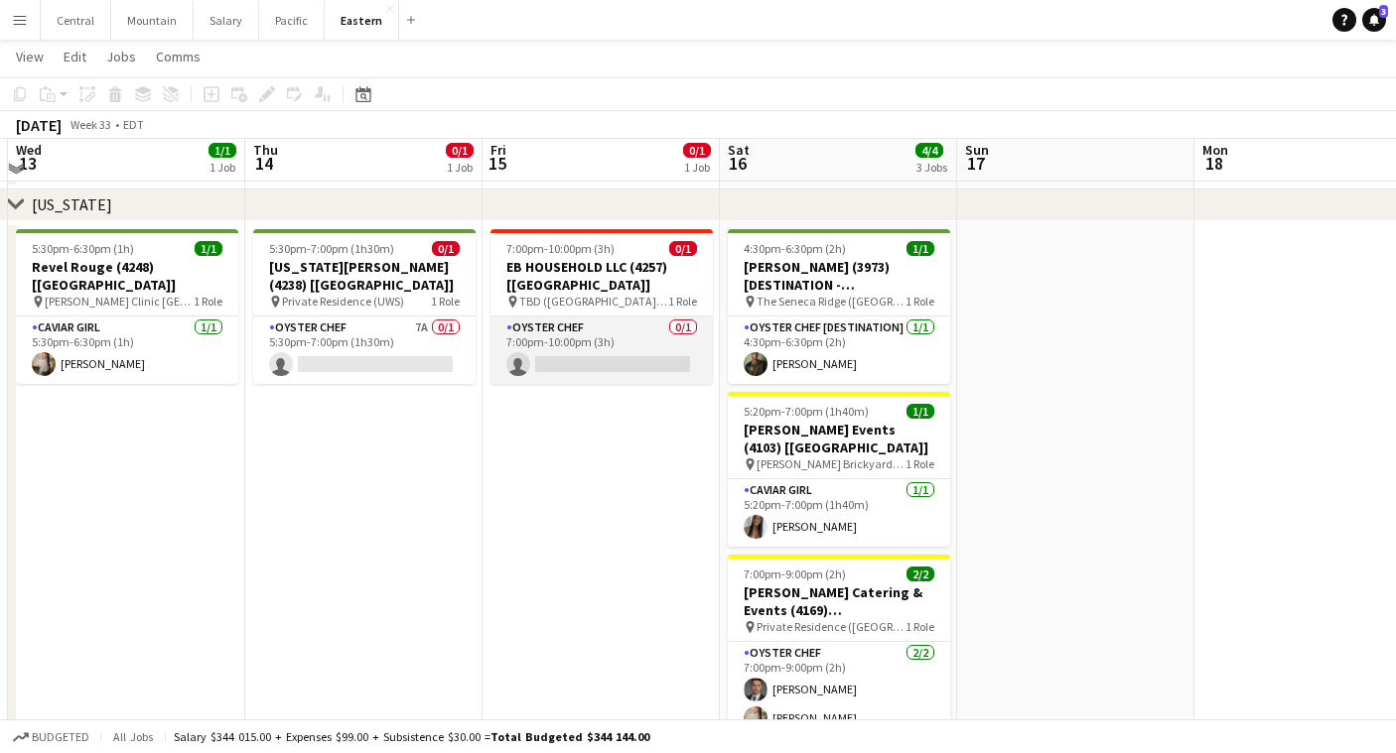
scroll to position [587, 0]
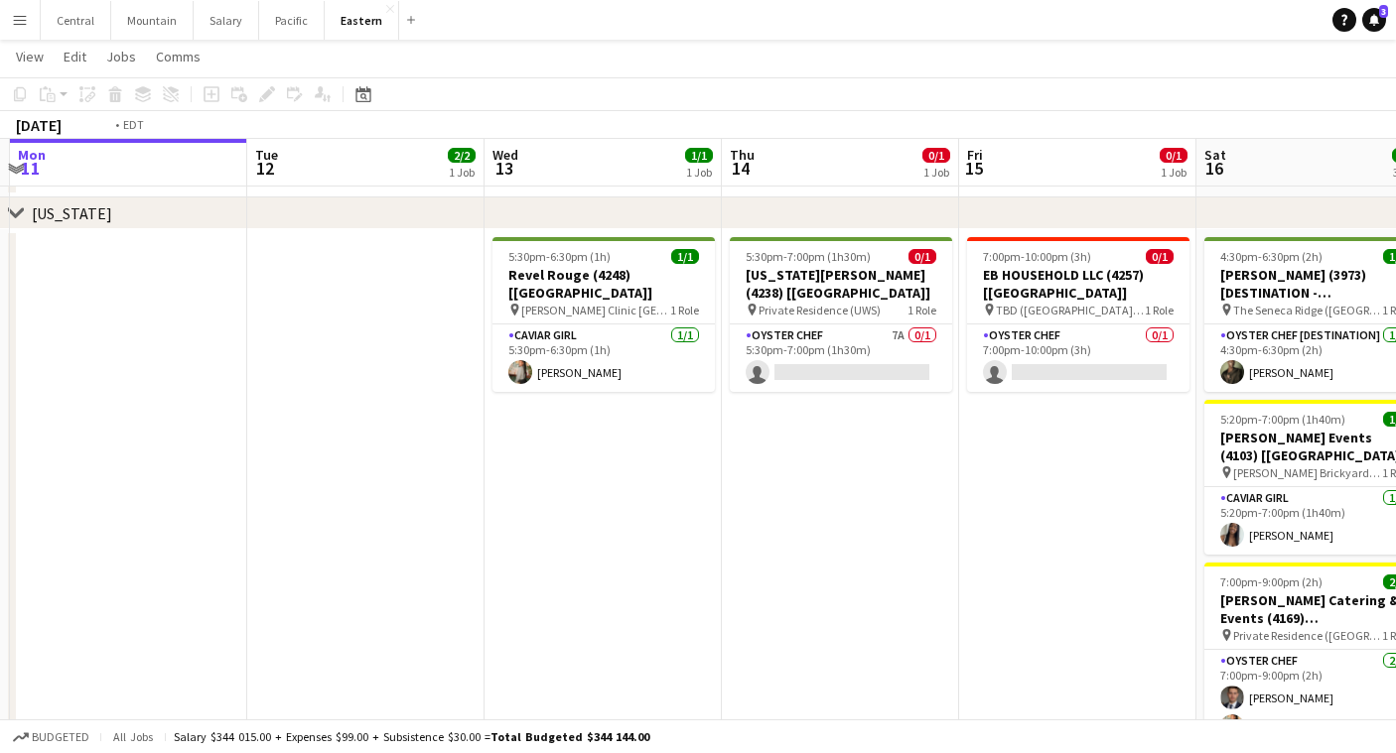
scroll to position [0, 793]
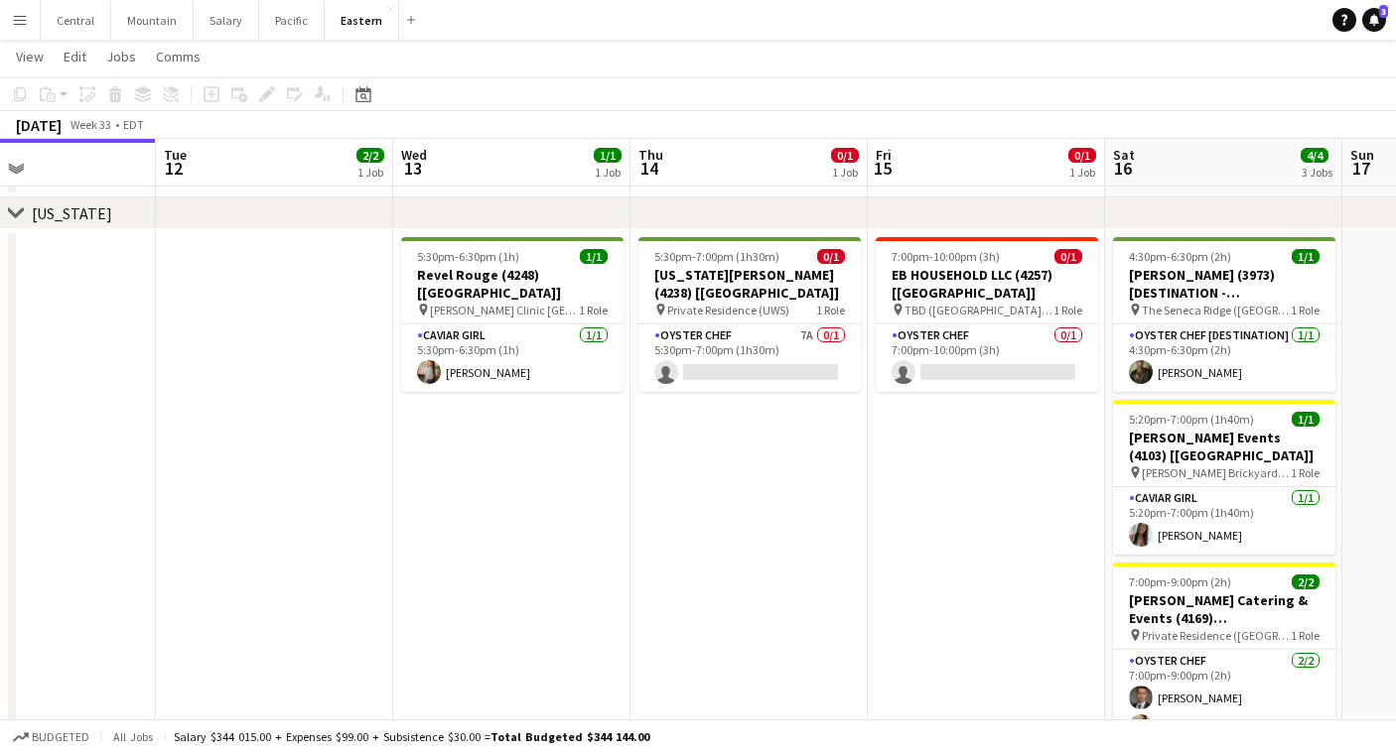
click at [11, 15] on button "Menu" at bounding box center [20, 20] width 40 height 40
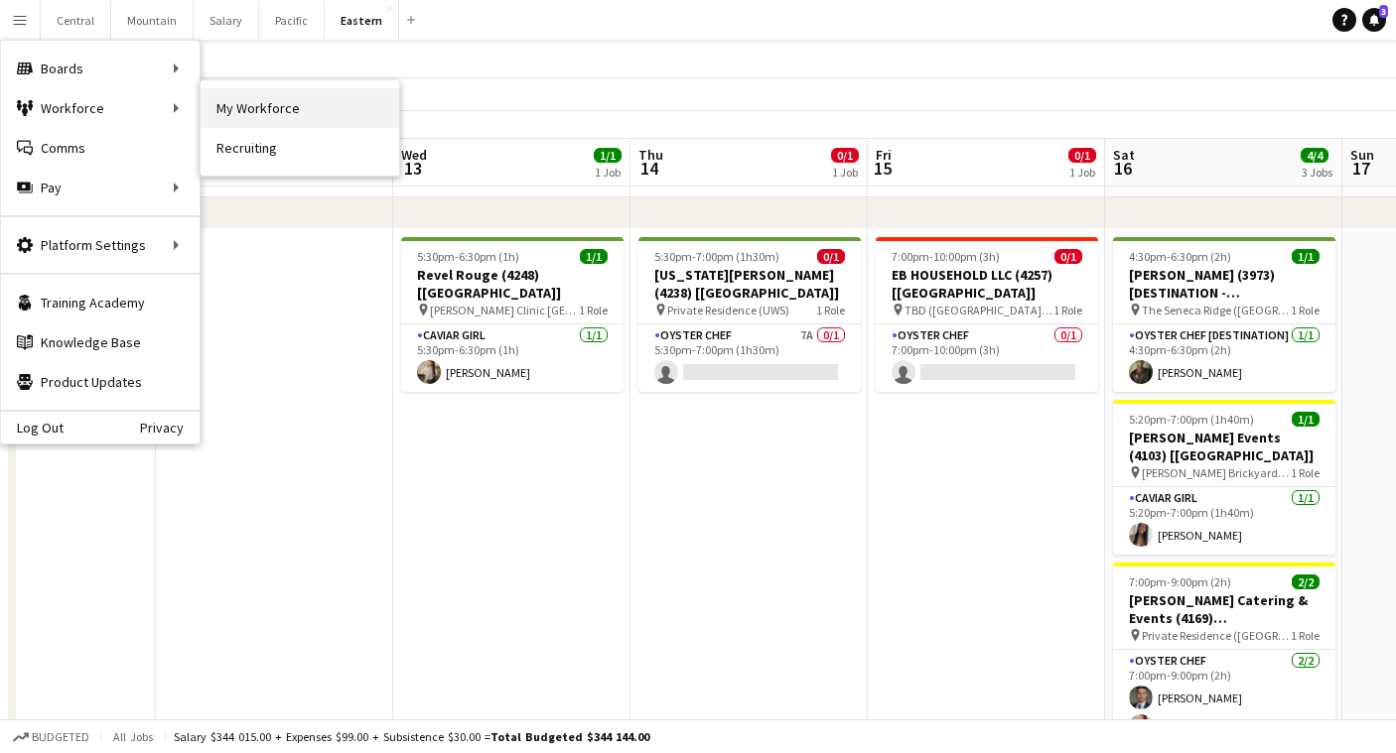
click at [250, 117] on link "My Workforce" at bounding box center [300, 108] width 199 height 40
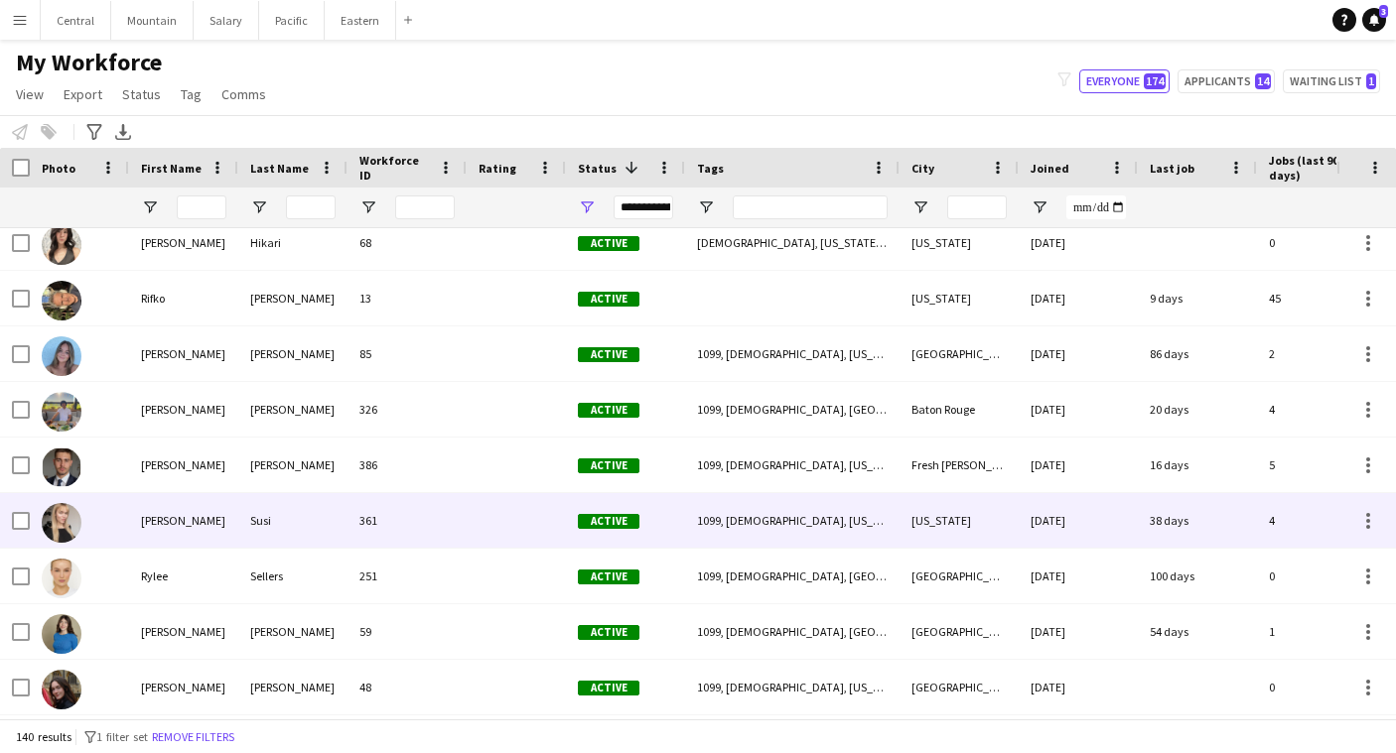
click at [298, 516] on div "Susi" at bounding box center [292, 520] width 109 height 55
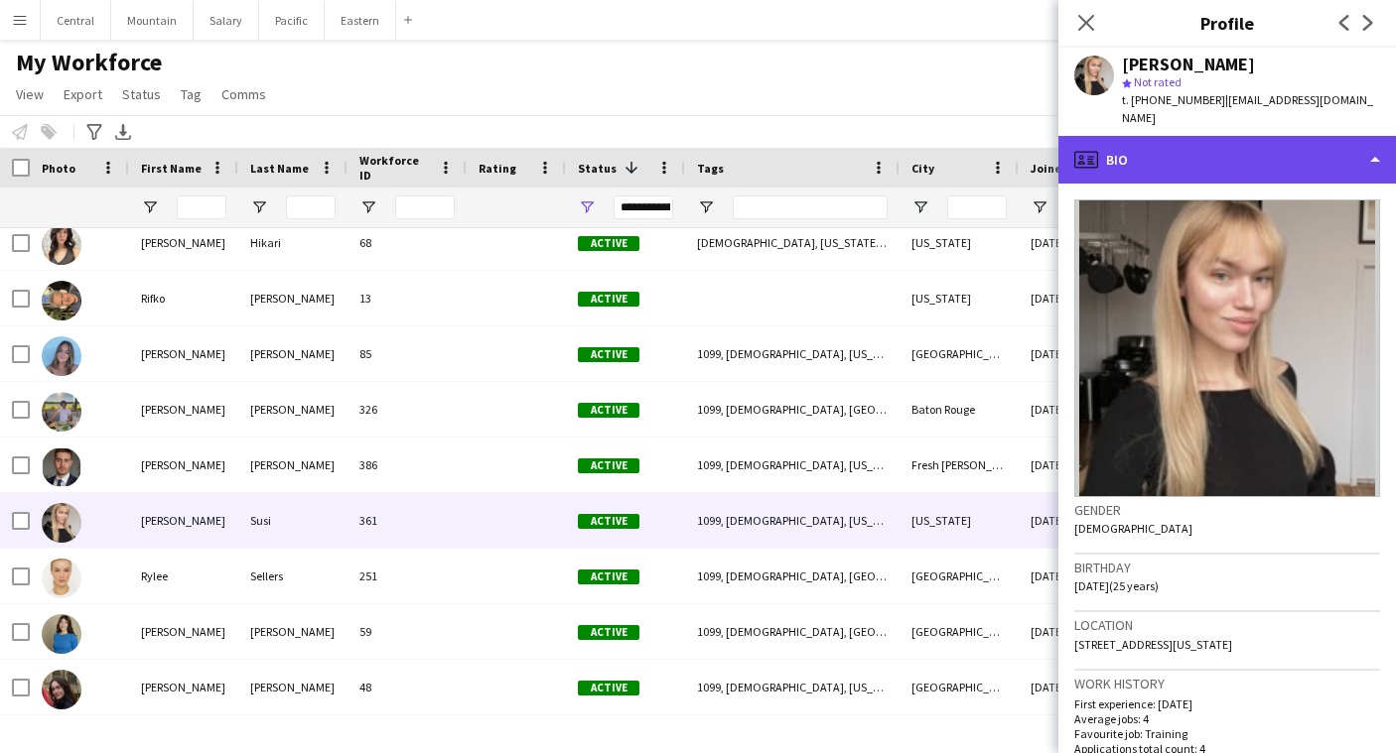
click at [1159, 146] on div "profile Bio" at bounding box center [1227, 160] width 338 height 48
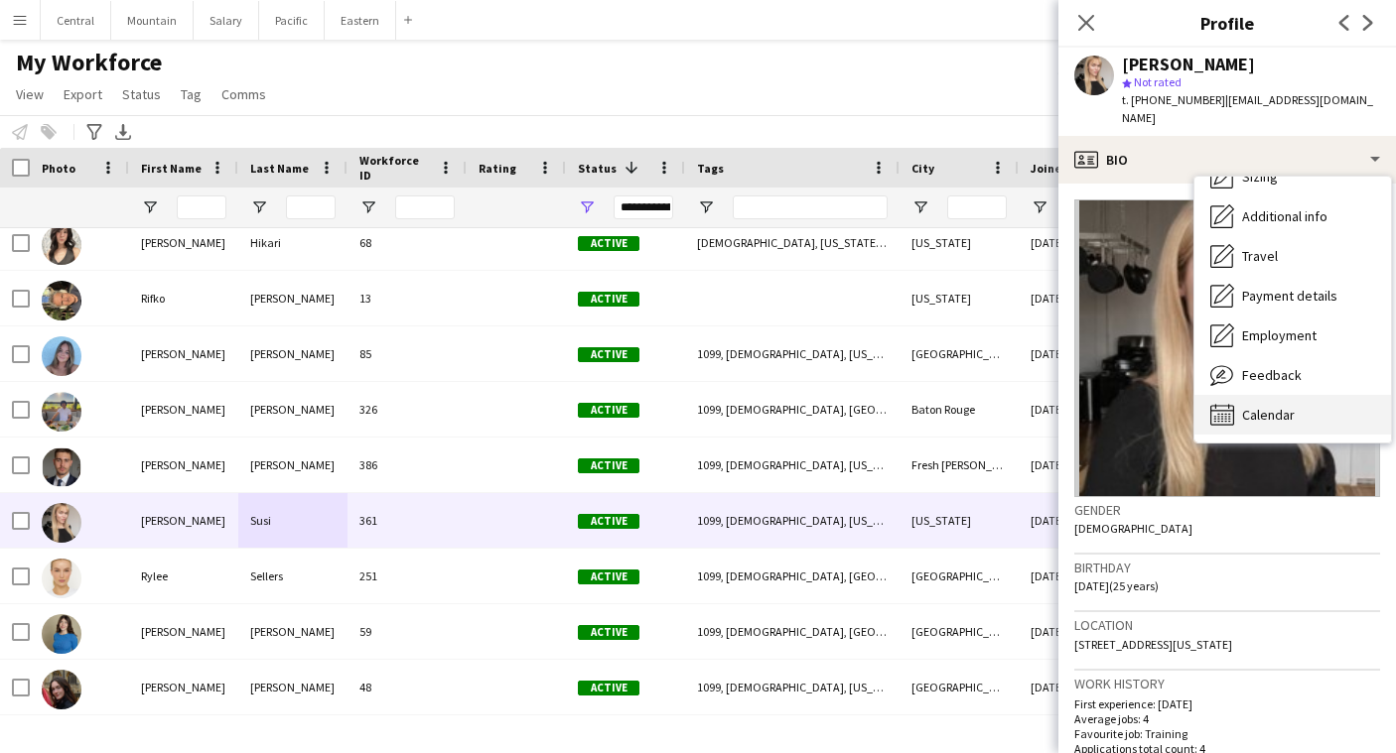
click at [1231, 403] on icon "Calendar" at bounding box center [1222, 415] width 24 height 24
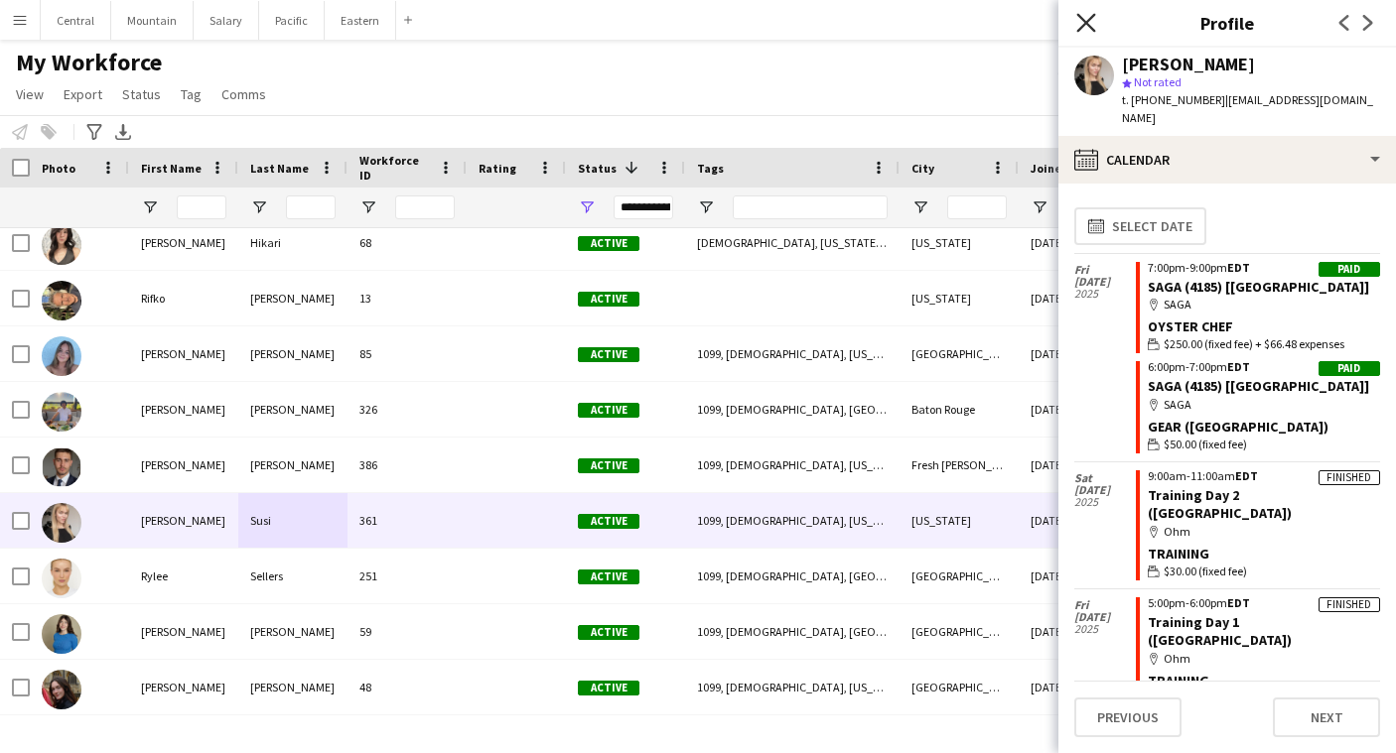
click at [1087, 17] on icon "Close pop-in" at bounding box center [1085, 22] width 19 height 19
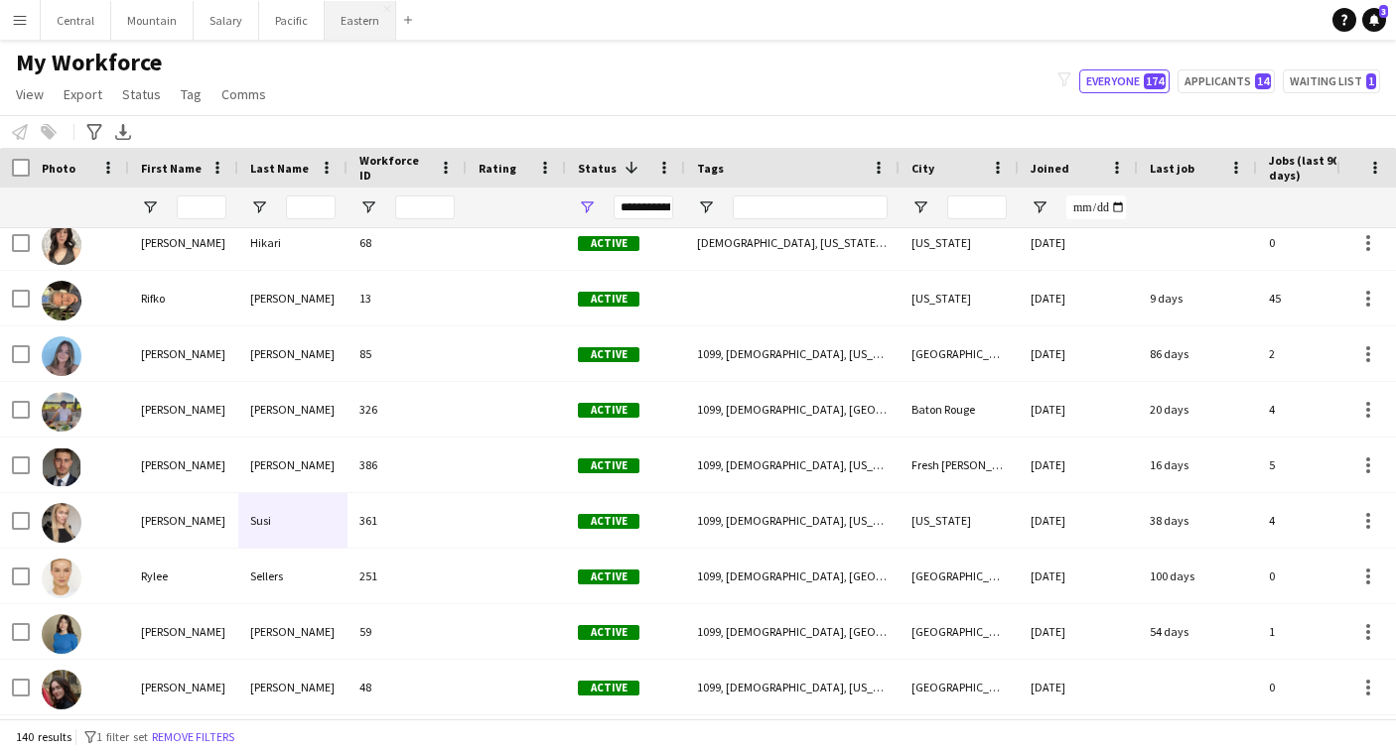
click at [346, 7] on button "Eastern Close" at bounding box center [360, 20] width 71 height 39
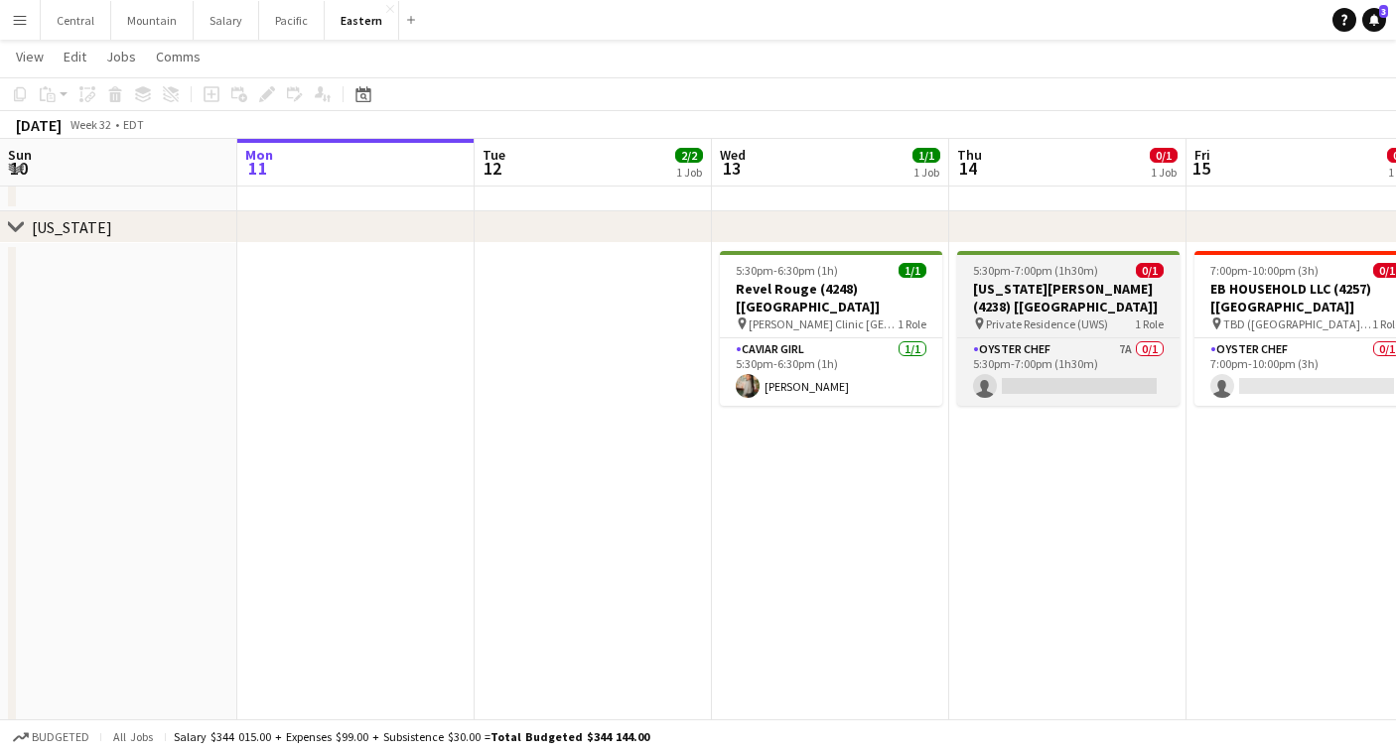
click at [1150, 284] on h3 "[US_STATE][PERSON_NAME] (4238) [[GEOGRAPHIC_DATA]]" at bounding box center [1068, 298] width 222 height 36
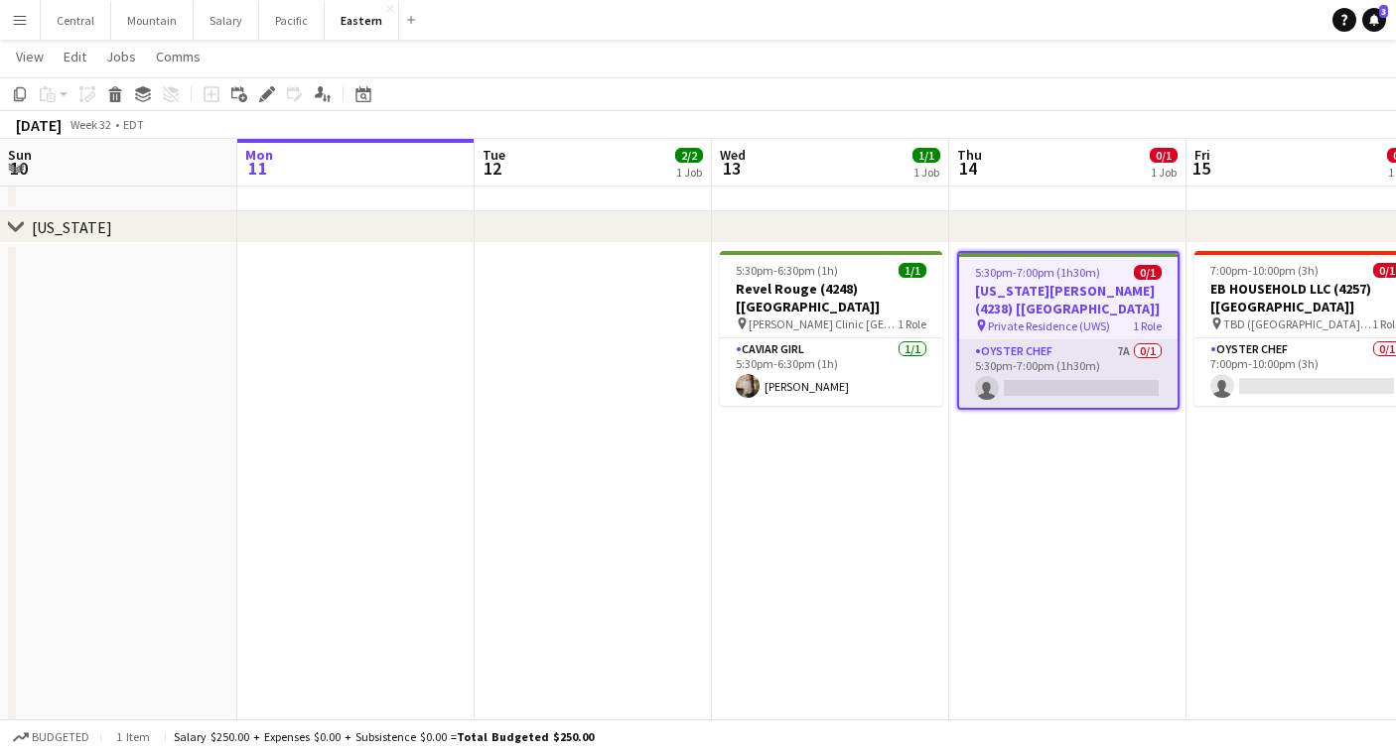
click at [1121, 363] on app-card-role "Oyster Chef 7A 0/1 5:30pm-7:00pm (1h30m) single-neutral-actions" at bounding box center [1068, 374] width 218 height 68
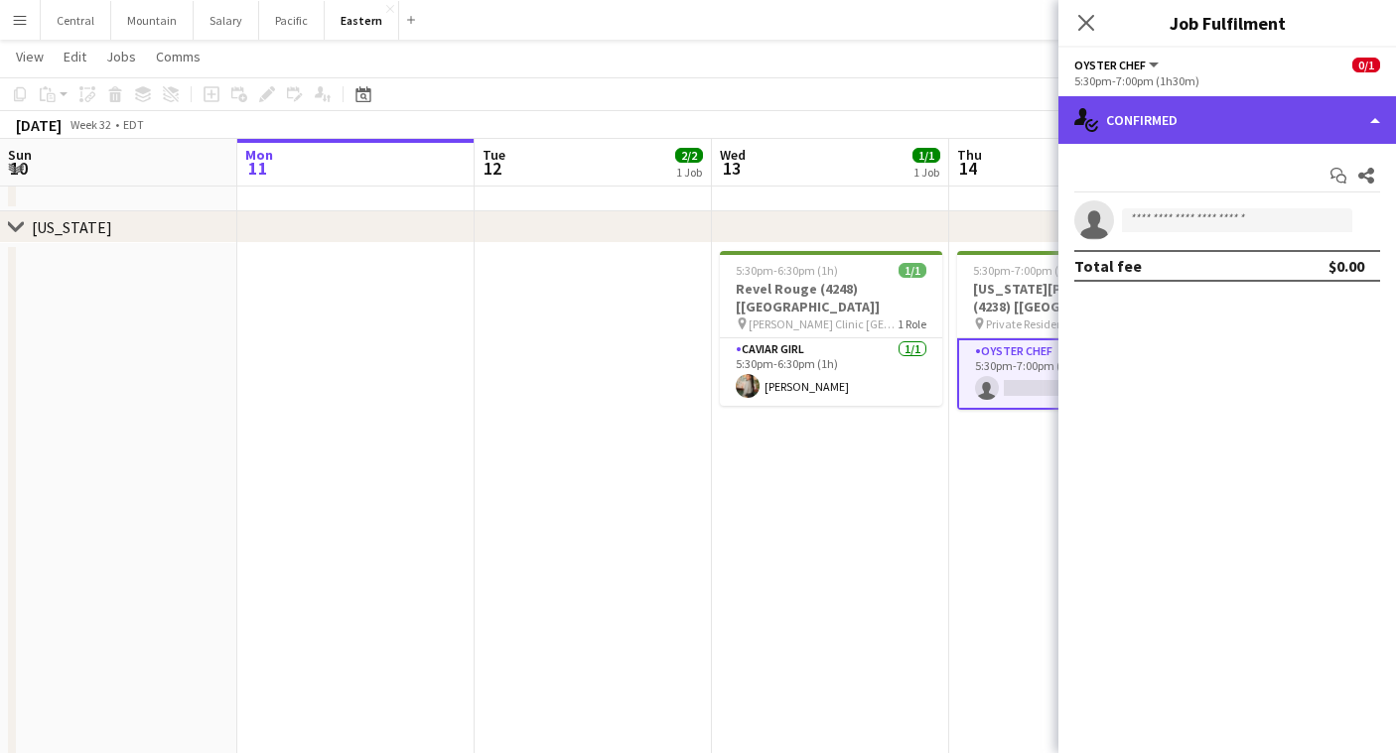
click at [1167, 125] on div "single-neutral-actions-check-2 Confirmed" at bounding box center [1227, 120] width 338 height 48
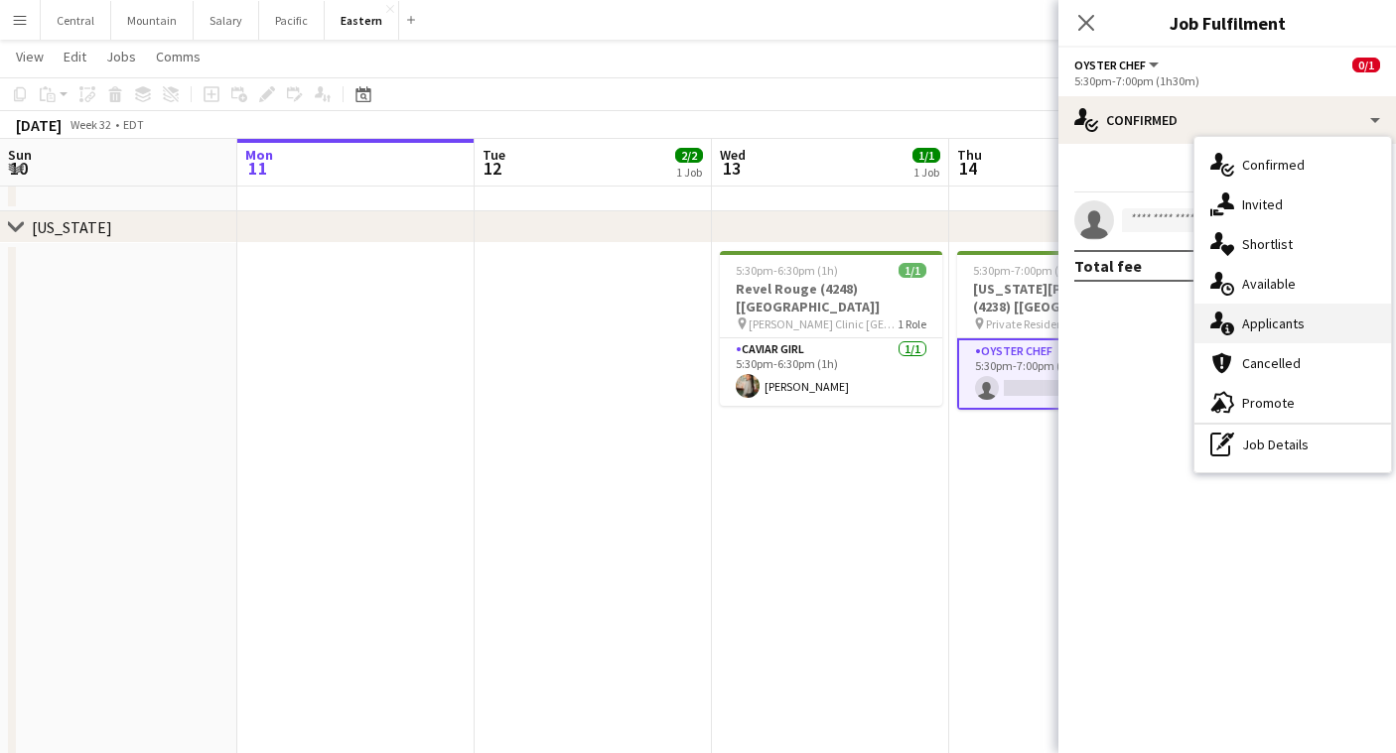
click at [1253, 323] on div "single-neutral-actions-information Applicants" at bounding box center [1292, 324] width 197 height 40
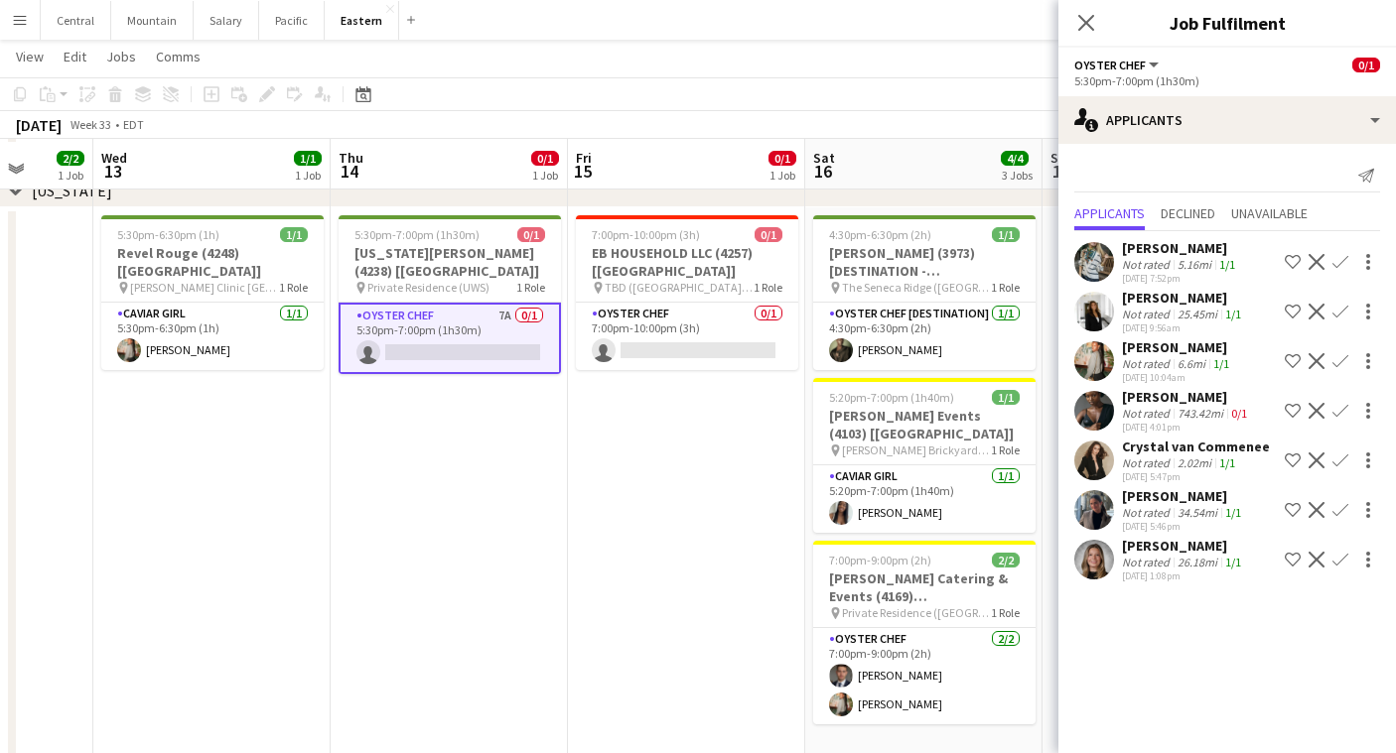
scroll to position [606, 0]
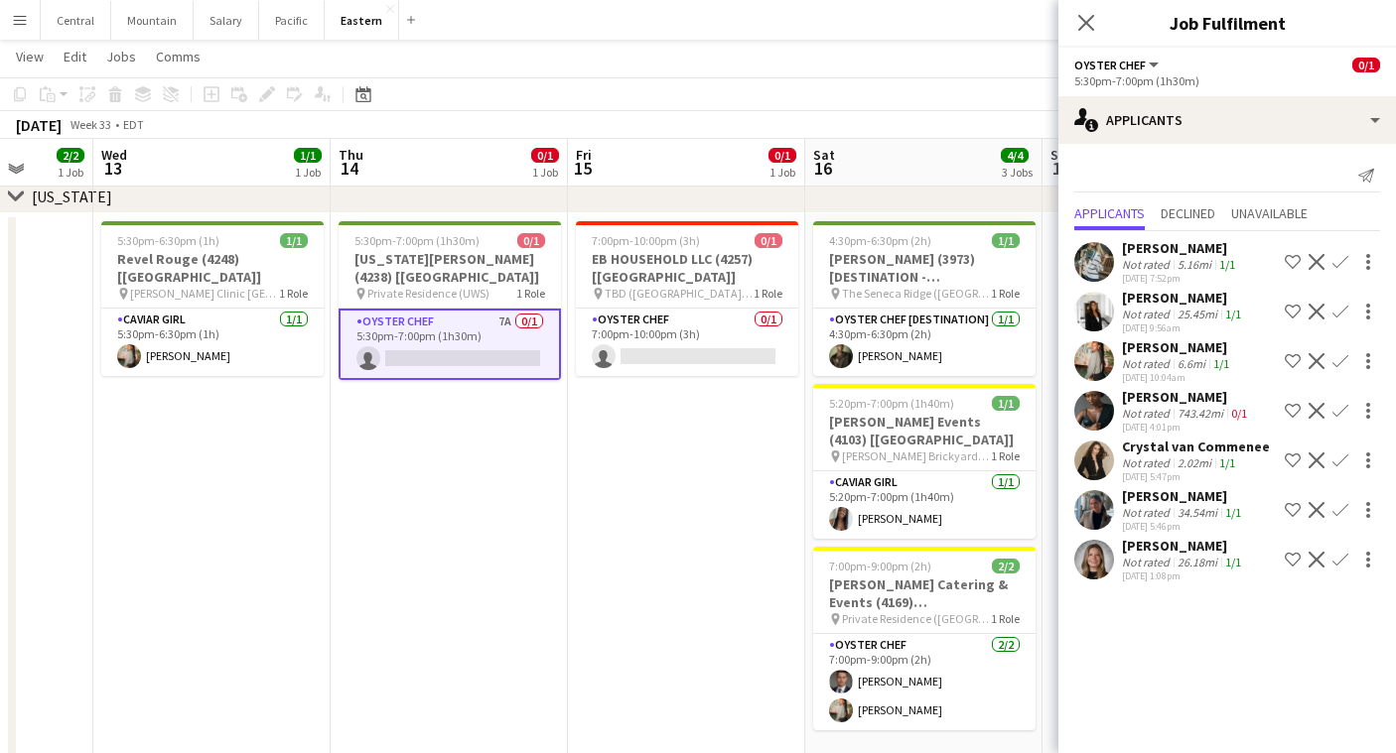
click at [17, 15] on app-icon "Menu" at bounding box center [20, 20] width 16 height 16
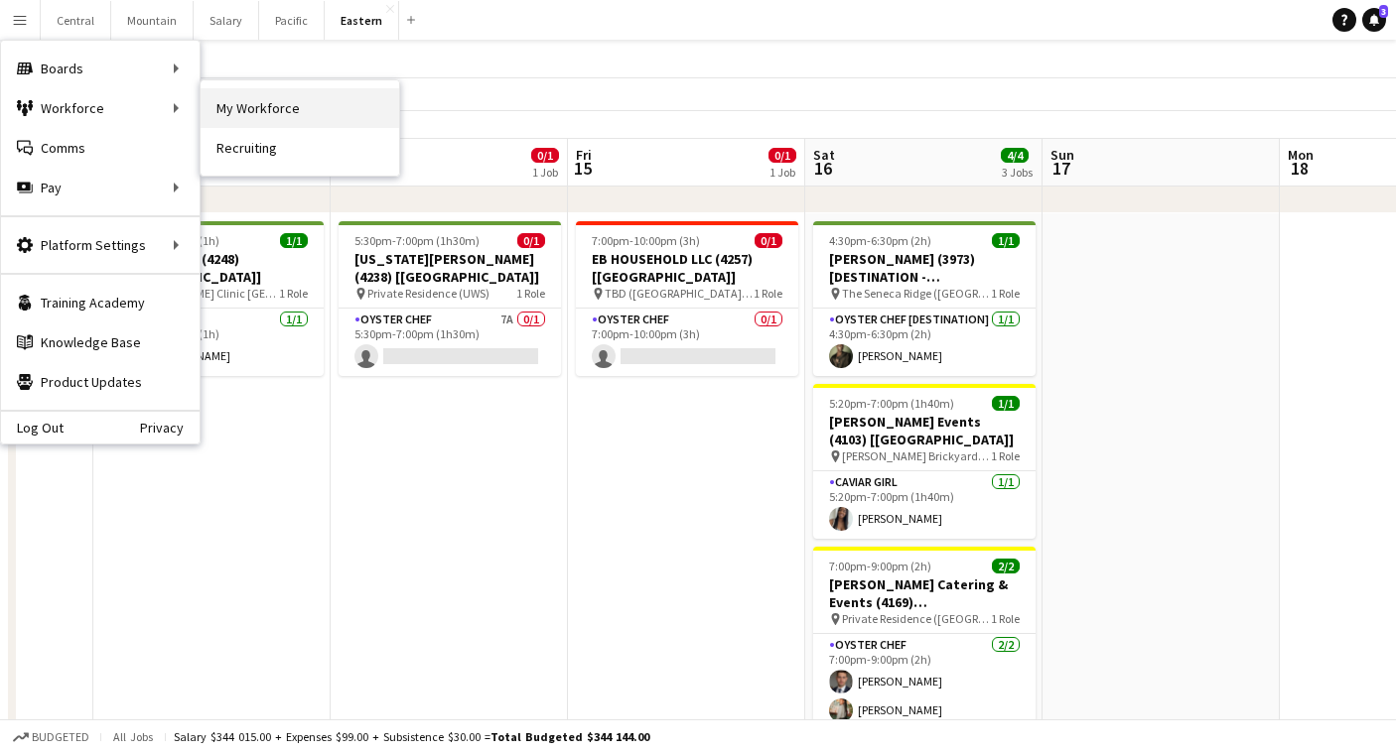
click at [225, 105] on link "My Workforce" at bounding box center [300, 108] width 199 height 40
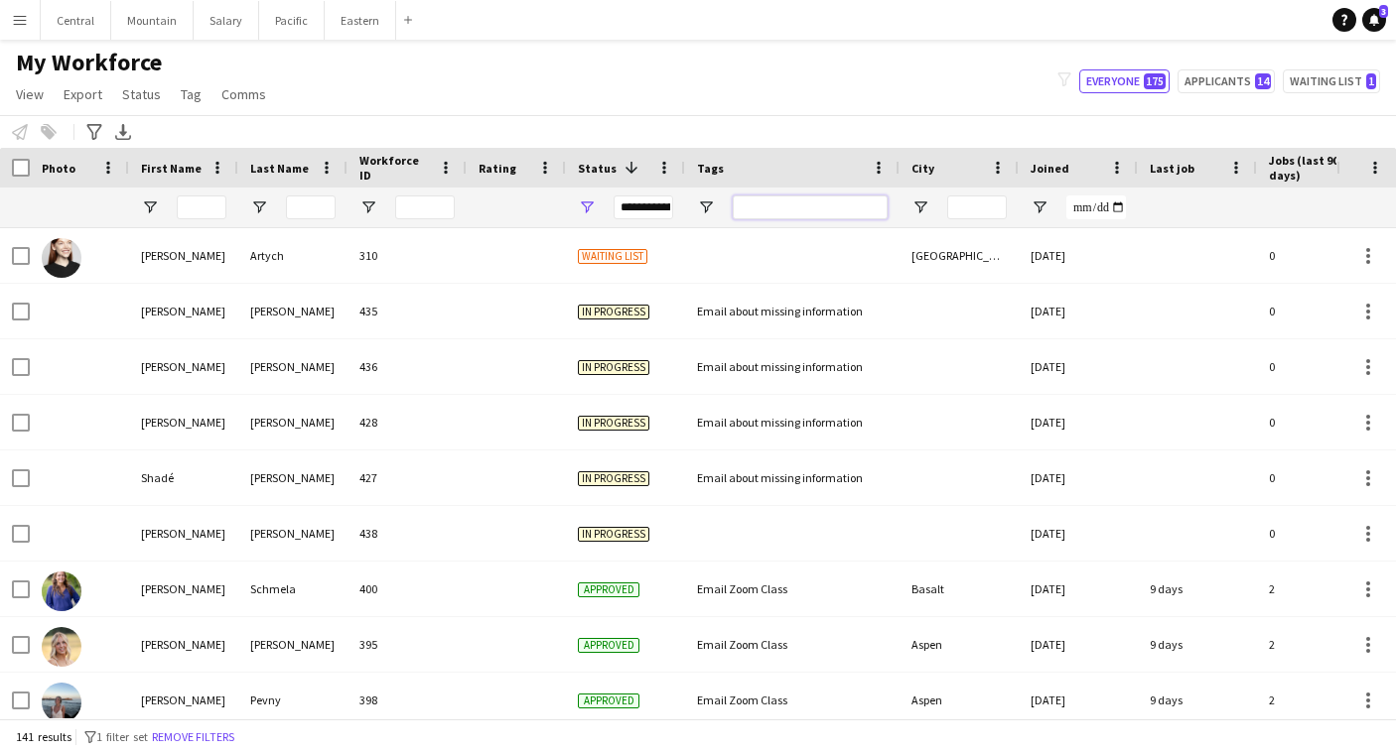
click at [813, 203] on input "Tags Filter Input" at bounding box center [810, 208] width 155 height 24
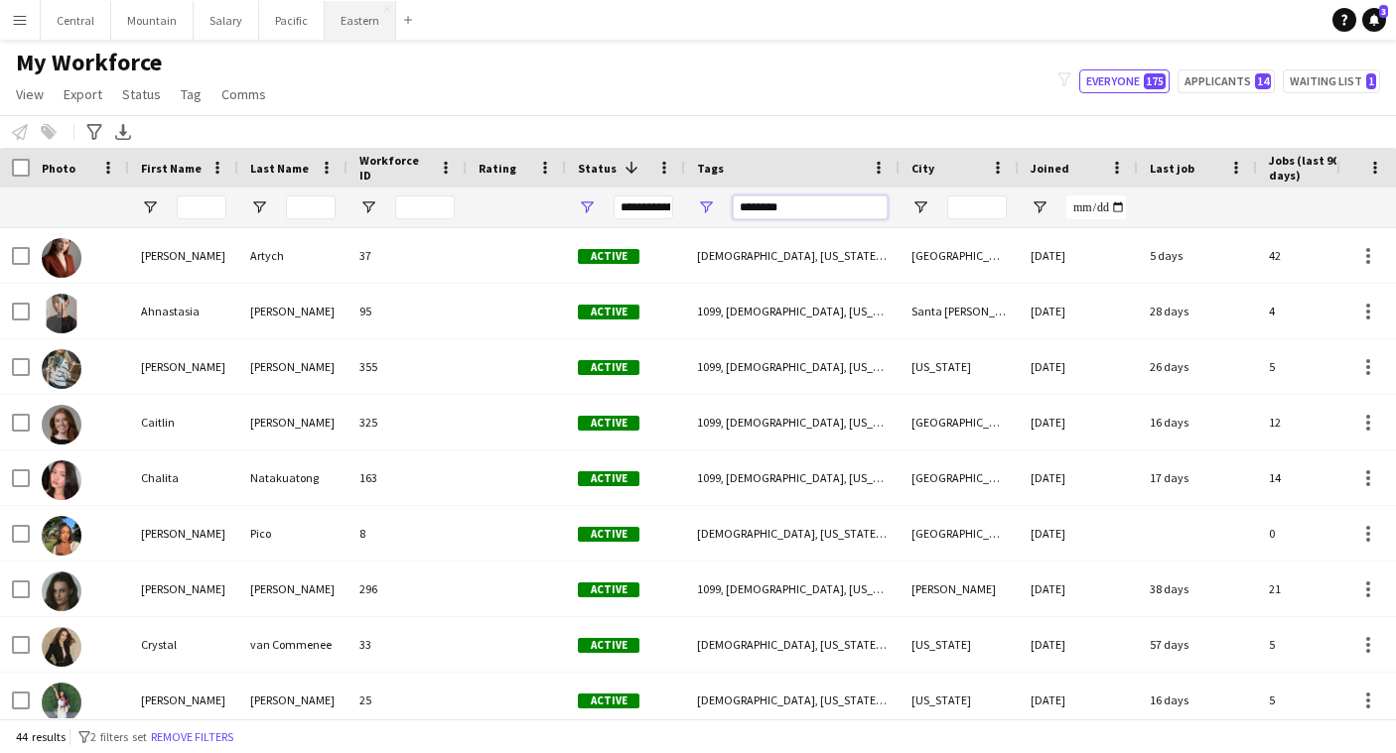
type input "********"
click at [344, 16] on button "Eastern Close" at bounding box center [360, 20] width 71 height 39
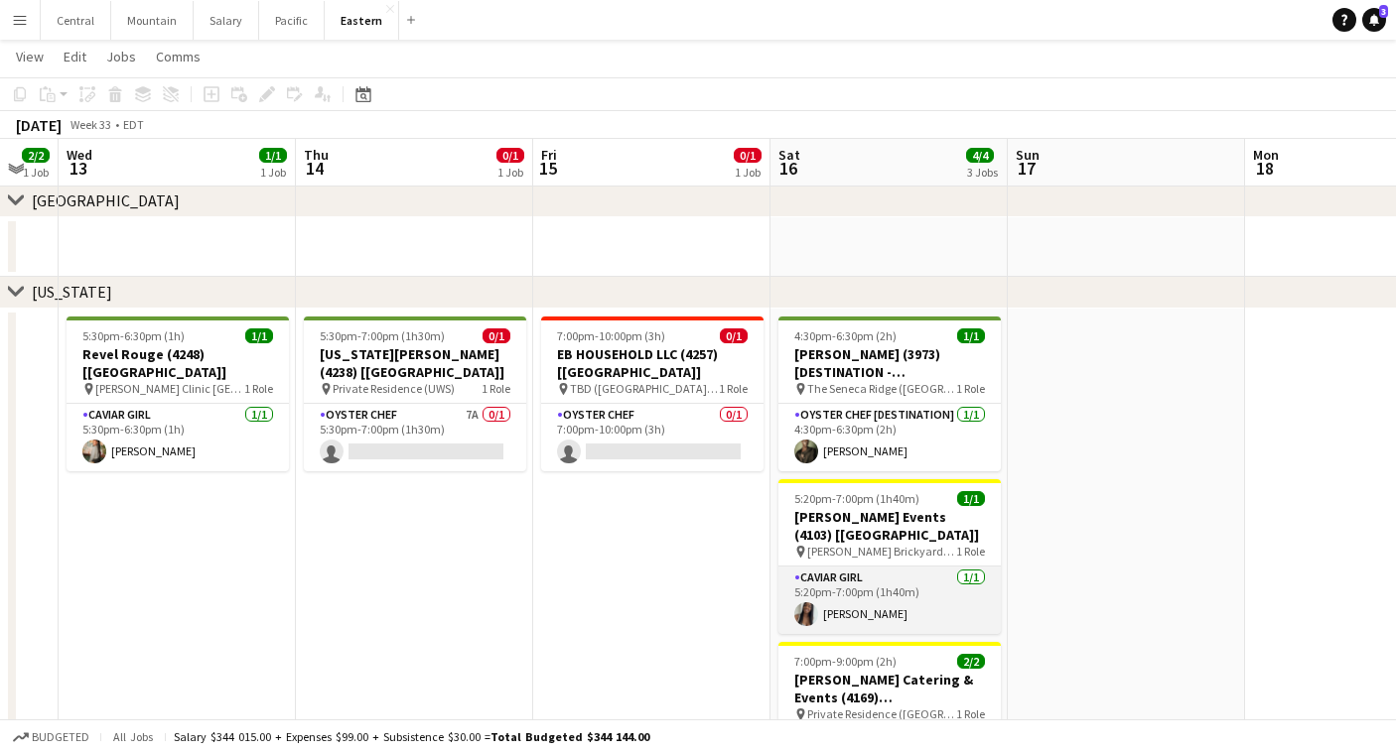
scroll to position [0, 406]
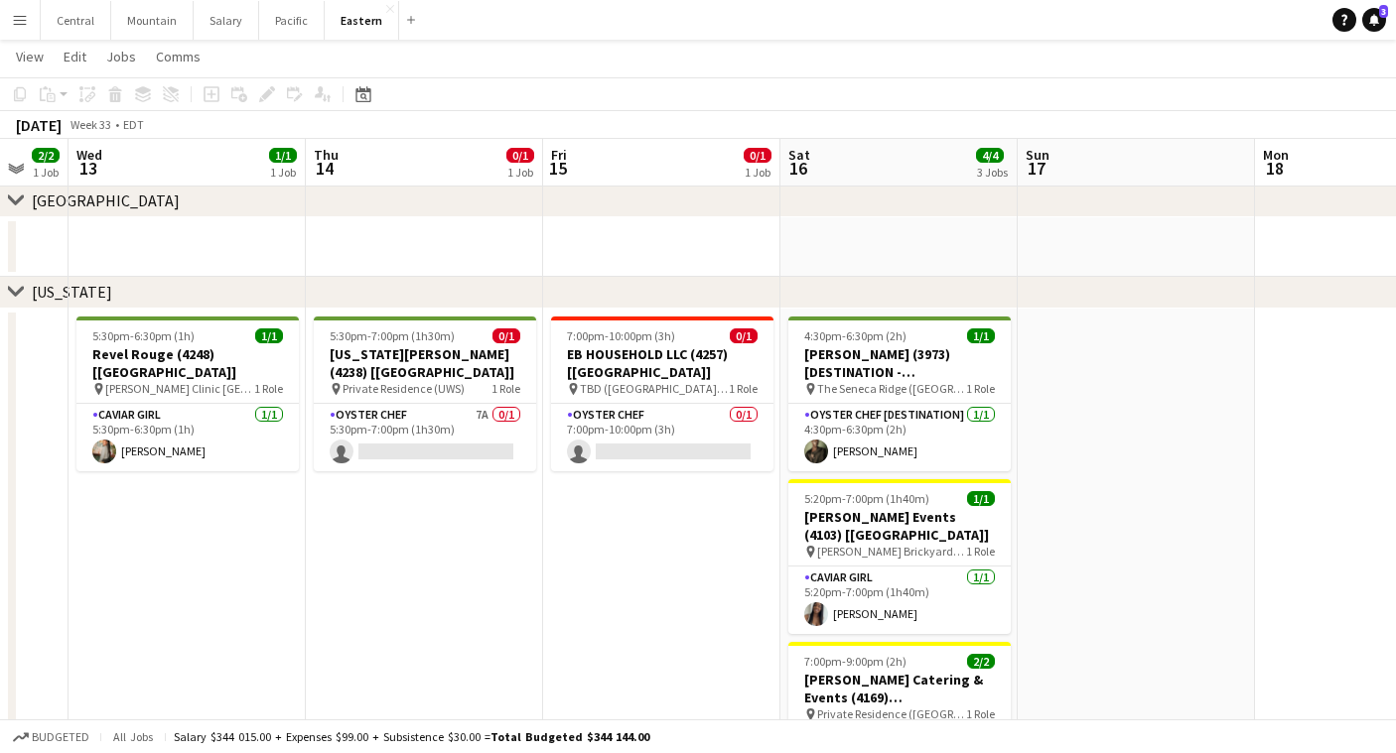
click at [20, 22] on app-icon "Menu" at bounding box center [20, 20] width 16 height 16
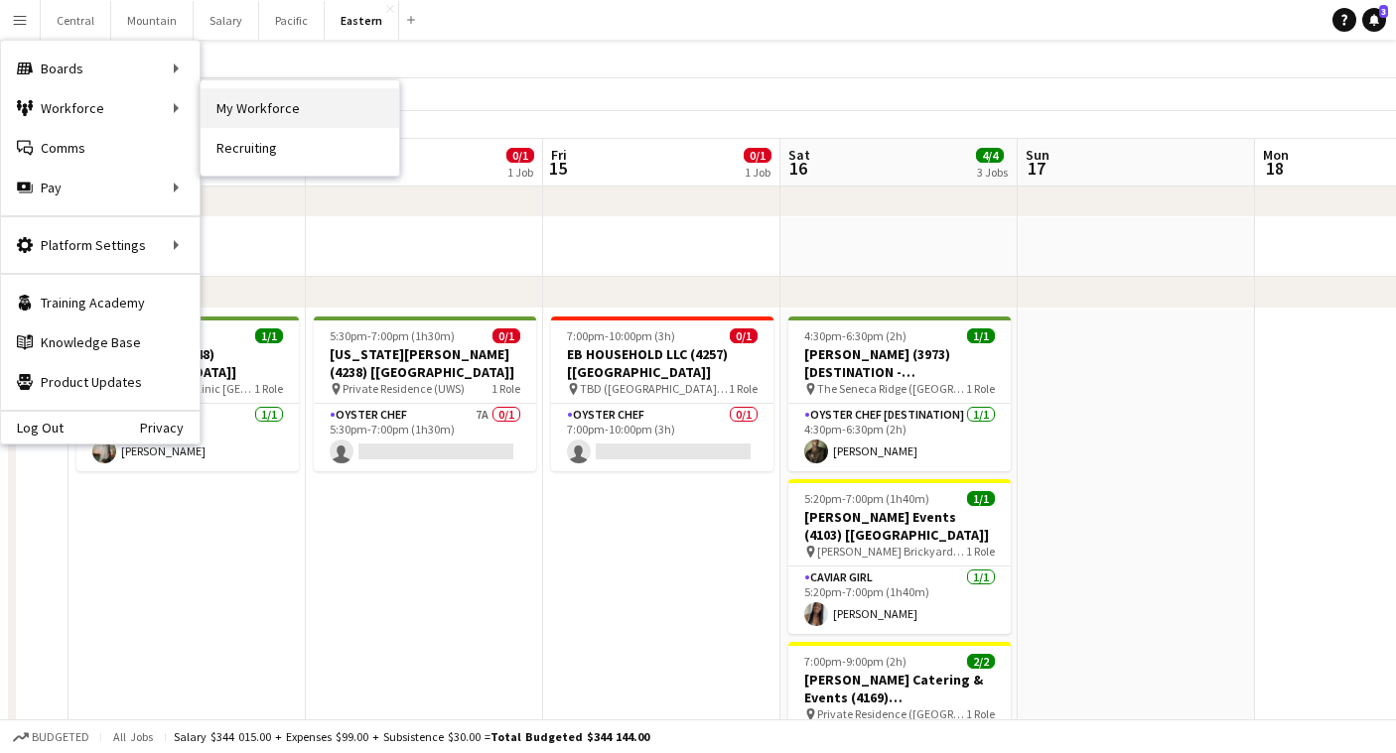
click at [247, 109] on link "My Workforce" at bounding box center [300, 108] width 199 height 40
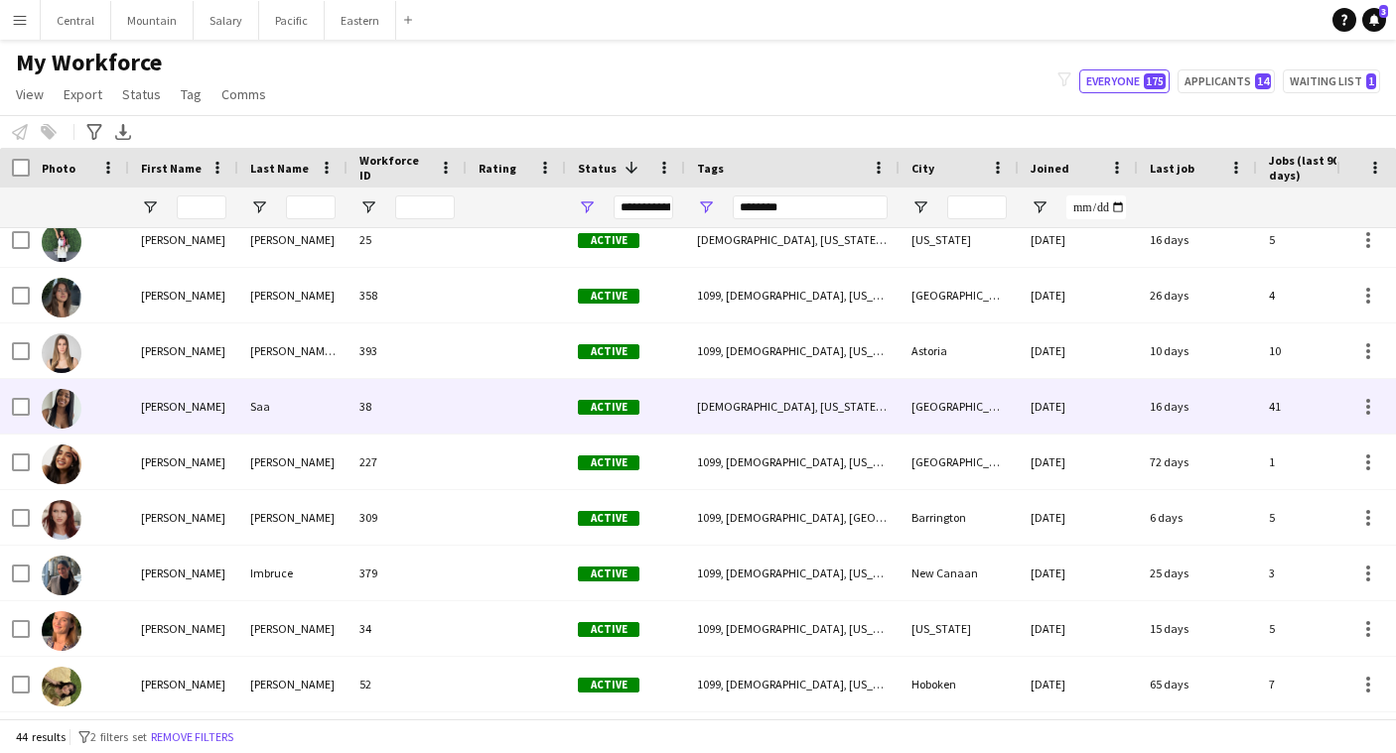
scroll to position [474, 0]
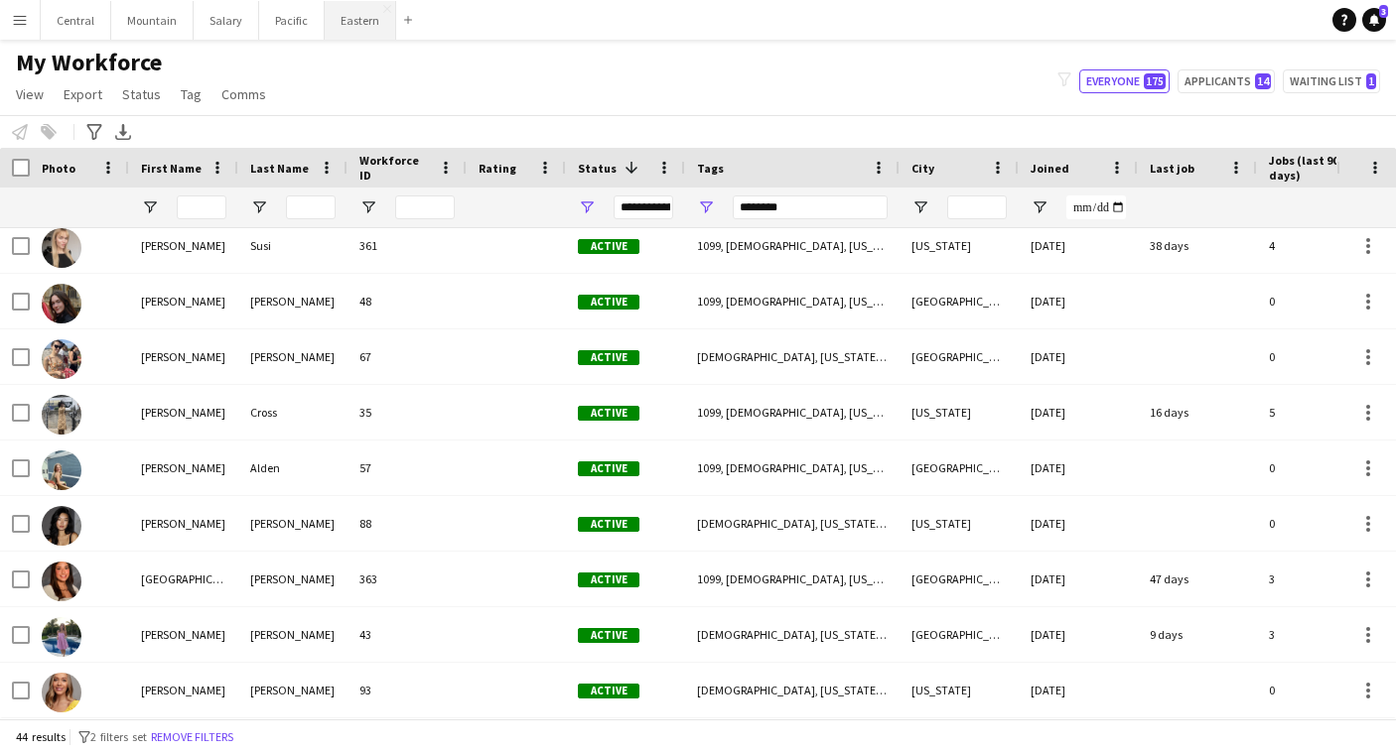
click at [352, 28] on button "Eastern Close" at bounding box center [360, 20] width 71 height 39
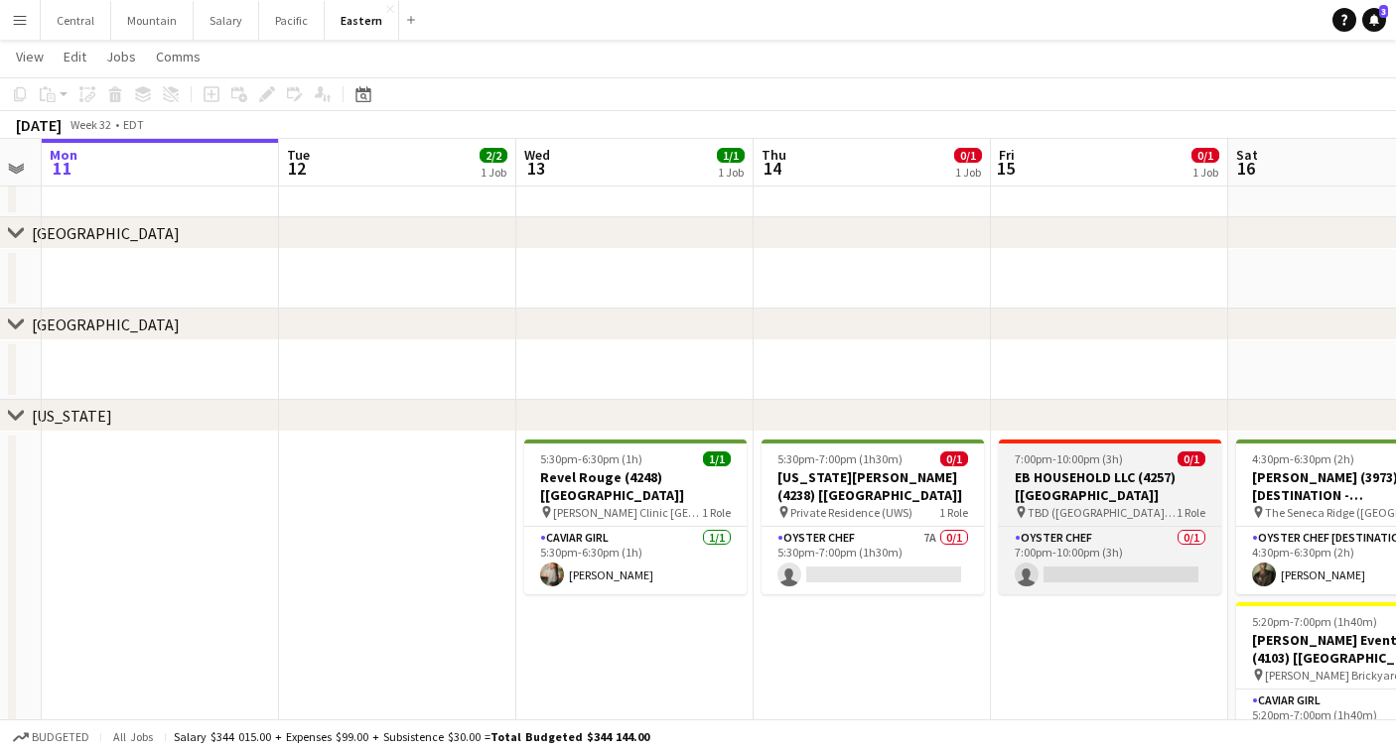
click at [1080, 513] on span "TBD ([GEOGRAPHIC_DATA], [GEOGRAPHIC_DATA])" at bounding box center [1101, 512] width 149 height 15
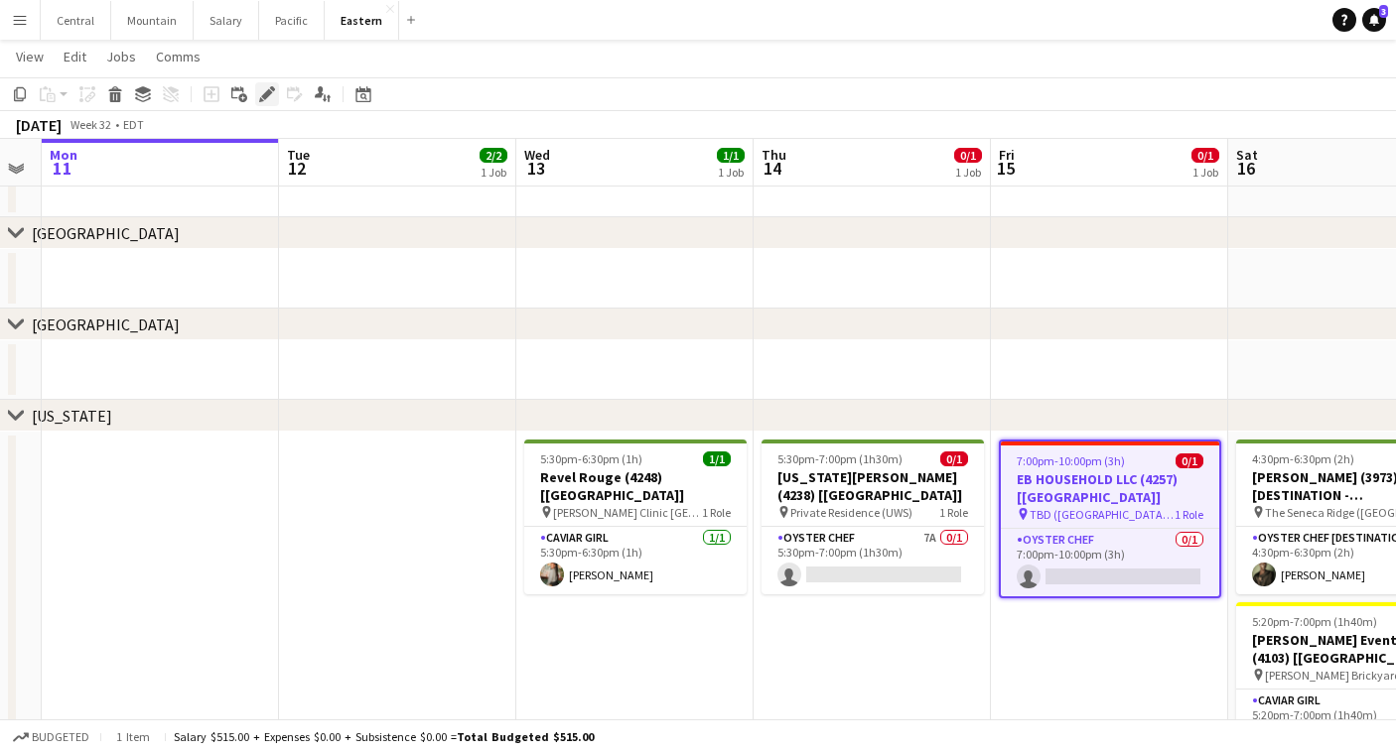
click at [266, 97] on icon at bounding box center [266, 94] width 11 height 11
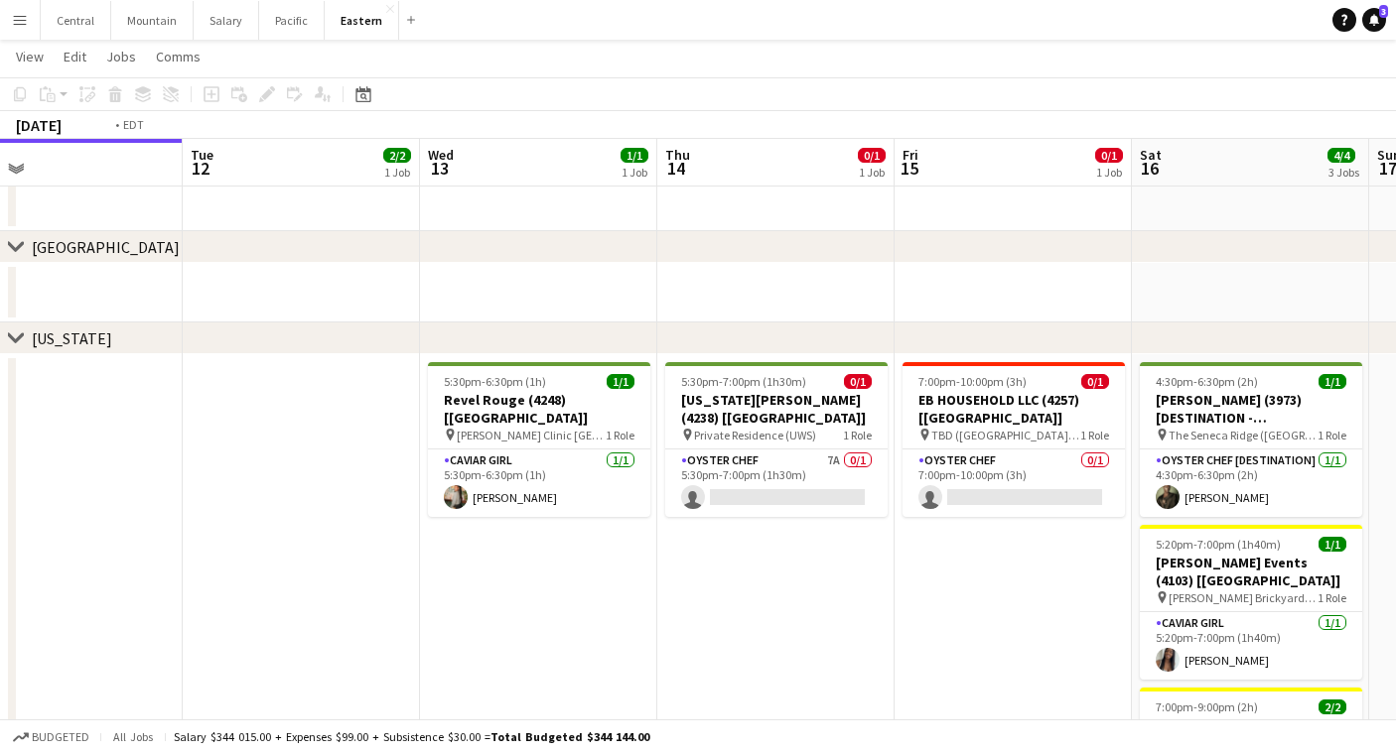
scroll to position [0, 742]
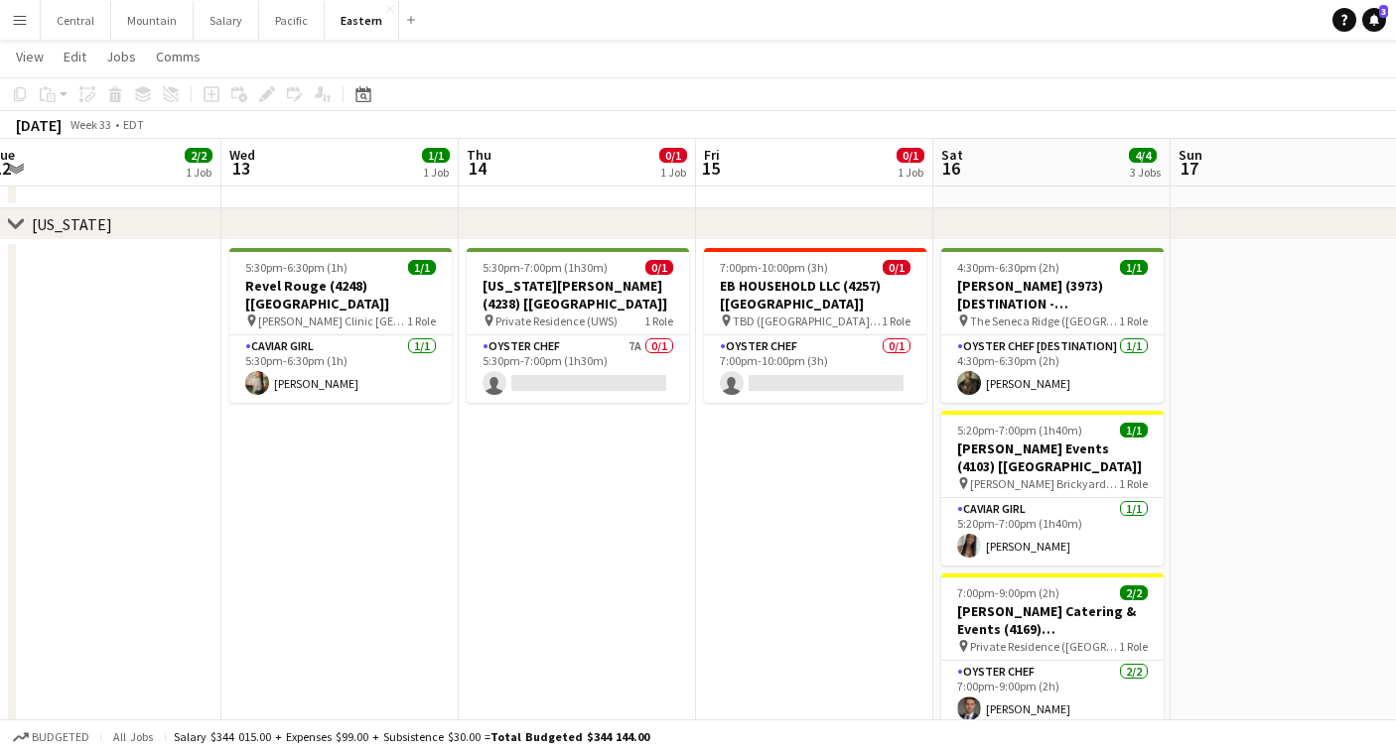
scroll to position [0, 655]
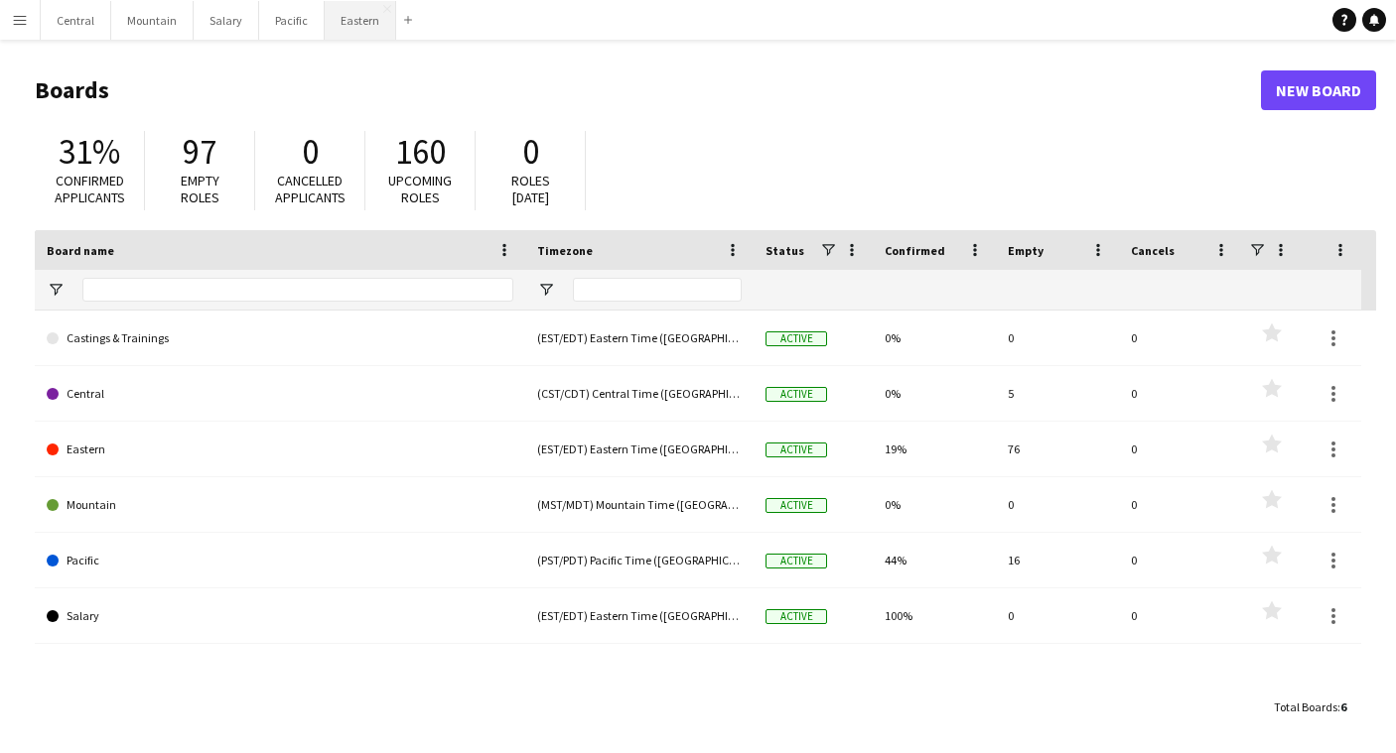
click at [345, 36] on button "Eastern Close" at bounding box center [360, 20] width 71 height 39
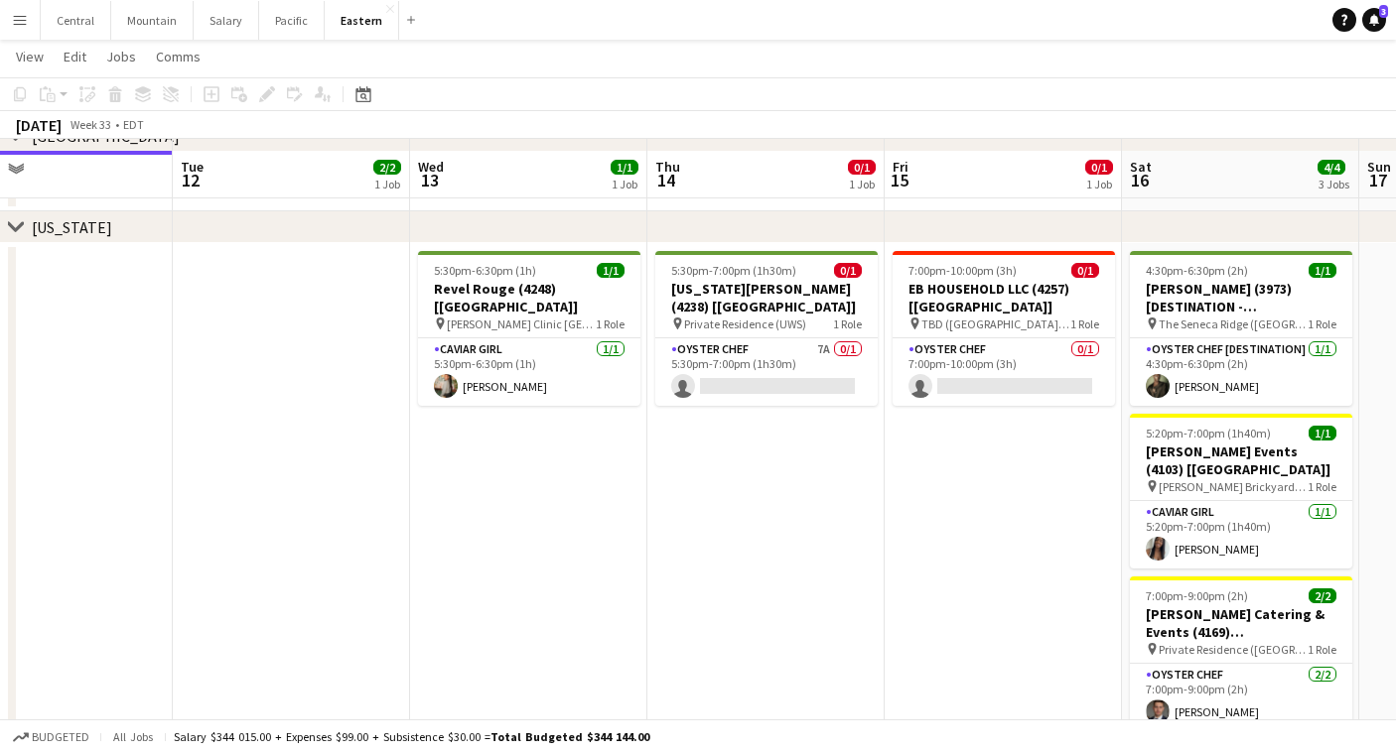
scroll to position [356, 0]
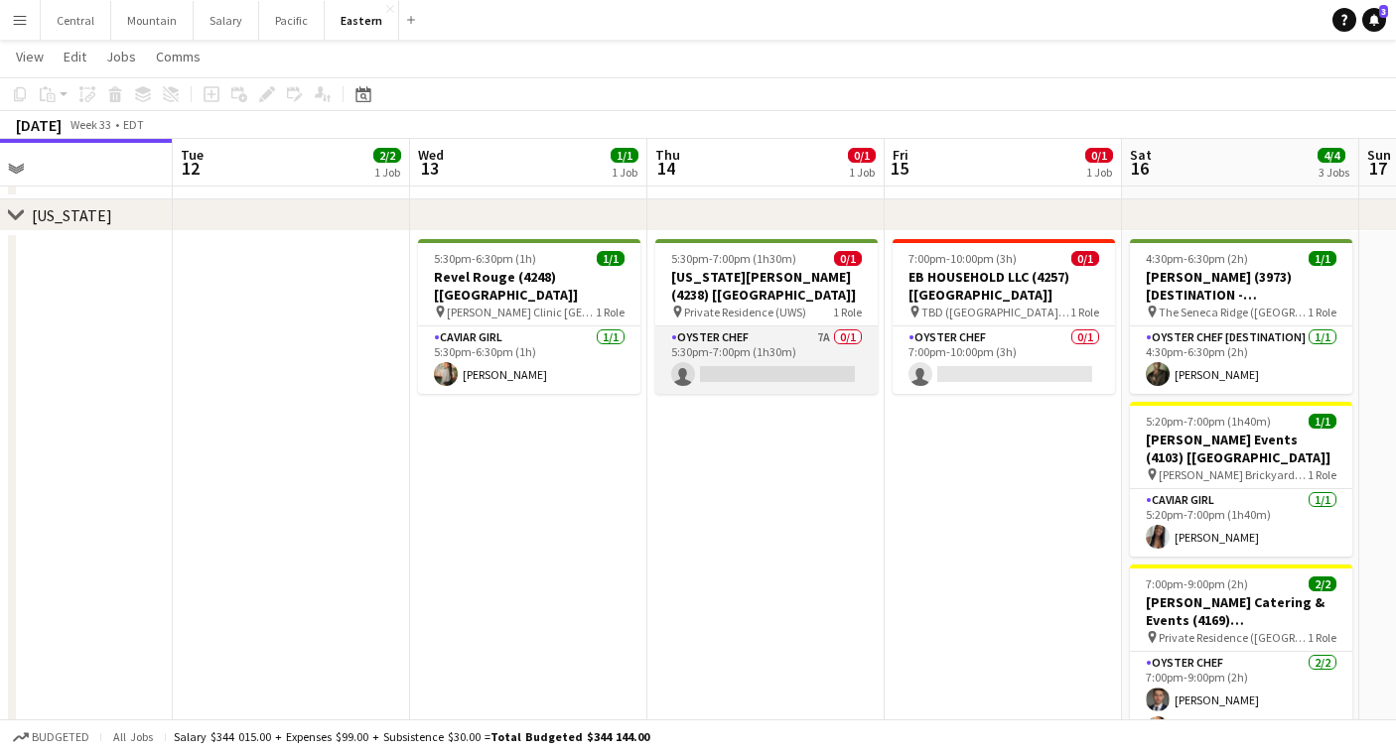
click at [813, 343] on app-card-role "Oyster Chef 7A 0/1 5:30pm-7:00pm (1h30m) single-neutral-actions" at bounding box center [766, 361] width 222 height 68
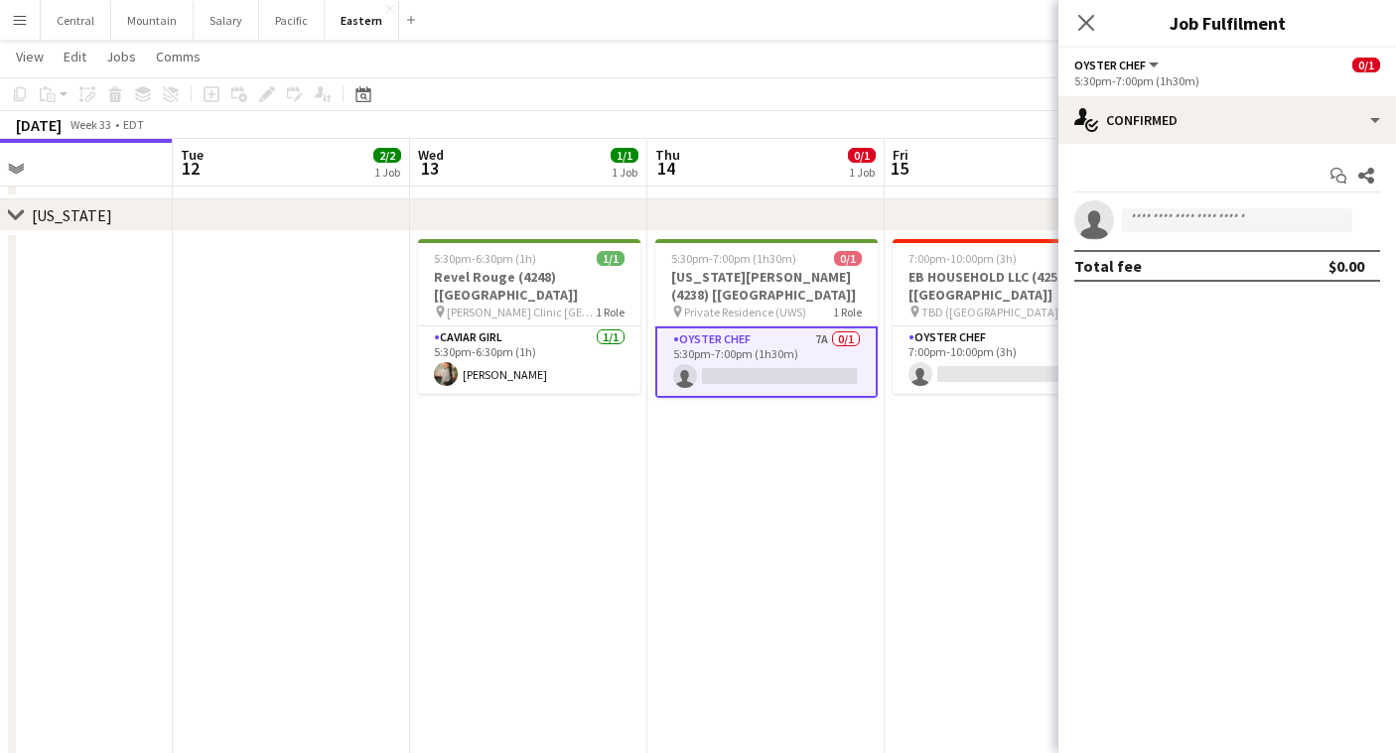
click at [1255, 93] on app-options-switcher "Oyster Chef All roles Oyster Chef 0/1 5:30pm-7:00pm (1h30m)" at bounding box center [1227, 72] width 338 height 49
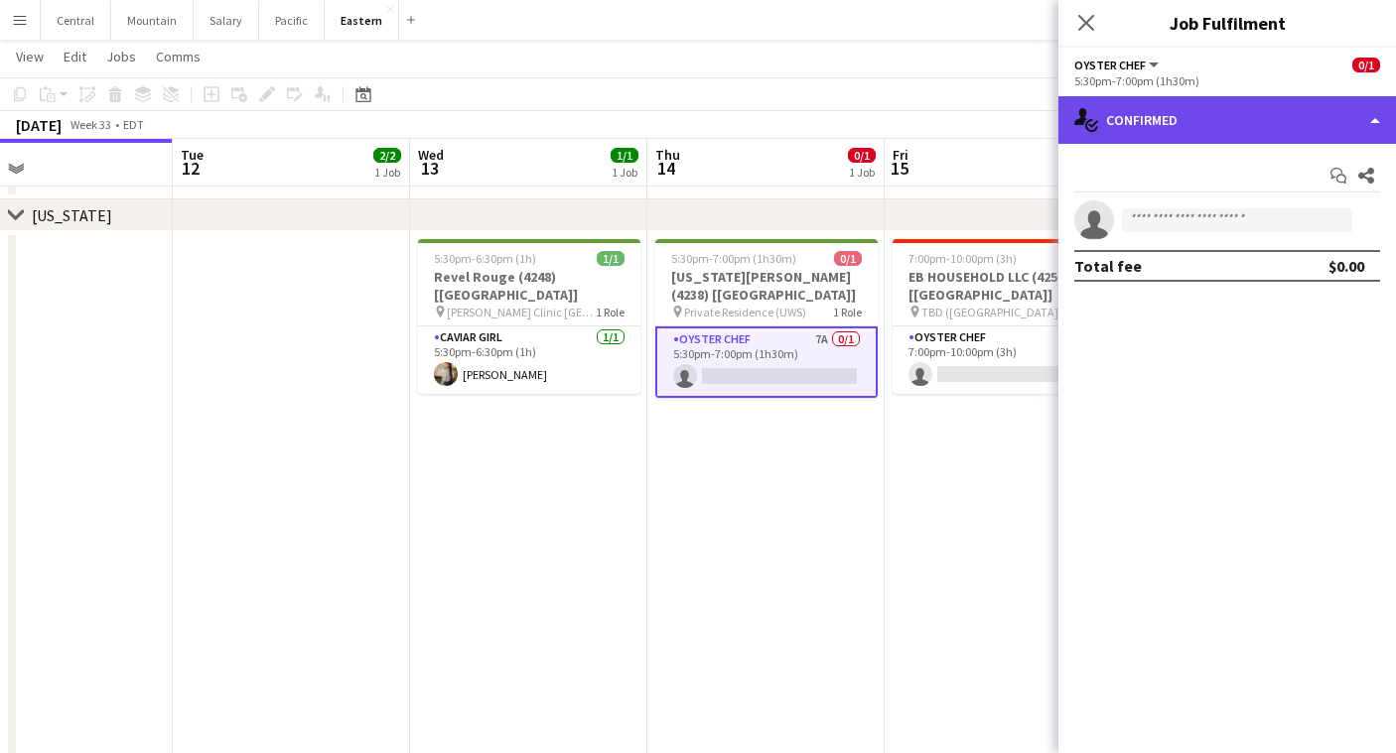
click at [1255, 105] on div "single-neutral-actions-check-2 Confirmed" at bounding box center [1227, 120] width 338 height 48
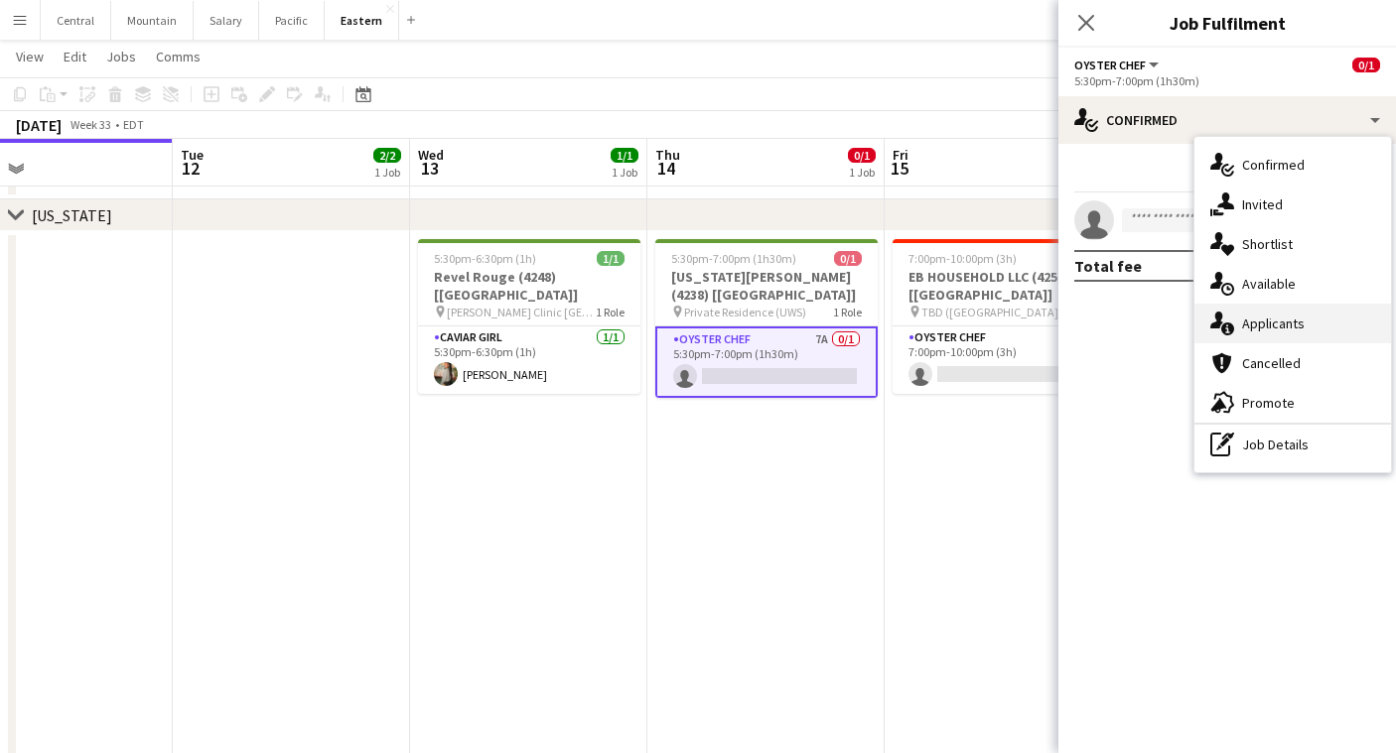
click at [1270, 319] on div "single-neutral-actions-information Applicants" at bounding box center [1292, 324] width 197 height 40
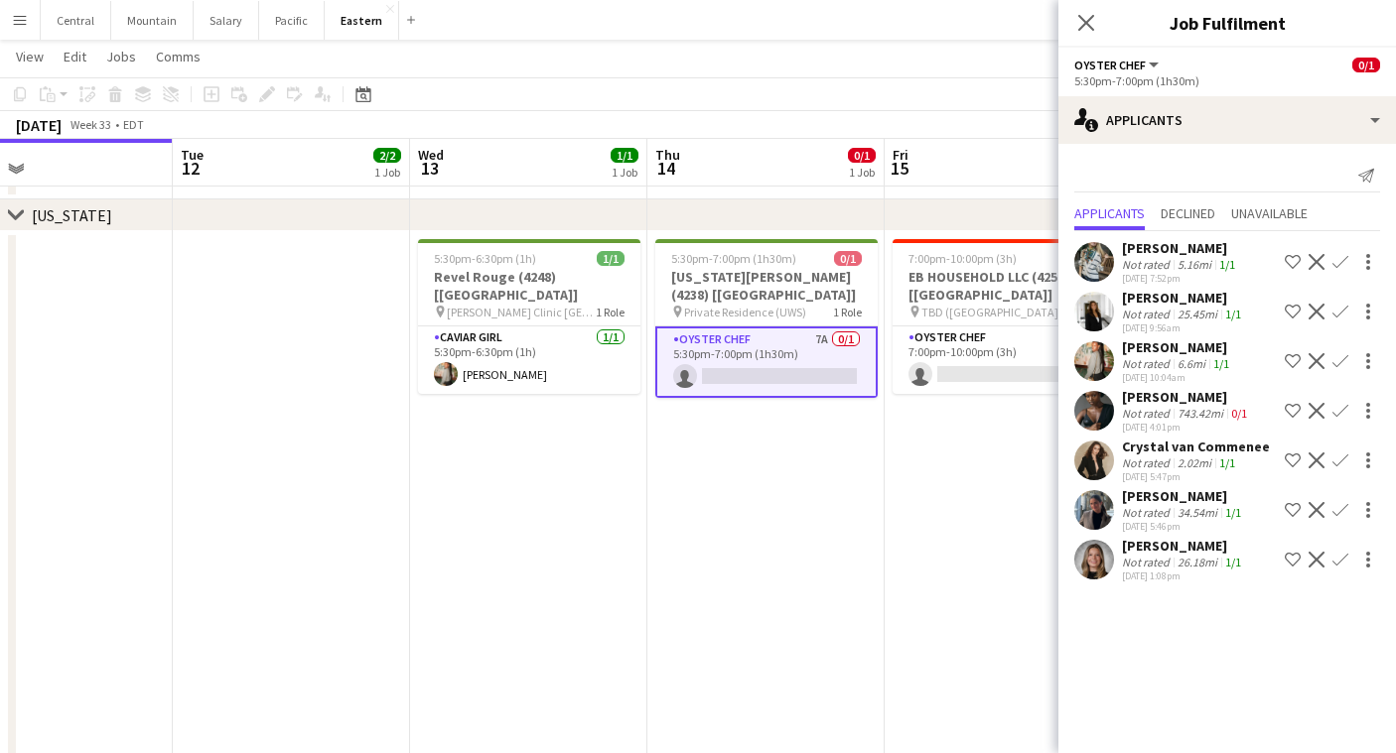
click at [1339, 360] on app-icon "Confirm" at bounding box center [1340, 361] width 16 height 16
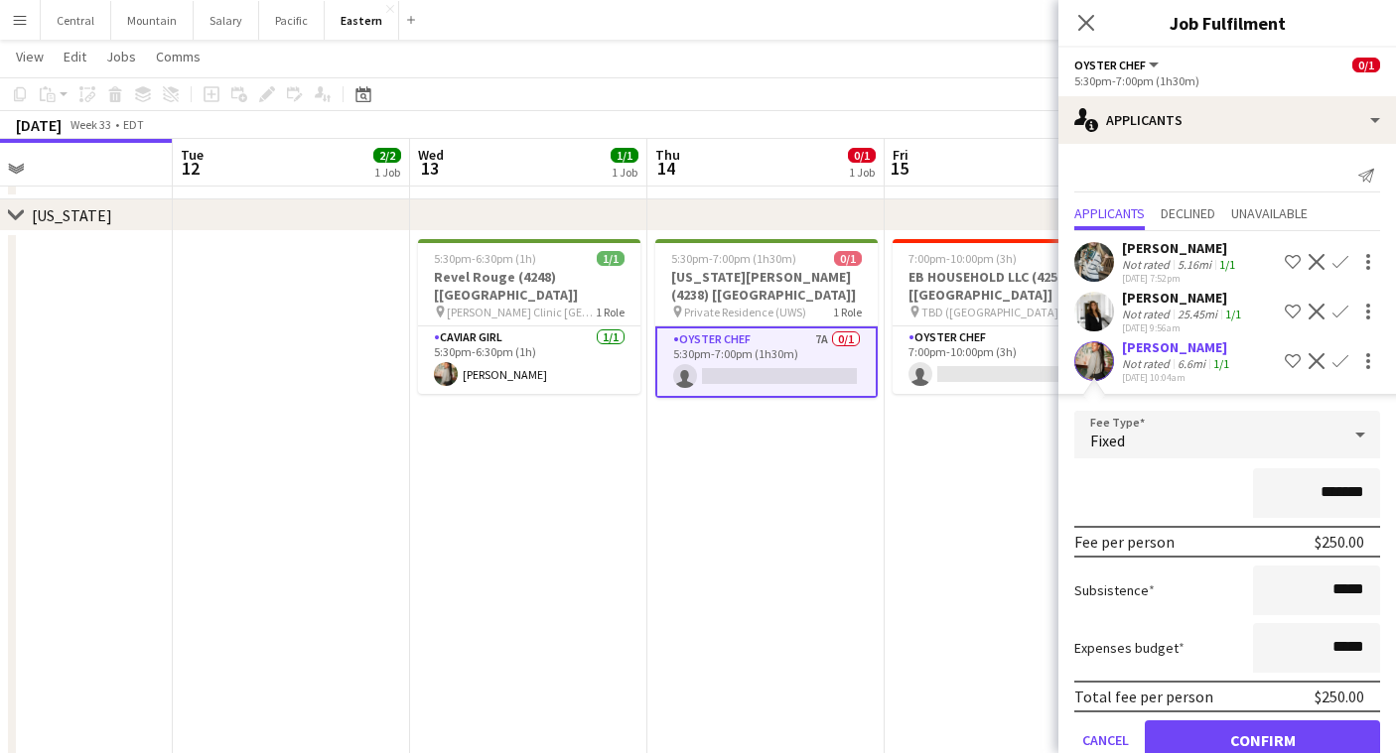
scroll to position [109, 0]
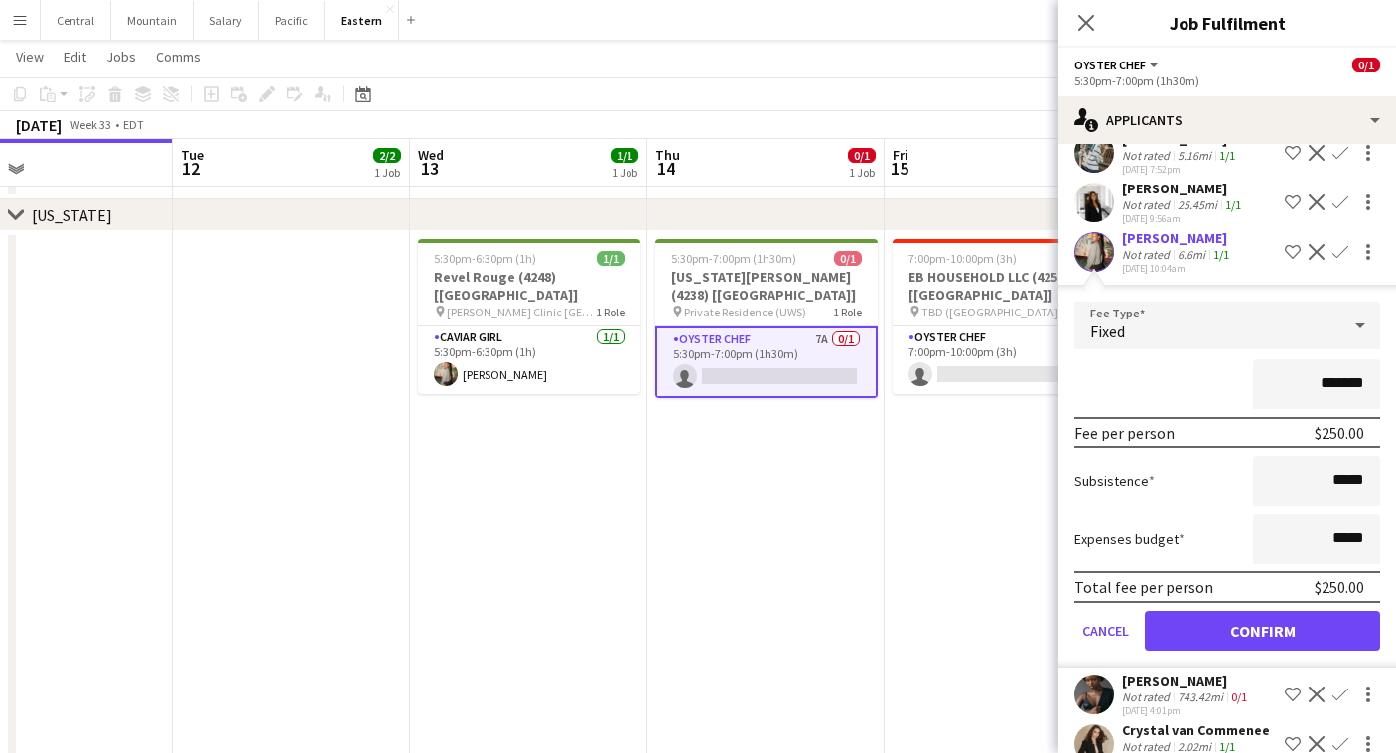
click at [1238, 623] on button "Confirm" at bounding box center [1262, 631] width 235 height 40
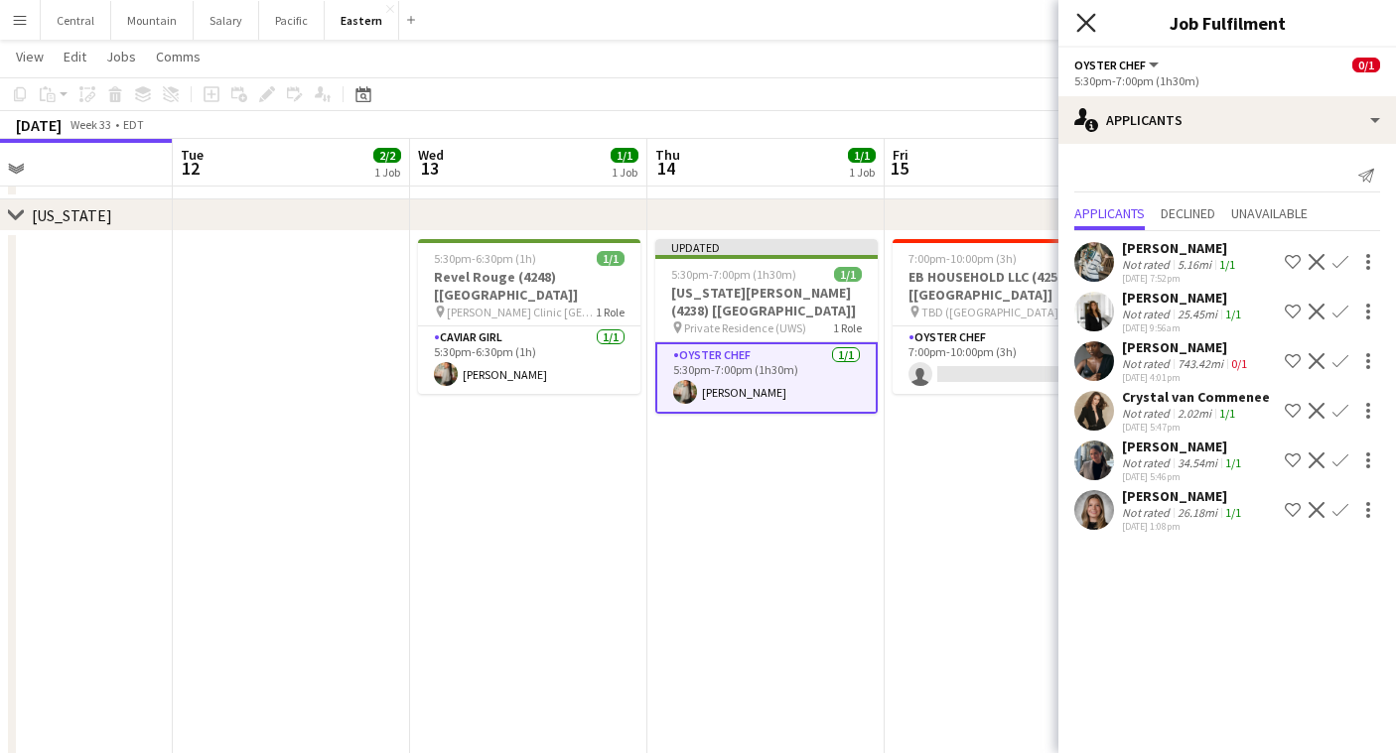
click at [1083, 21] on icon at bounding box center [1085, 22] width 19 height 19
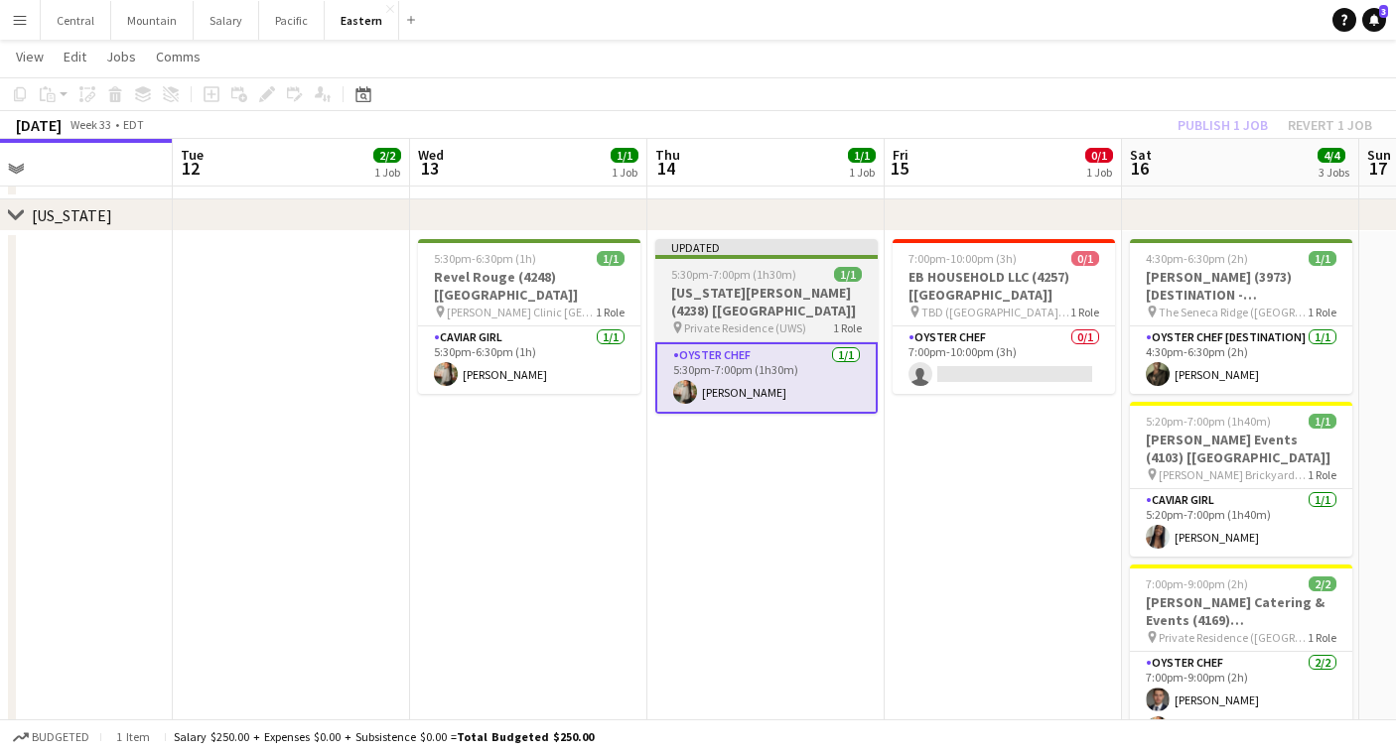
click at [770, 283] on app-job-card "Updated 5:30pm-7:00pm (1h30m) 1/1 [US_STATE][PERSON_NAME] (4238) [[GEOGRAPHIC_D…" at bounding box center [766, 326] width 222 height 175
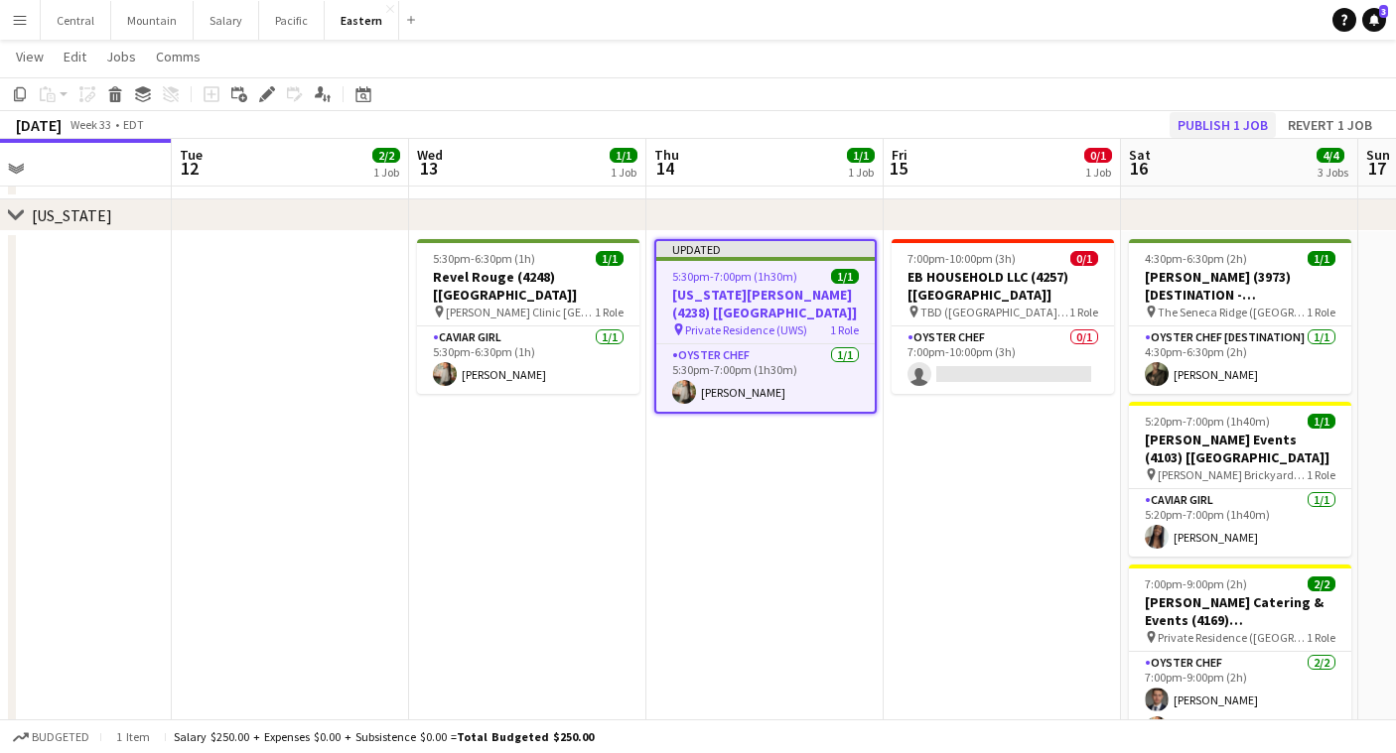
click at [1228, 125] on button "Publish 1 job" at bounding box center [1222, 125] width 106 height 26
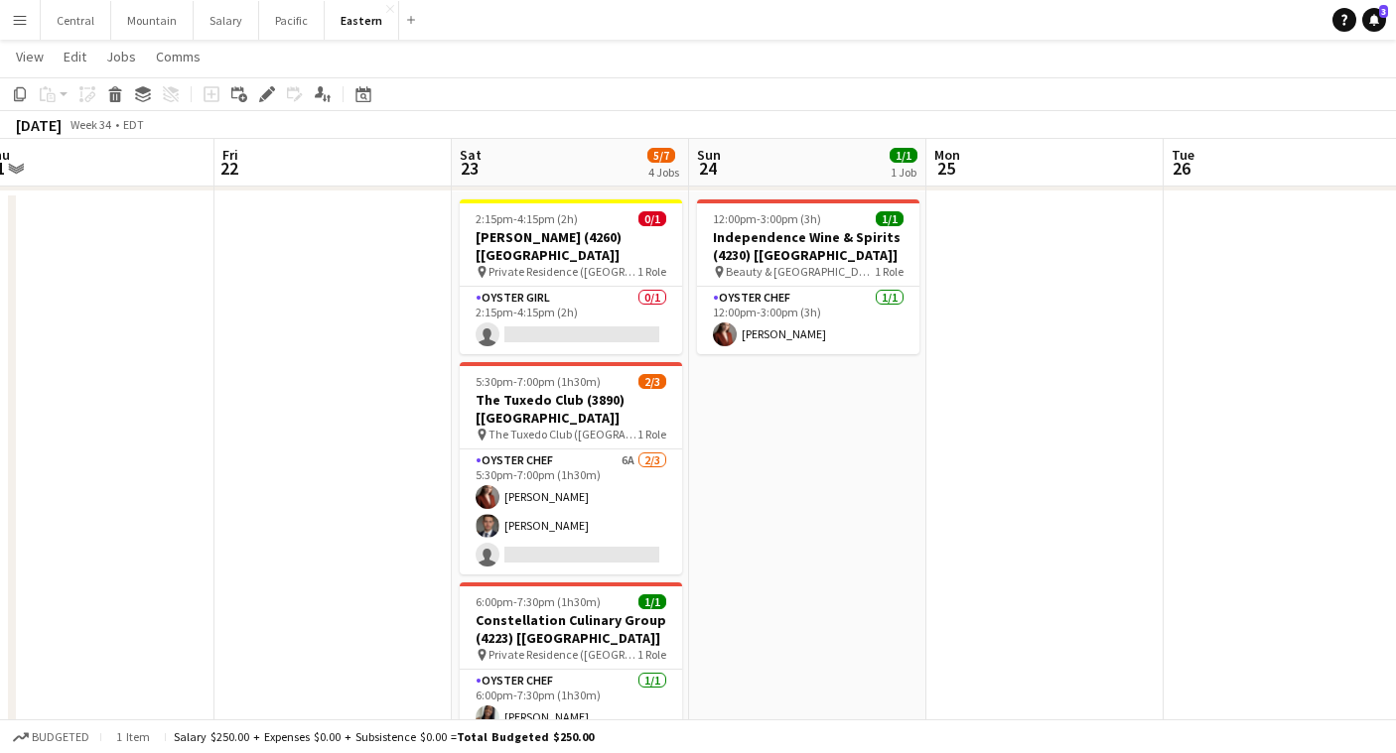
scroll to position [0, 767]
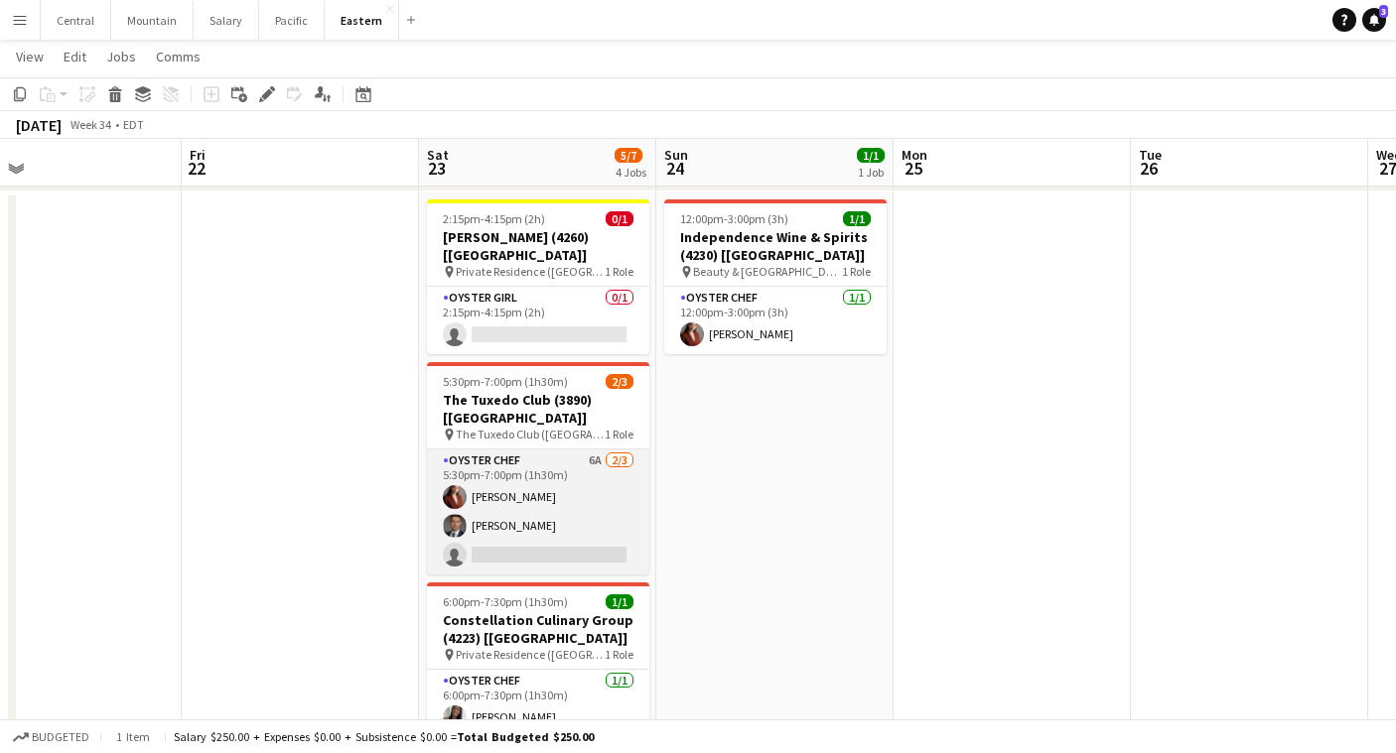
click at [484, 454] on app-card-role "Oyster Chef 6A [DATE] 5:30pm-7:00pm (1h30m) [PERSON_NAME] Artych [PERSON_NAME] …" at bounding box center [538, 512] width 222 height 125
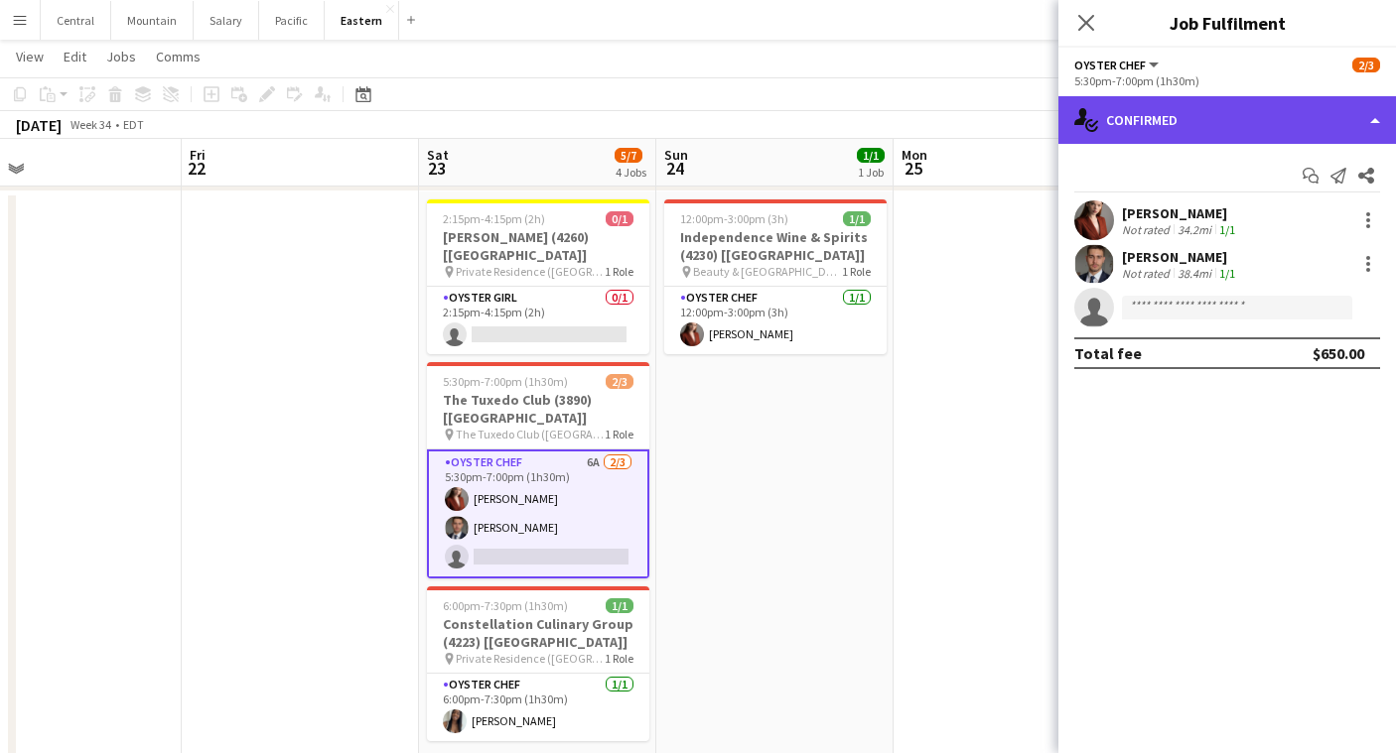
click at [1202, 107] on div "single-neutral-actions-check-2 Confirmed" at bounding box center [1227, 120] width 338 height 48
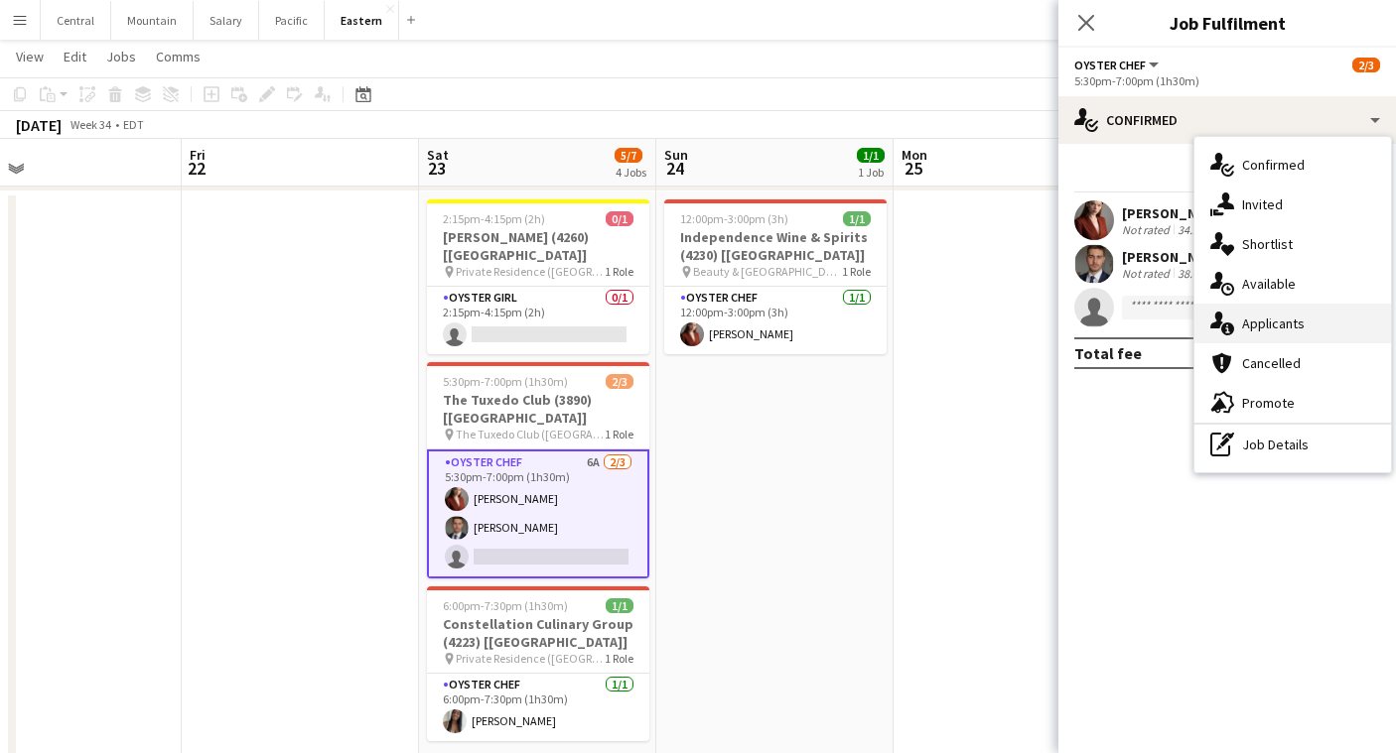
click at [1270, 315] on div "single-neutral-actions-information Applicants" at bounding box center [1292, 324] width 197 height 40
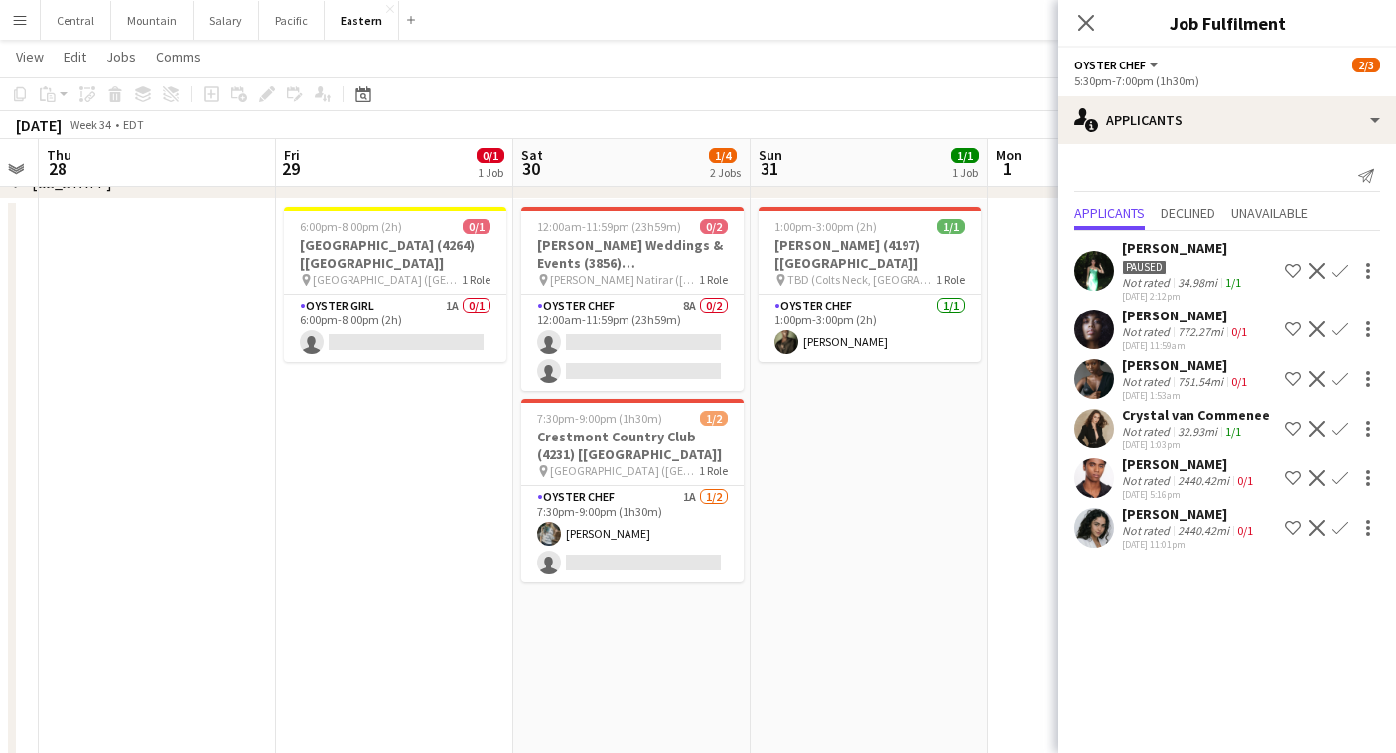
scroll to position [0, 708]
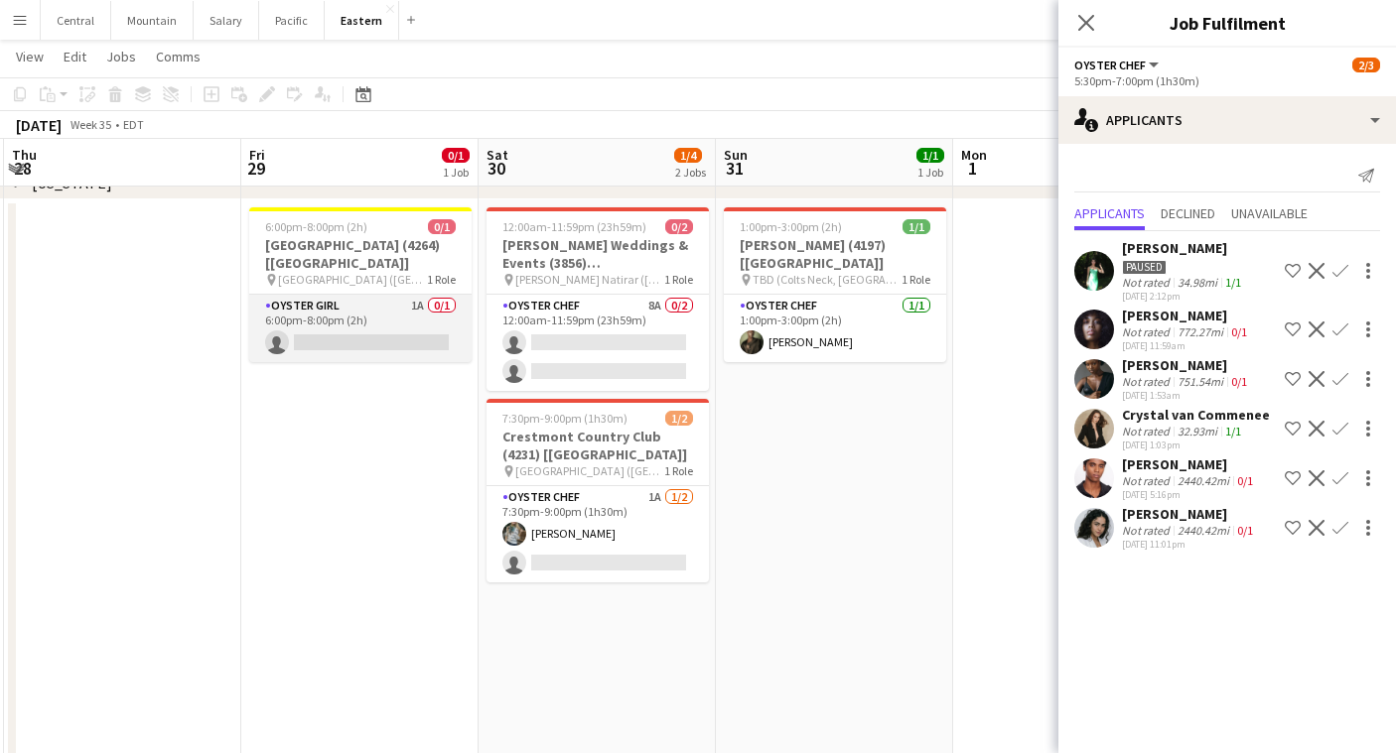
click at [395, 310] on app-card-role "Oyster Girl 1A 0/1 6:00pm-8:00pm (2h) single-neutral-actions" at bounding box center [360, 329] width 222 height 68
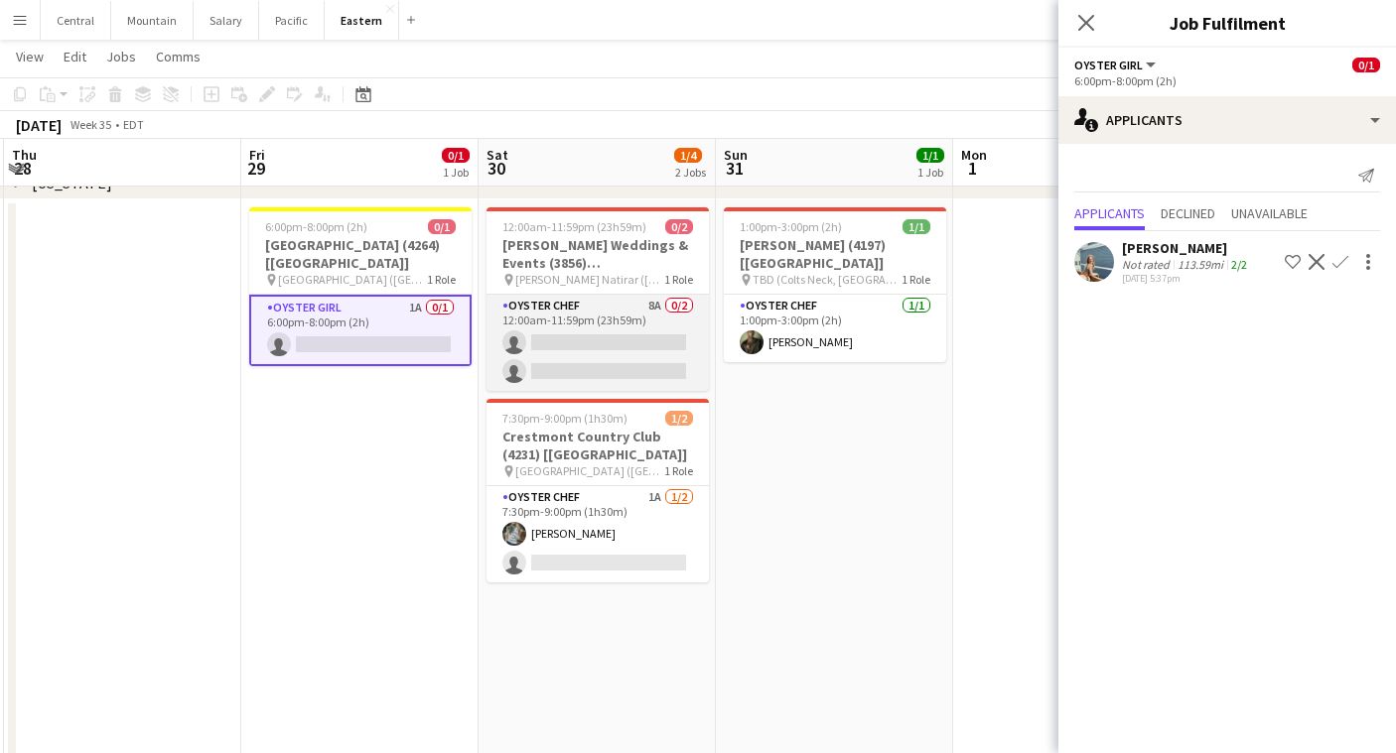
click at [544, 298] on app-card-role "Oyster Chef 8A 0/2 12:00am-11:59pm (23h59m) single-neutral-actions single-neutr…" at bounding box center [597, 343] width 222 height 96
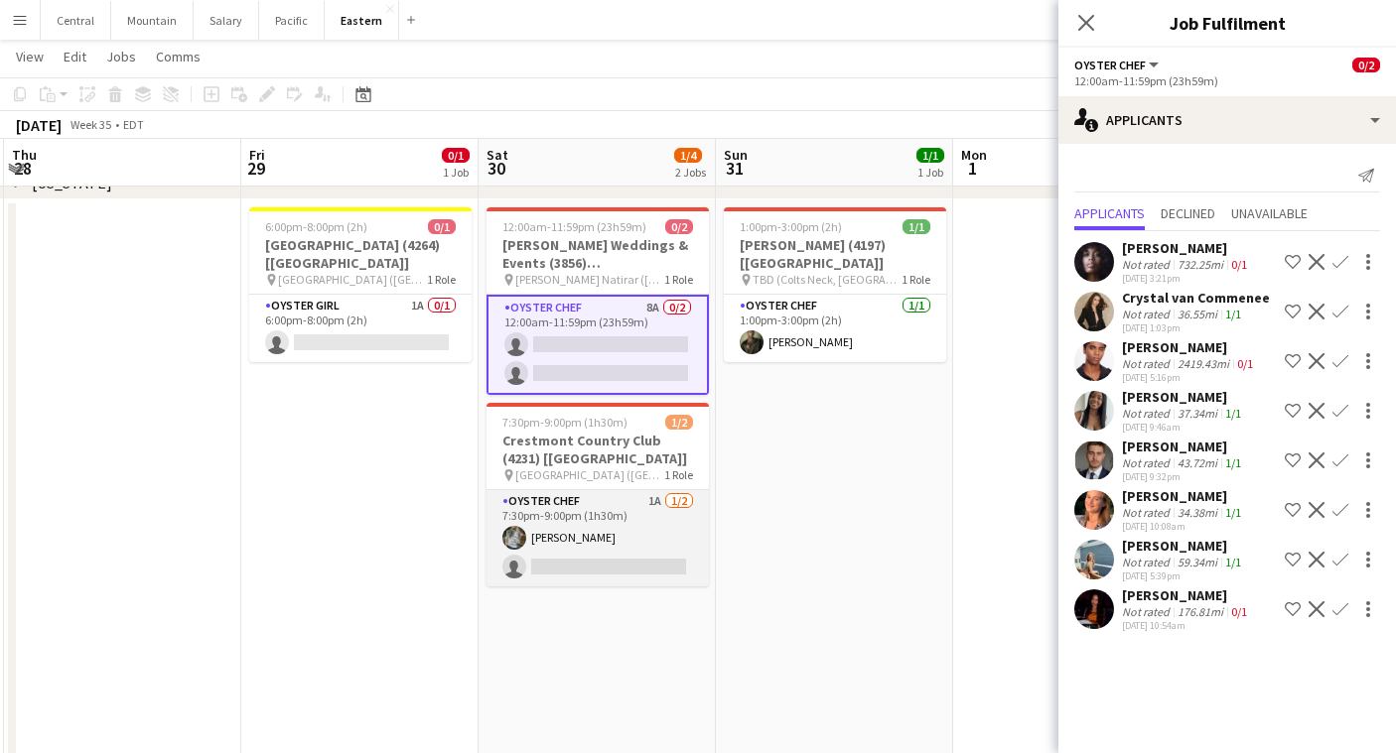
click at [539, 502] on app-card-role "Oyster Chef 1A [DATE] 7:30pm-9:00pm (1h30m) [PERSON_NAME] single-neutral-actions" at bounding box center [597, 538] width 222 height 96
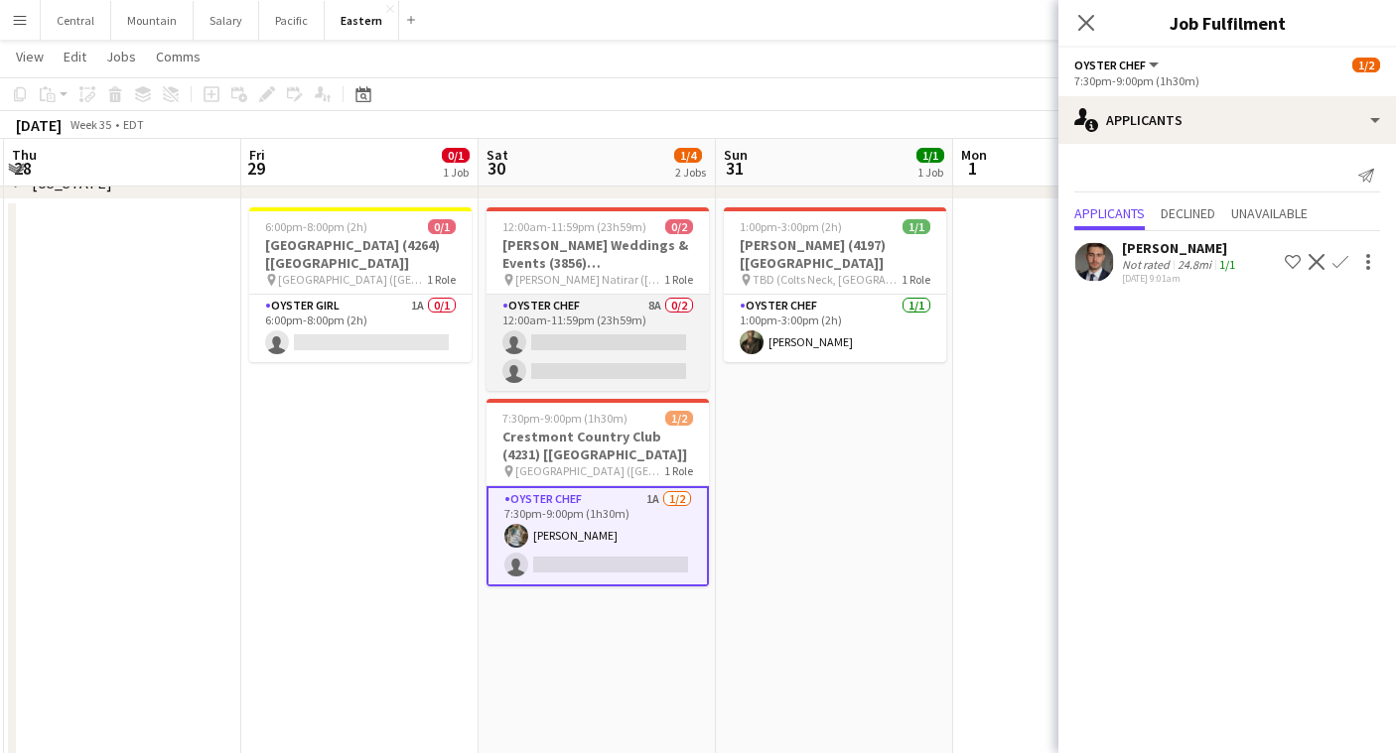
click at [554, 325] on app-card-role "Oyster Chef 8A 0/2 12:00am-11:59pm (23h59m) single-neutral-actions single-neutr…" at bounding box center [597, 343] width 222 height 96
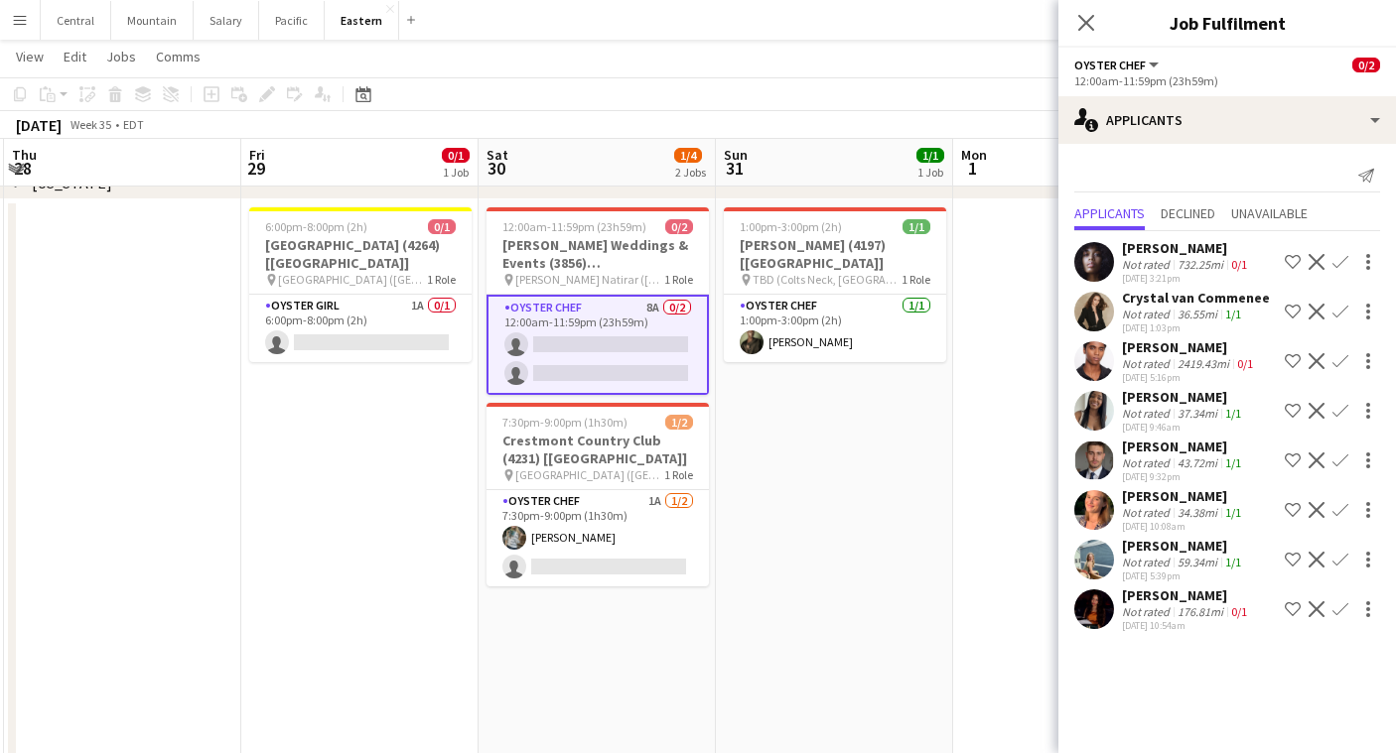
click at [1335, 556] on app-icon "Confirm" at bounding box center [1340, 560] width 16 height 16
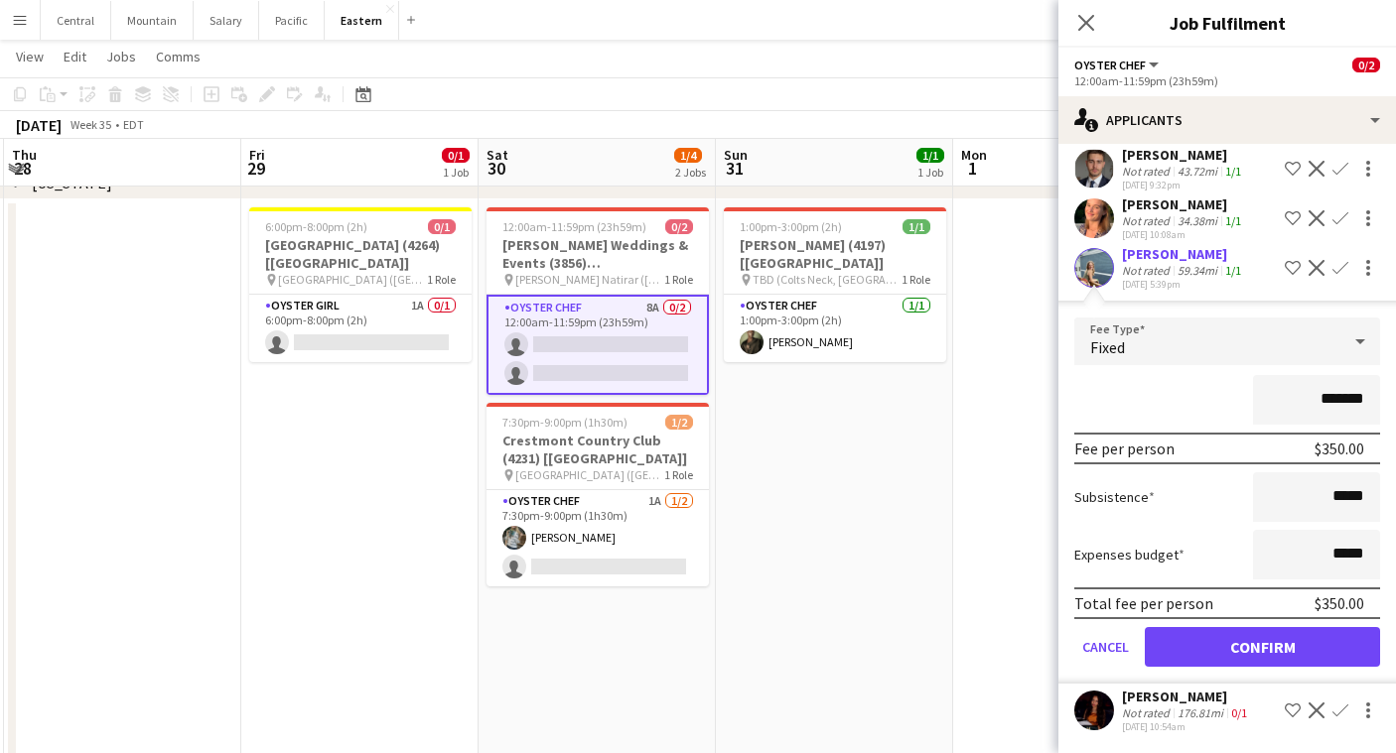
scroll to position [292, 0]
click at [1266, 630] on button "Confirm" at bounding box center [1262, 647] width 235 height 40
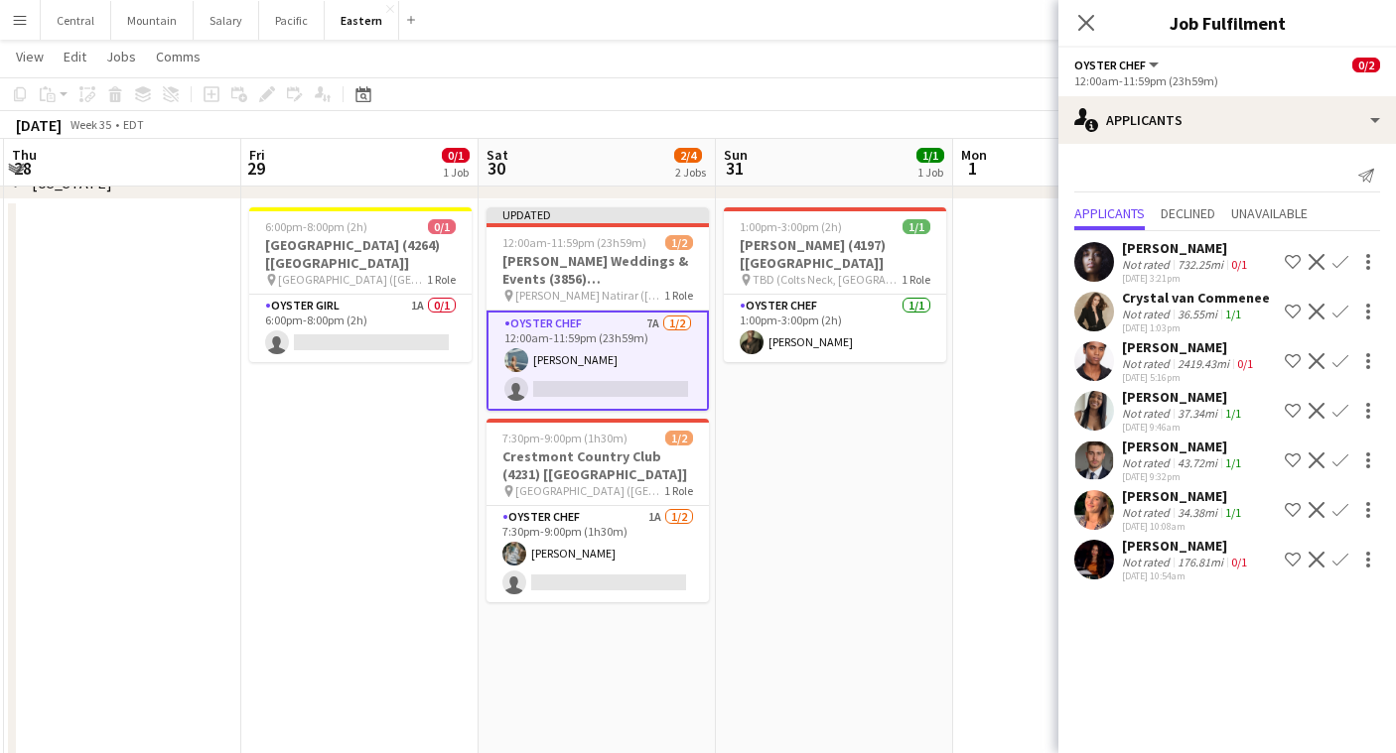
scroll to position [0, 0]
click at [1089, 32] on app-icon "Close pop-in" at bounding box center [1086, 23] width 29 height 29
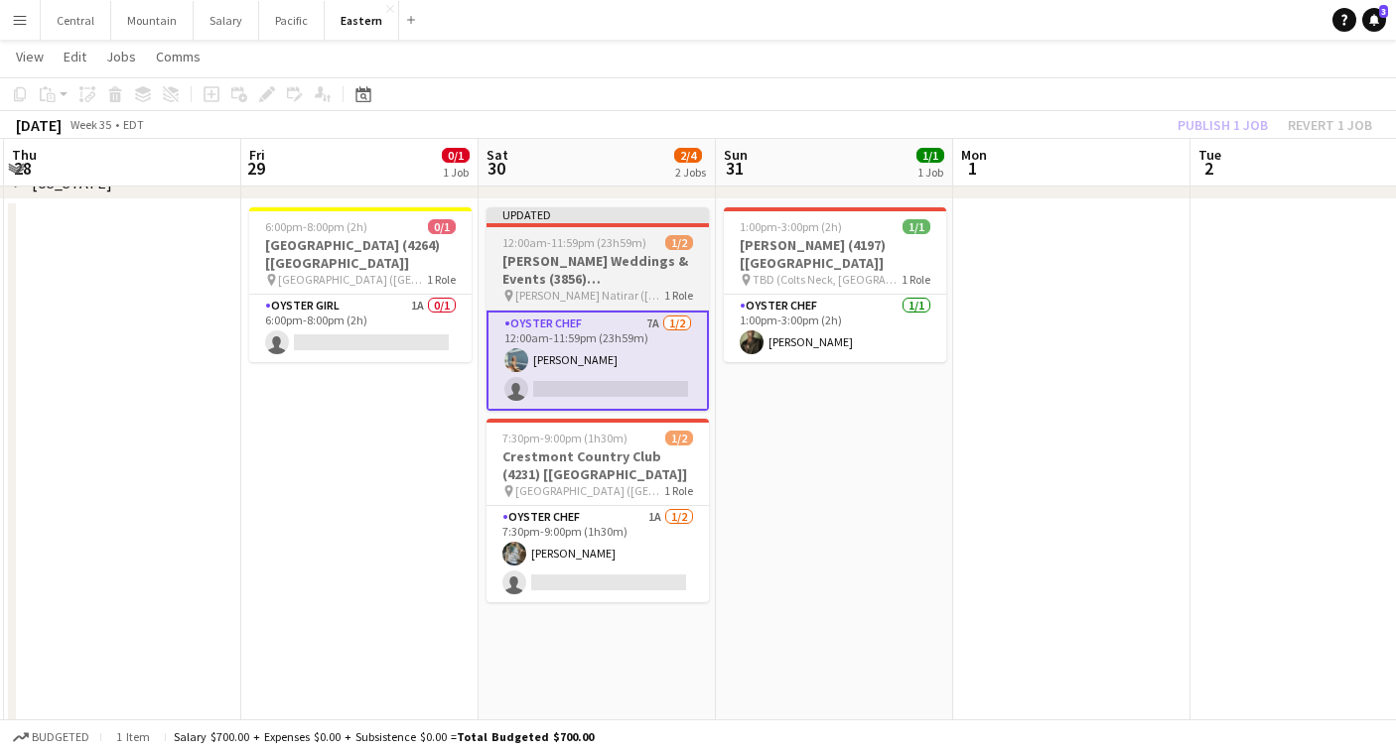
click at [613, 270] on h3 "[PERSON_NAME] Weddings & Events (3856) [[GEOGRAPHIC_DATA]] - TIME TBD (1.5 hour…" at bounding box center [597, 270] width 222 height 36
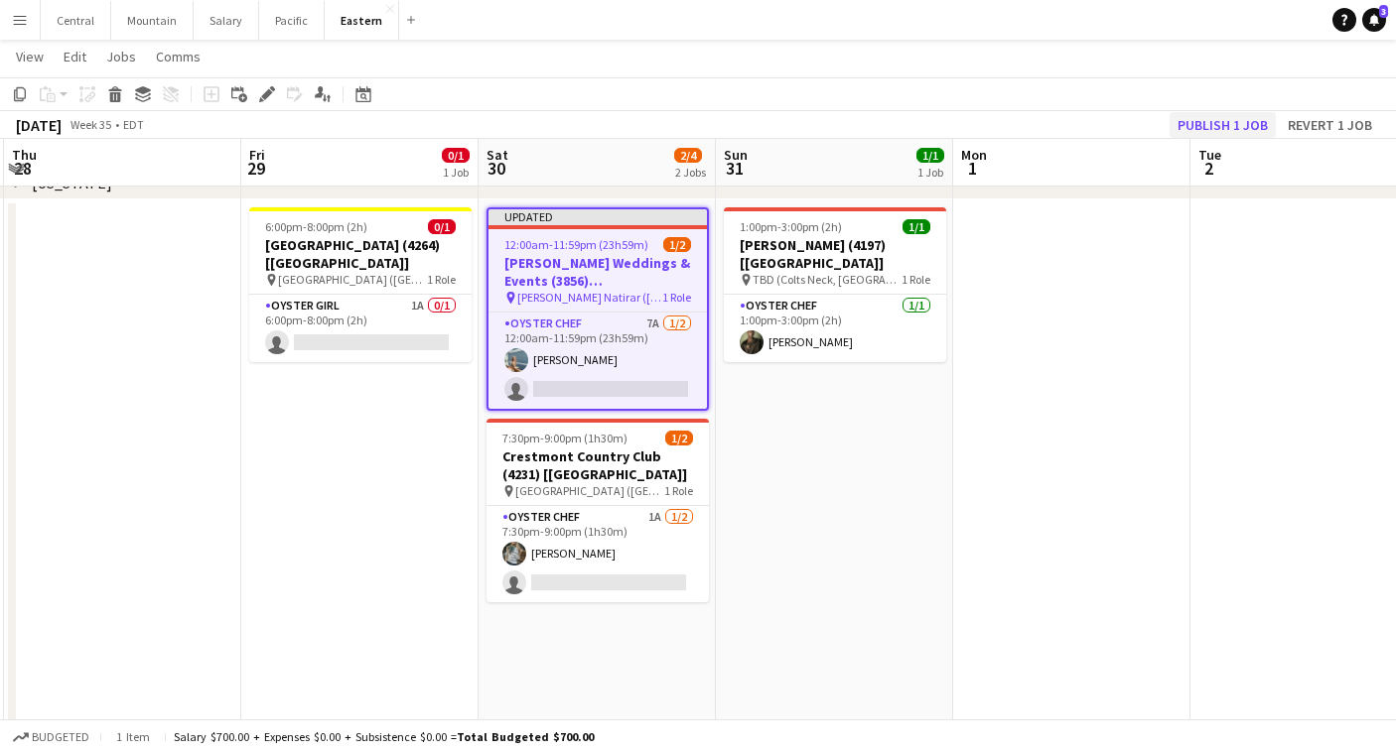
click at [1193, 130] on button "Publish 1 job" at bounding box center [1222, 125] width 106 height 26
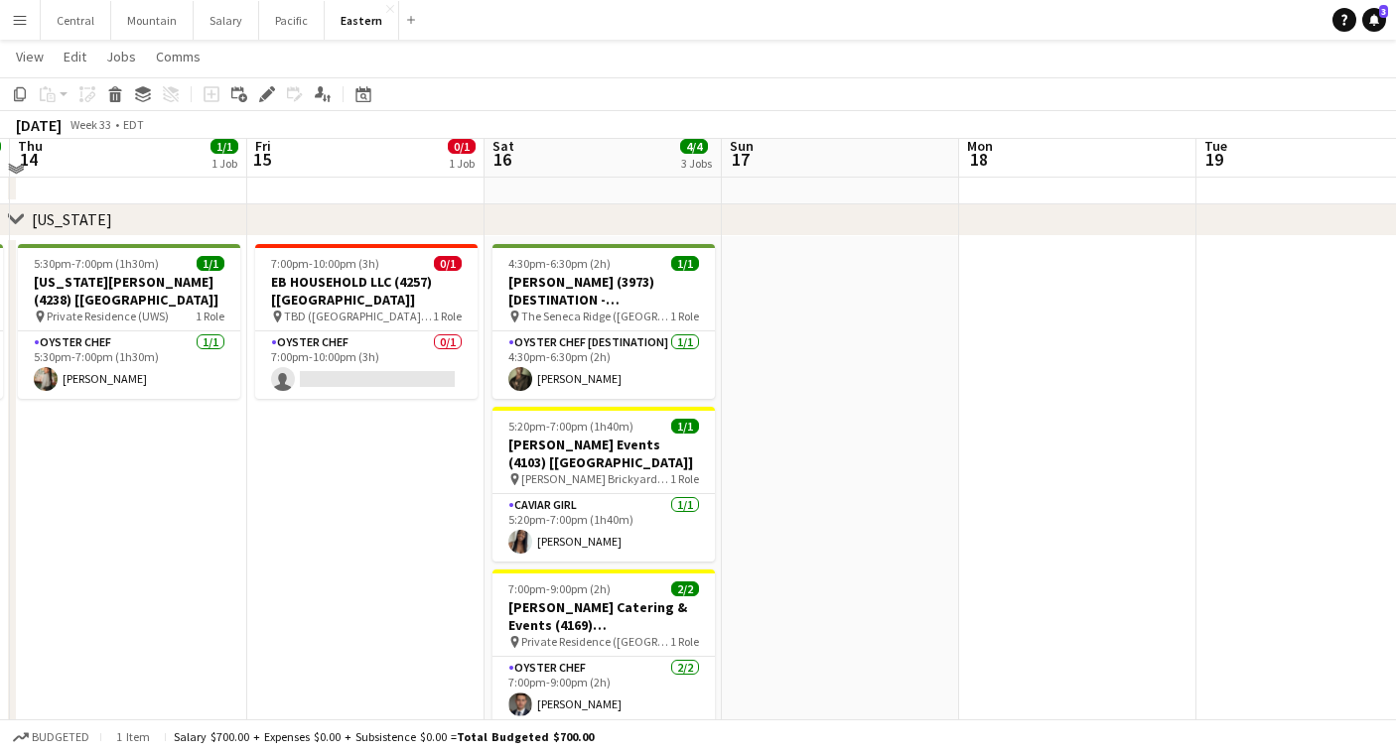
scroll to position [574, 0]
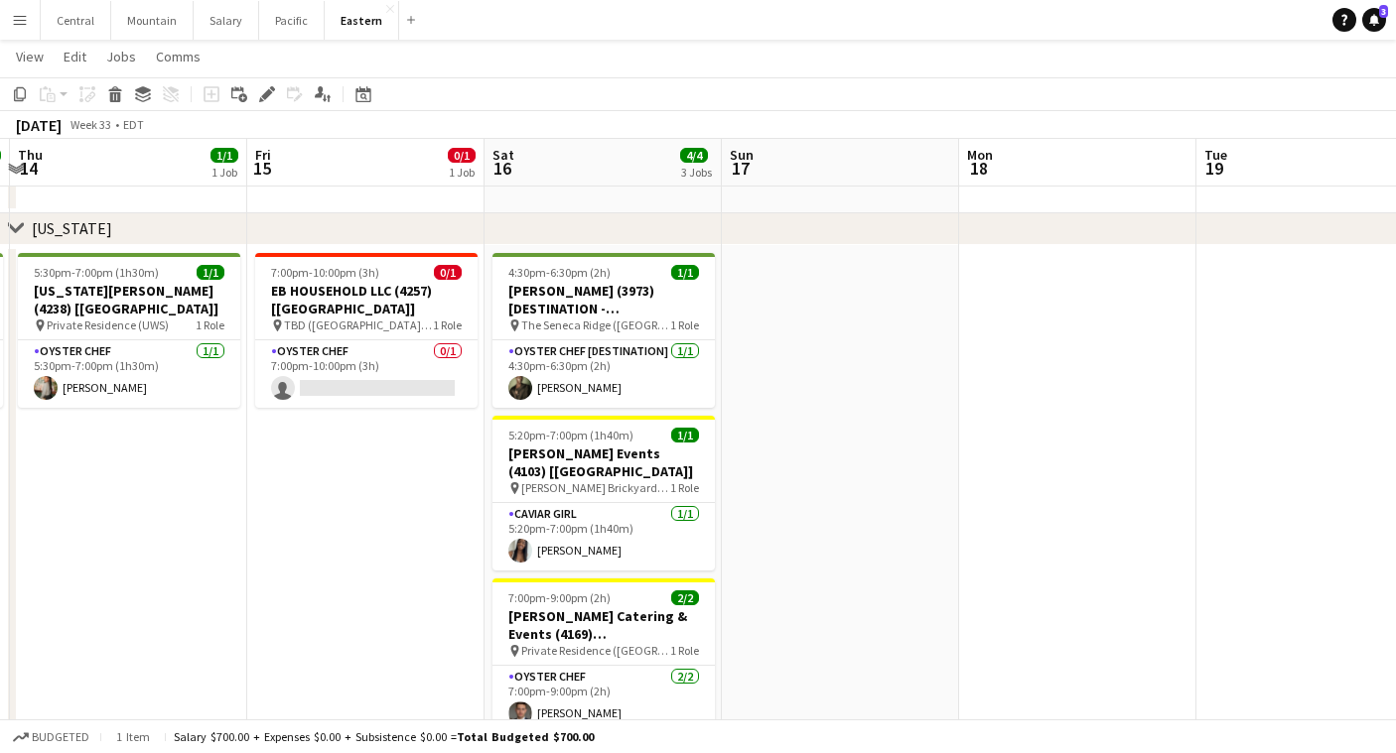
click at [23, 29] on button "Menu" at bounding box center [20, 20] width 40 height 40
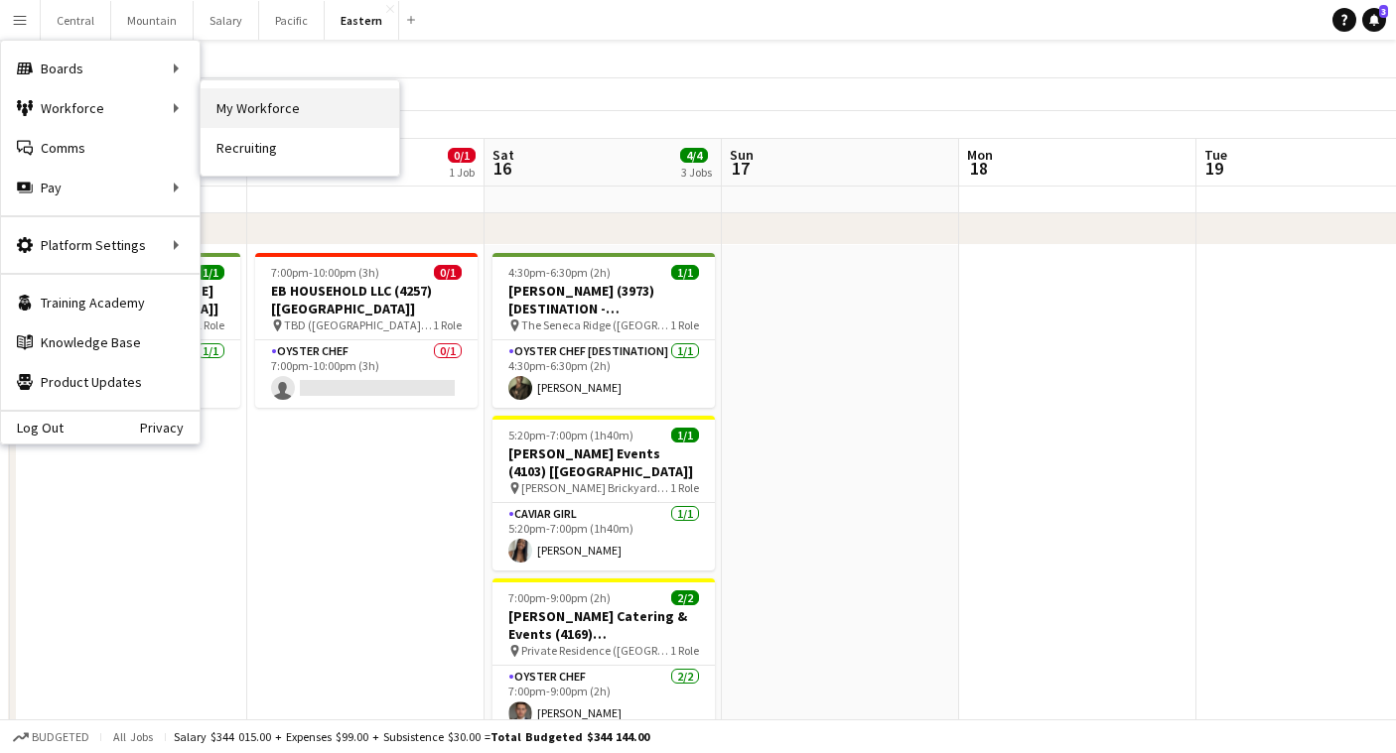
click at [280, 105] on link "My Workforce" at bounding box center [300, 108] width 199 height 40
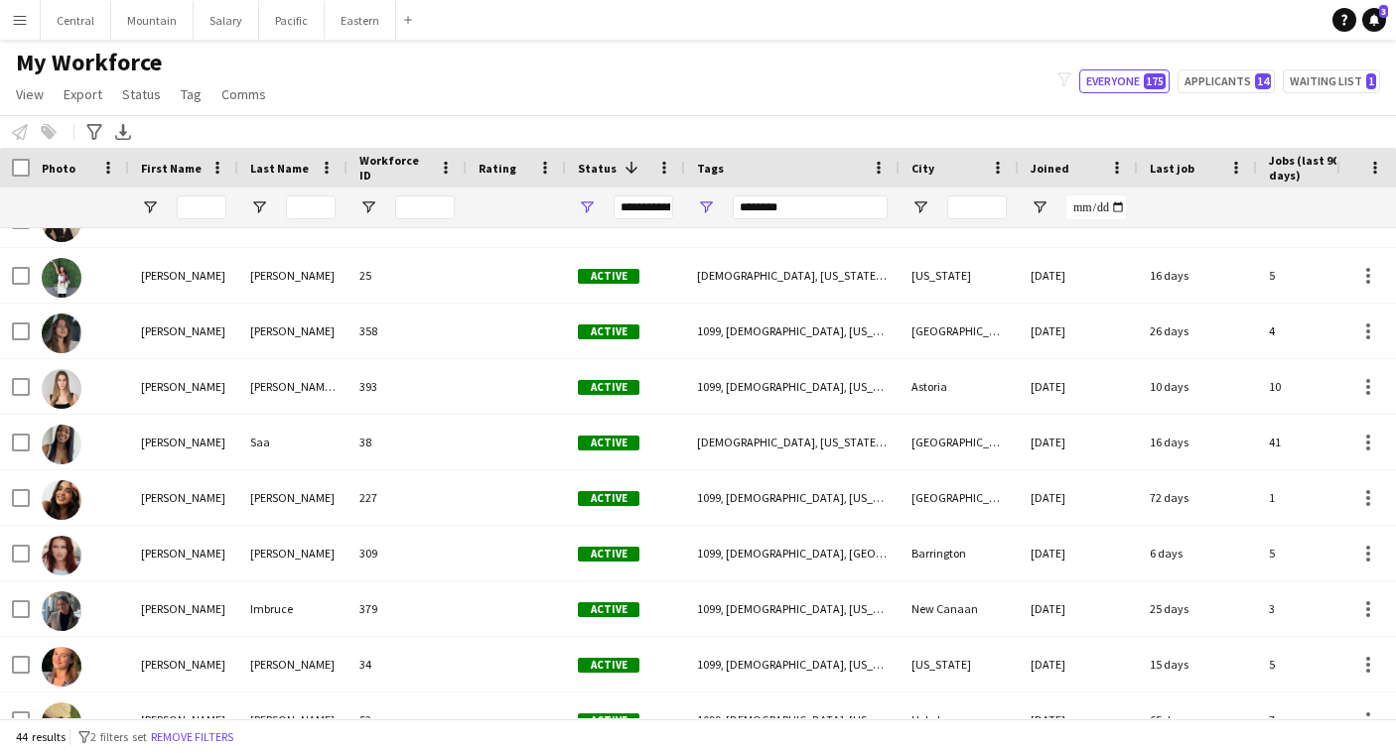
scroll to position [436, 0]
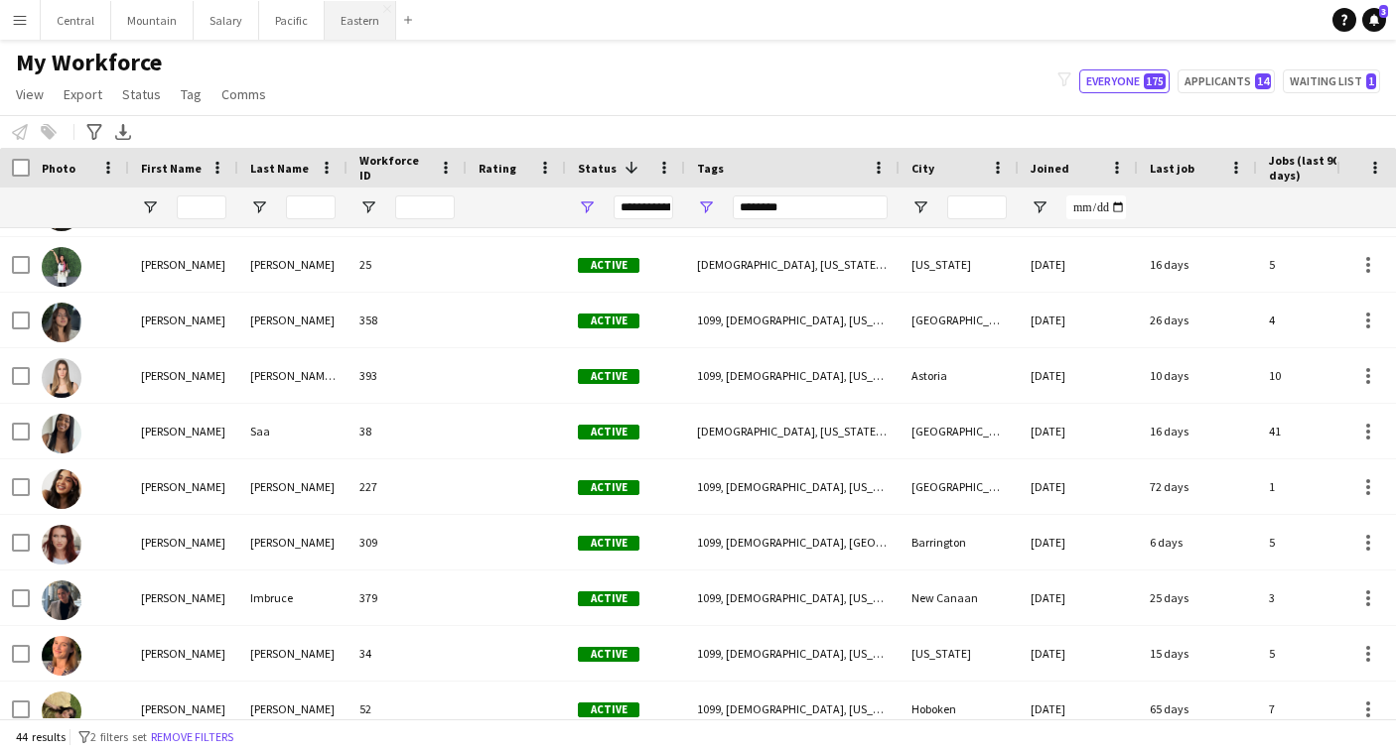
click at [341, 22] on button "Eastern Close" at bounding box center [360, 20] width 71 height 39
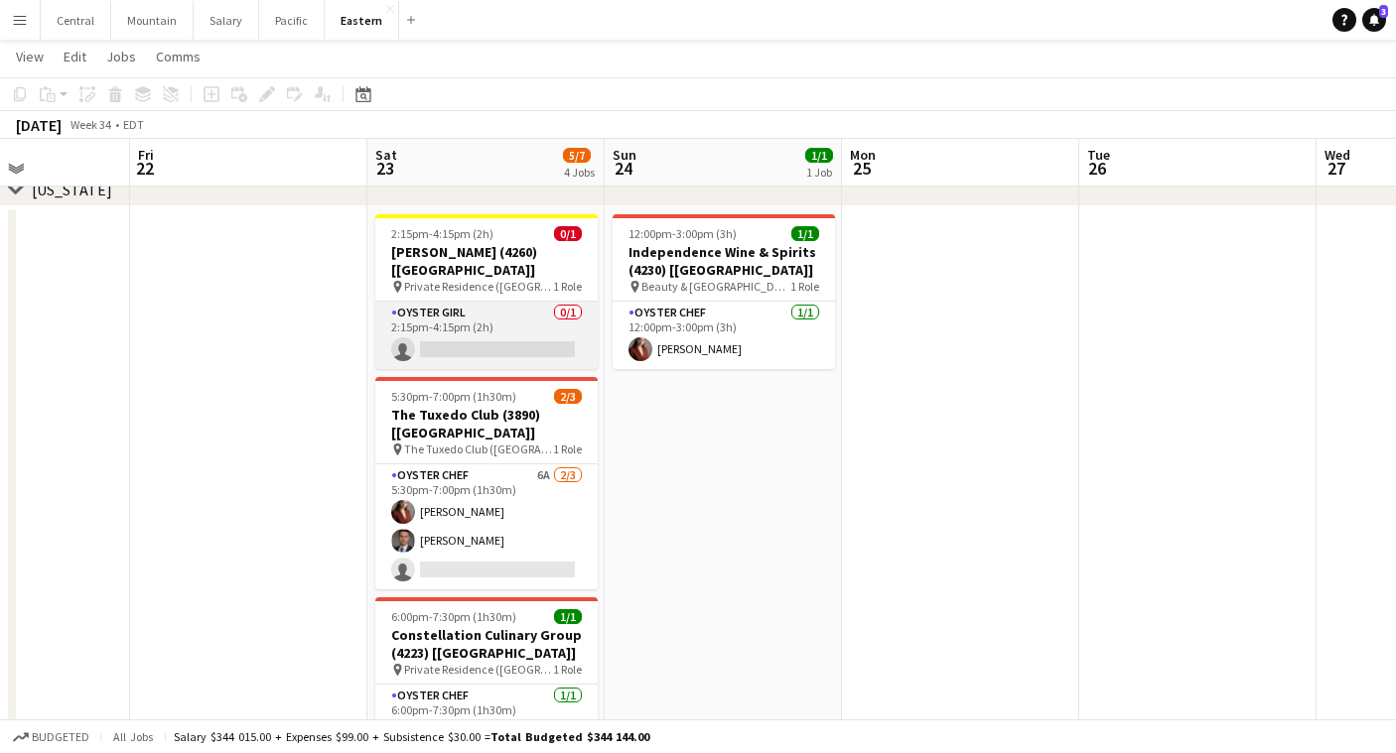
scroll to position [612, 0]
